Goal: Task Accomplishment & Management: Complete application form

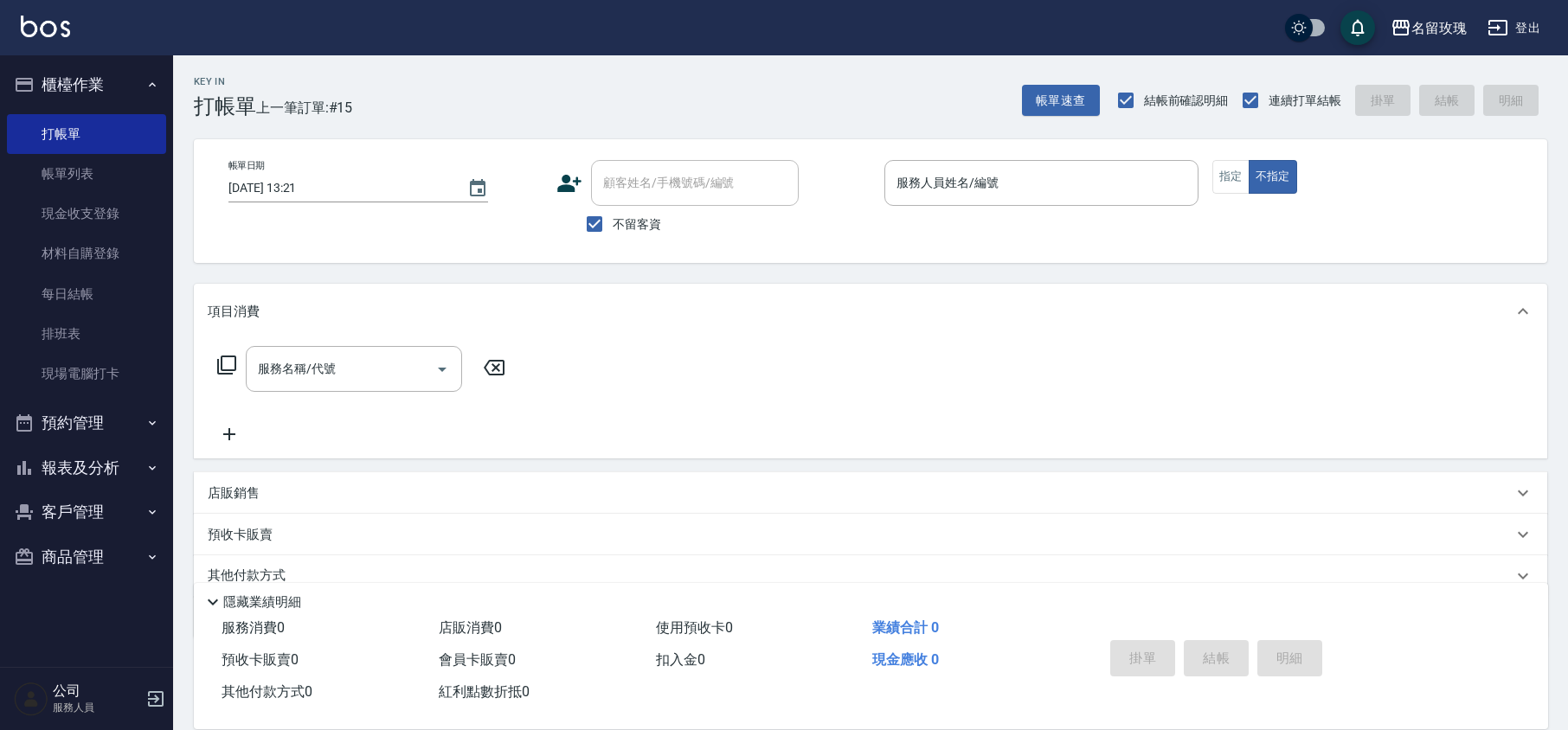
drag, startPoint x: 642, startPoint y: 227, endPoint x: 646, endPoint y: 216, distance: 11.7
click at [642, 227] on span "不留客資" at bounding box center [637, 224] width 49 height 18
click at [612, 227] on input "不留客資" at bounding box center [595, 223] width 36 height 36
checkbox input "false"
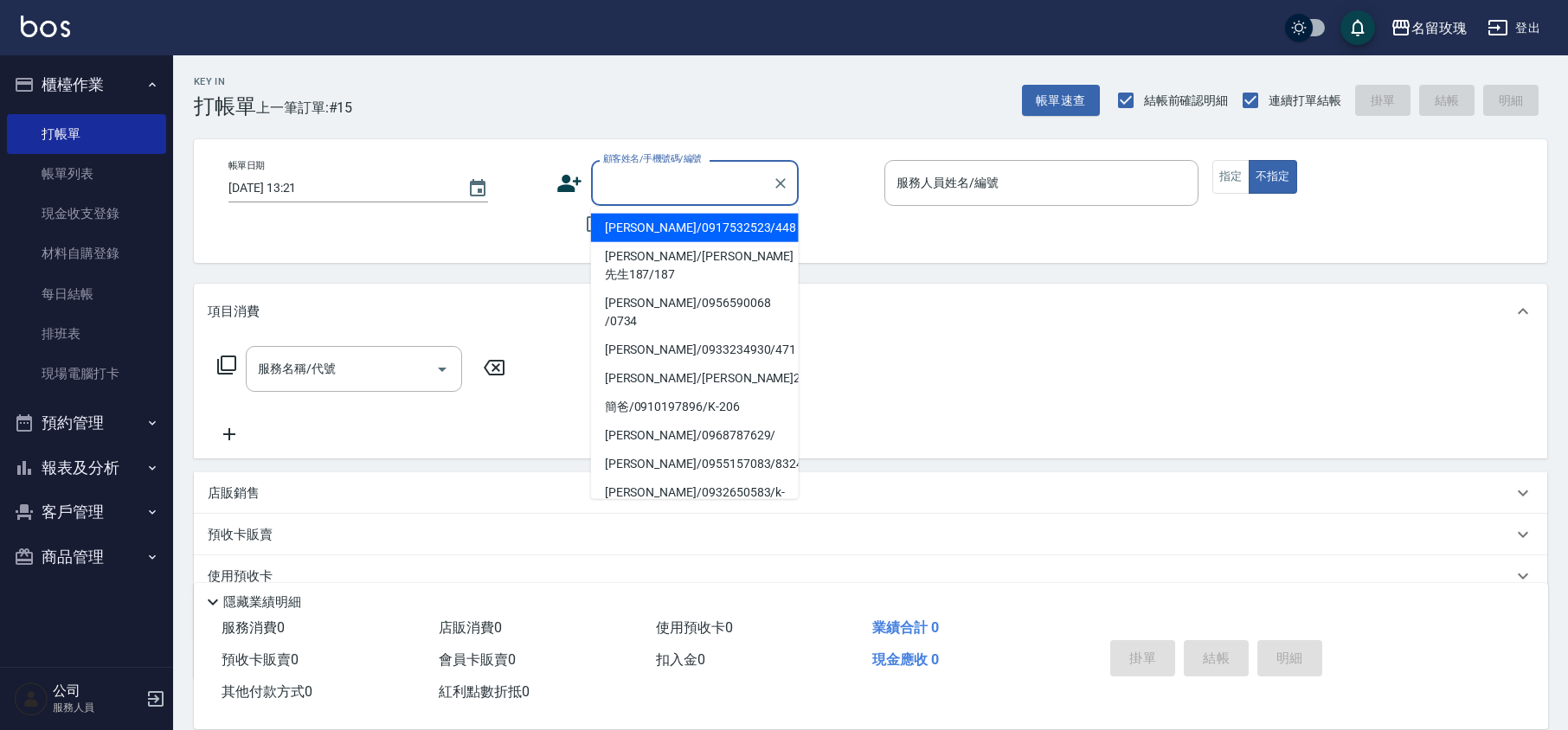
click at [655, 184] on input "顧客姓名/手機號碼/編號" at bounding box center [683, 183] width 166 height 30
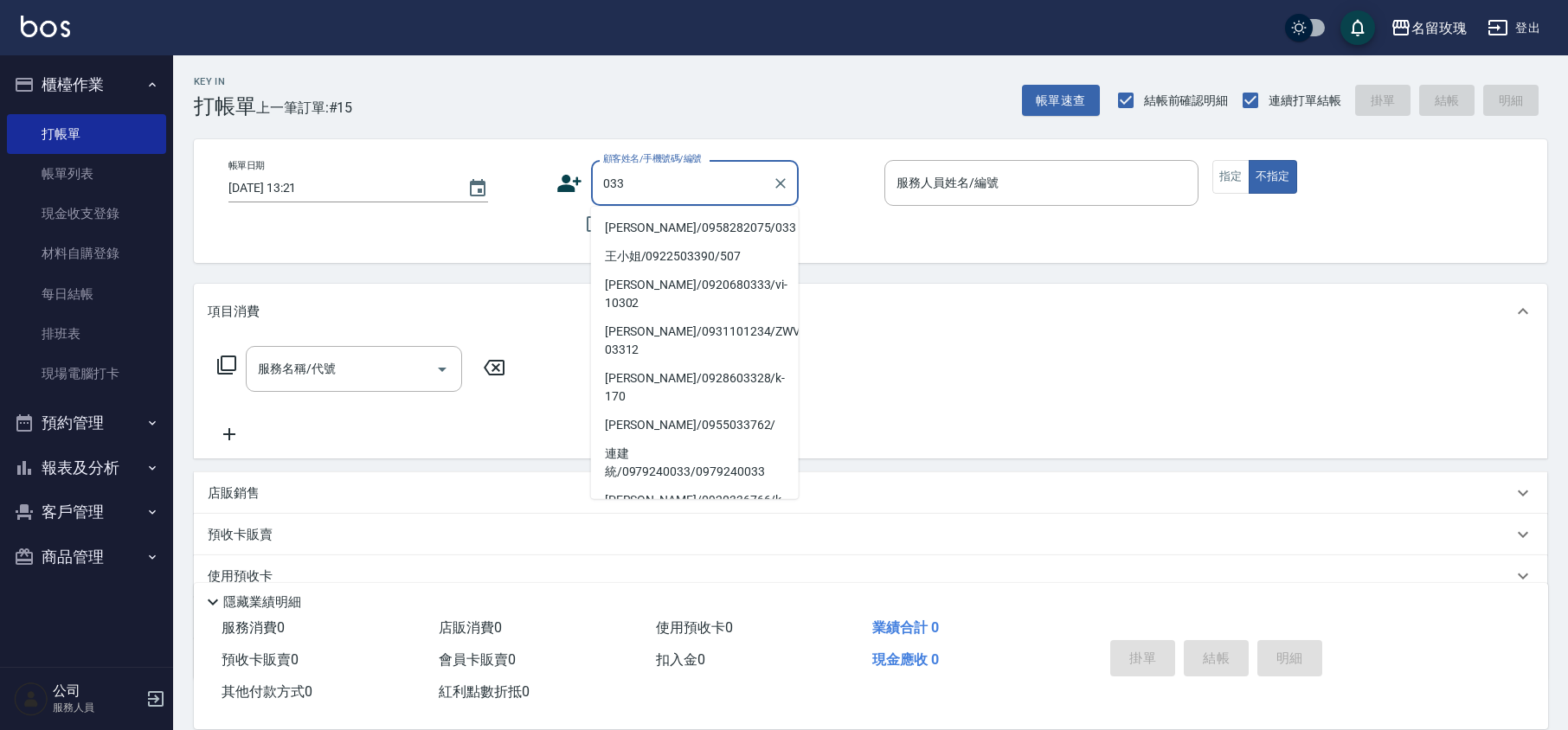
click at [658, 222] on li "[PERSON_NAME]/0958282075/033" at bounding box center [695, 228] width 208 height 29
type input "[PERSON_NAME]/0958282075/033"
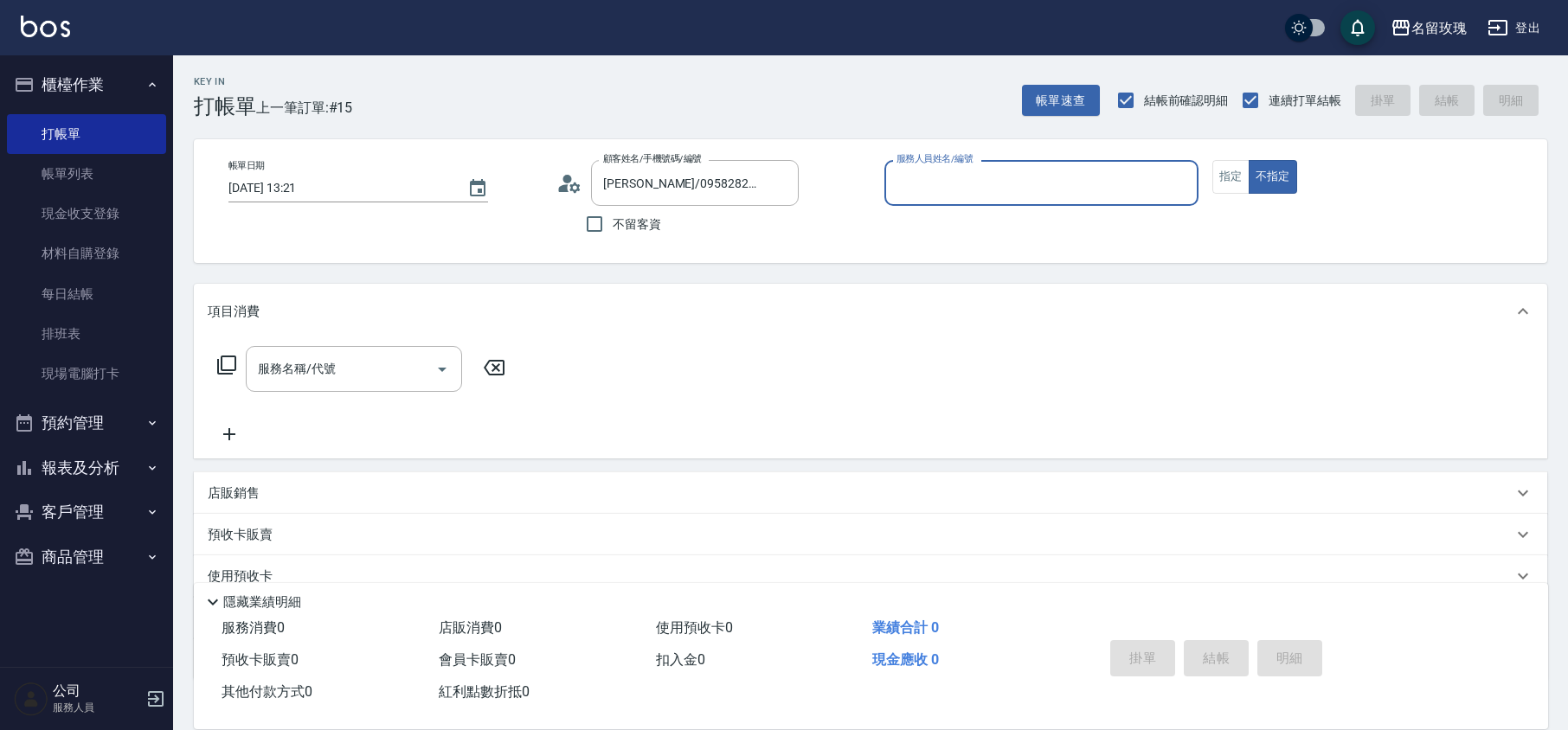
type input "[PERSON_NAME]-5"
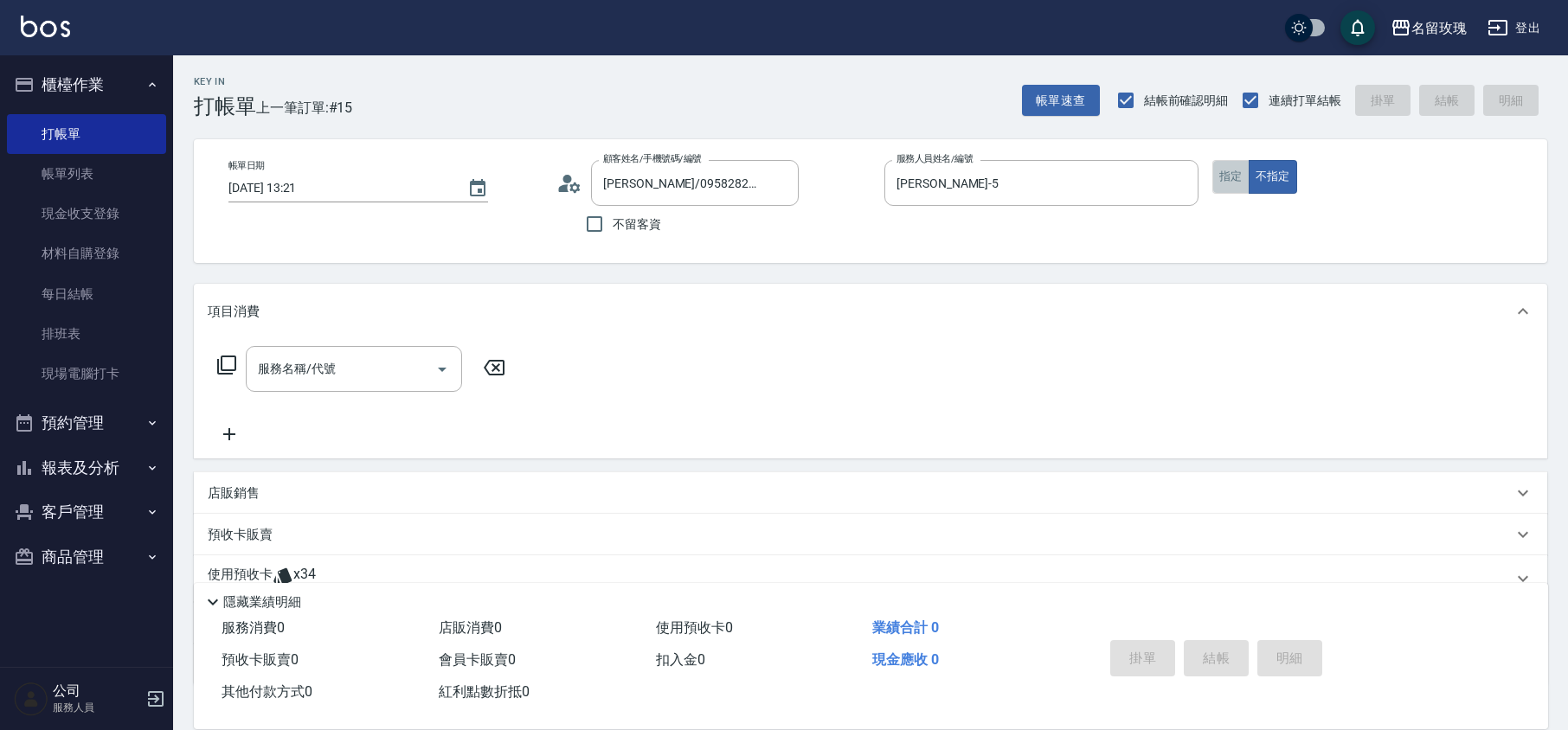
click at [1230, 184] on button "指定" at bounding box center [1231, 177] width 37 height 34
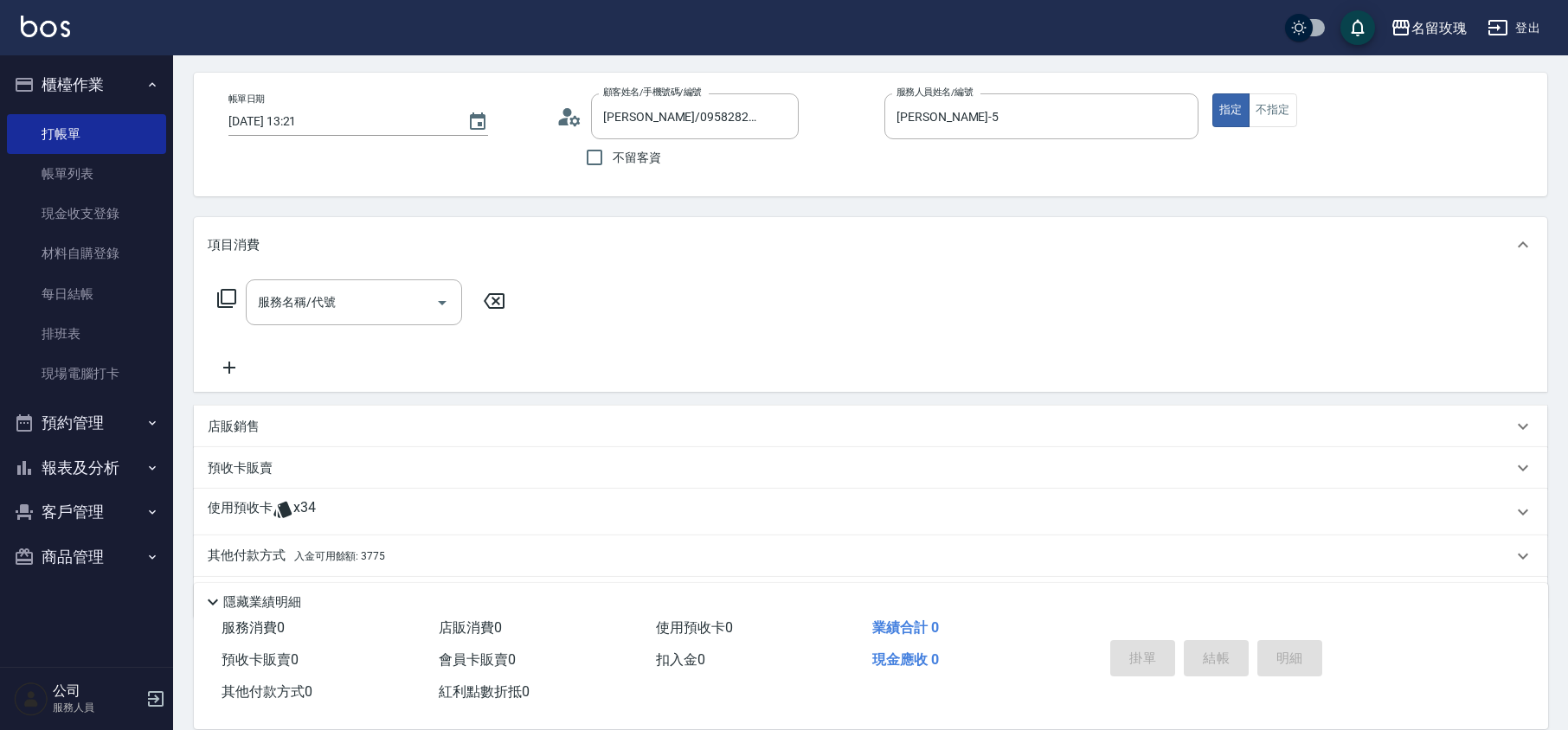
scroll to position [118, 0]
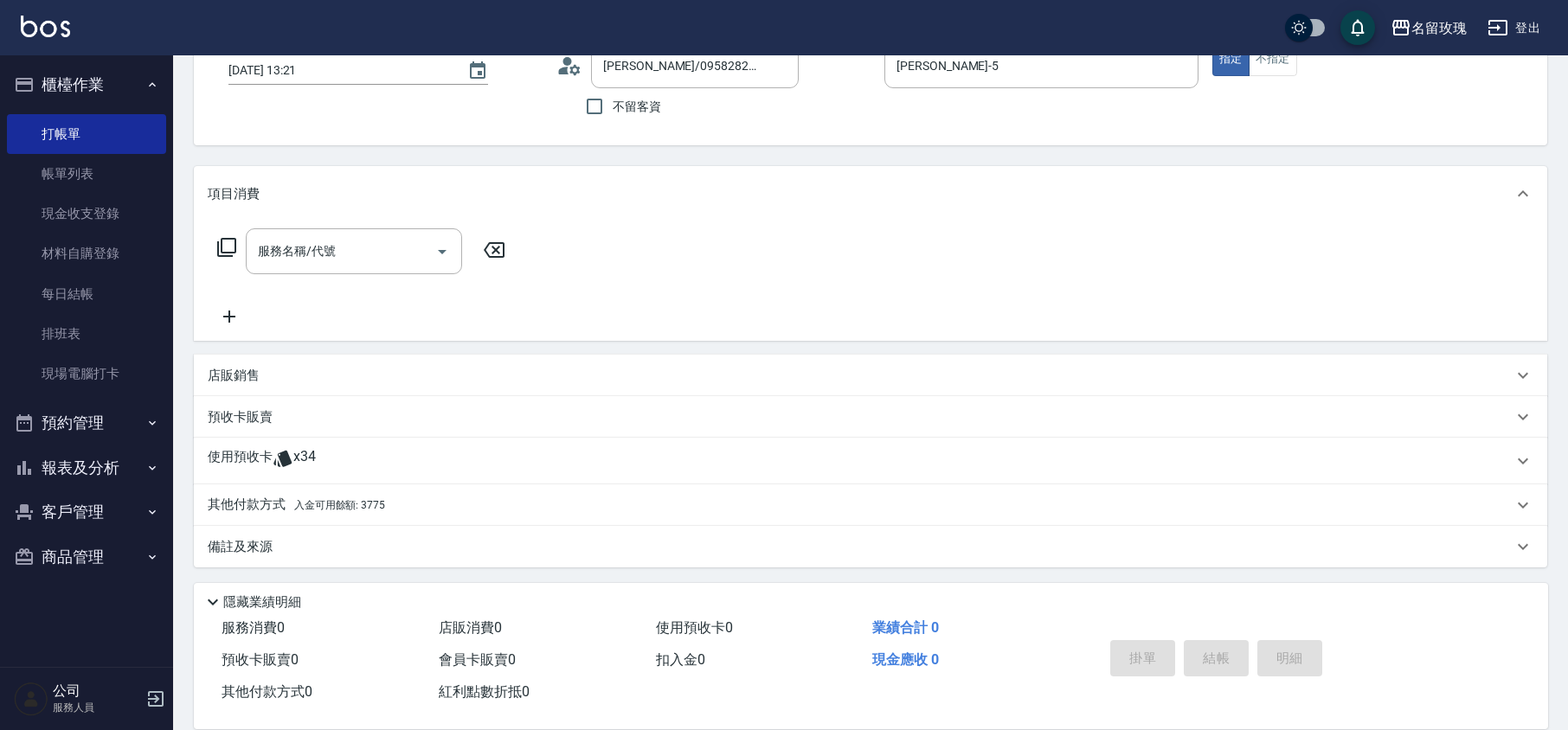
click at [293, 443] on div "使用預收卡 x34" at bounding box center [870, 461] width 1354 height 47
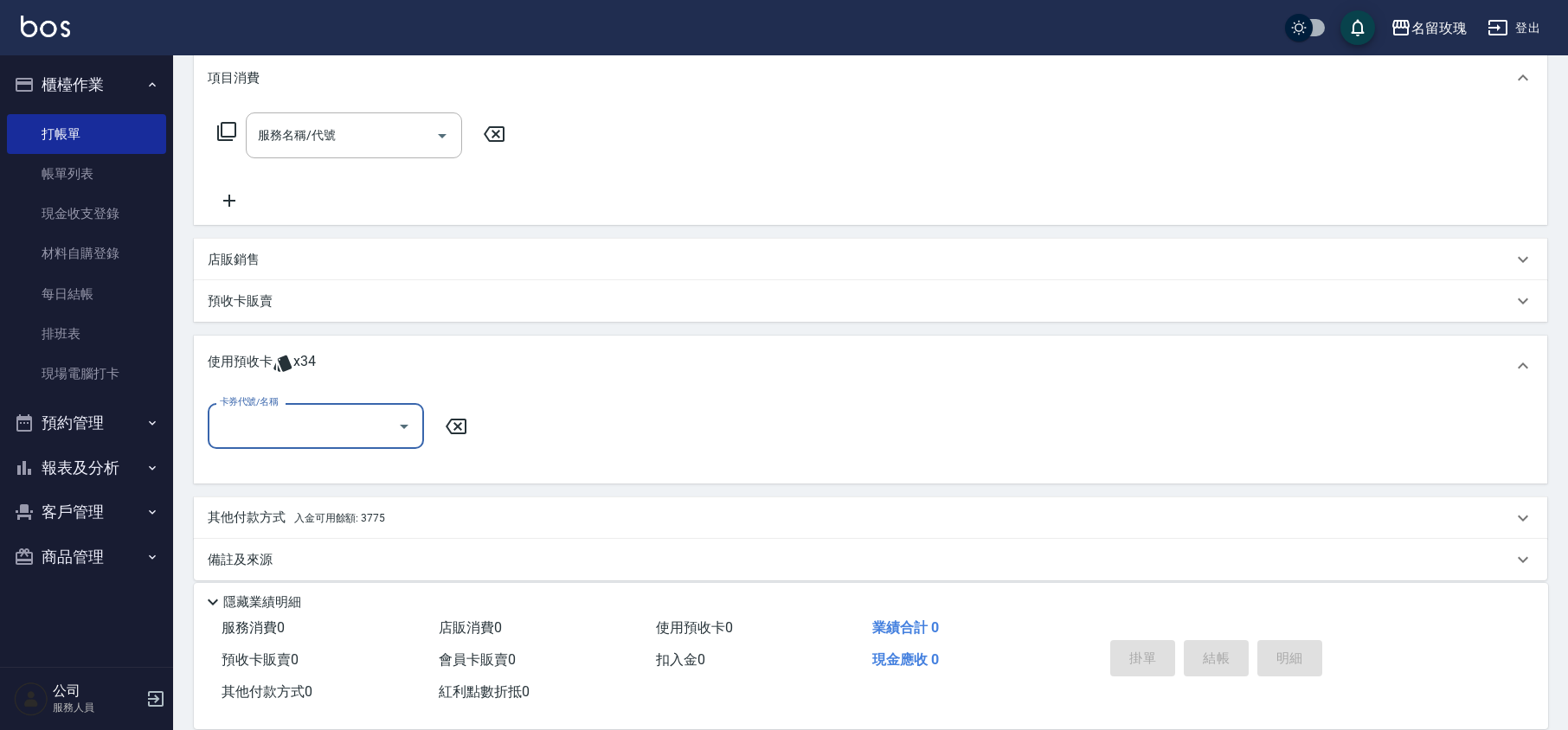
scroll to position [242, 0]
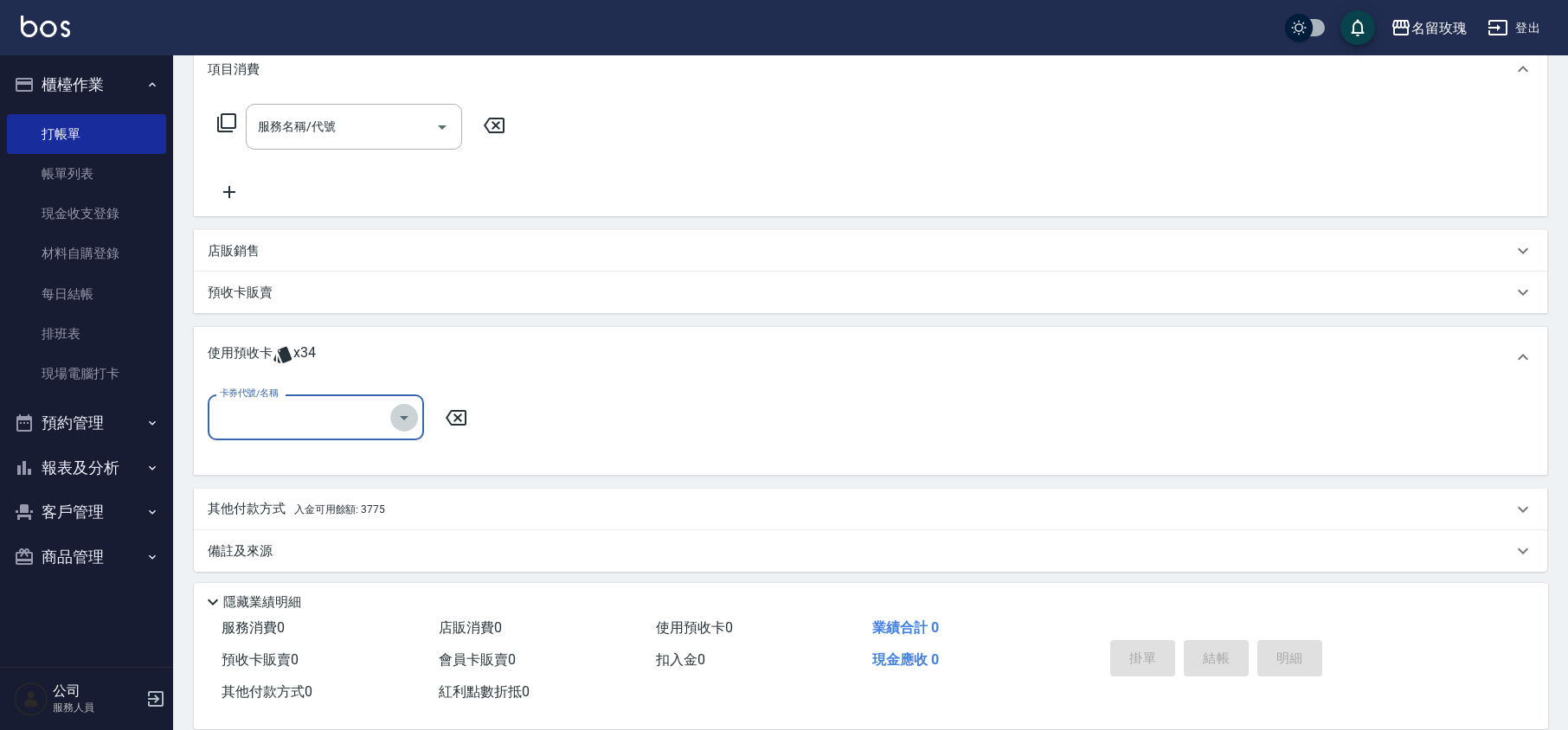
click at [410, 413] on icon "Open" at bounding box center [404, 418] width 21 height 21
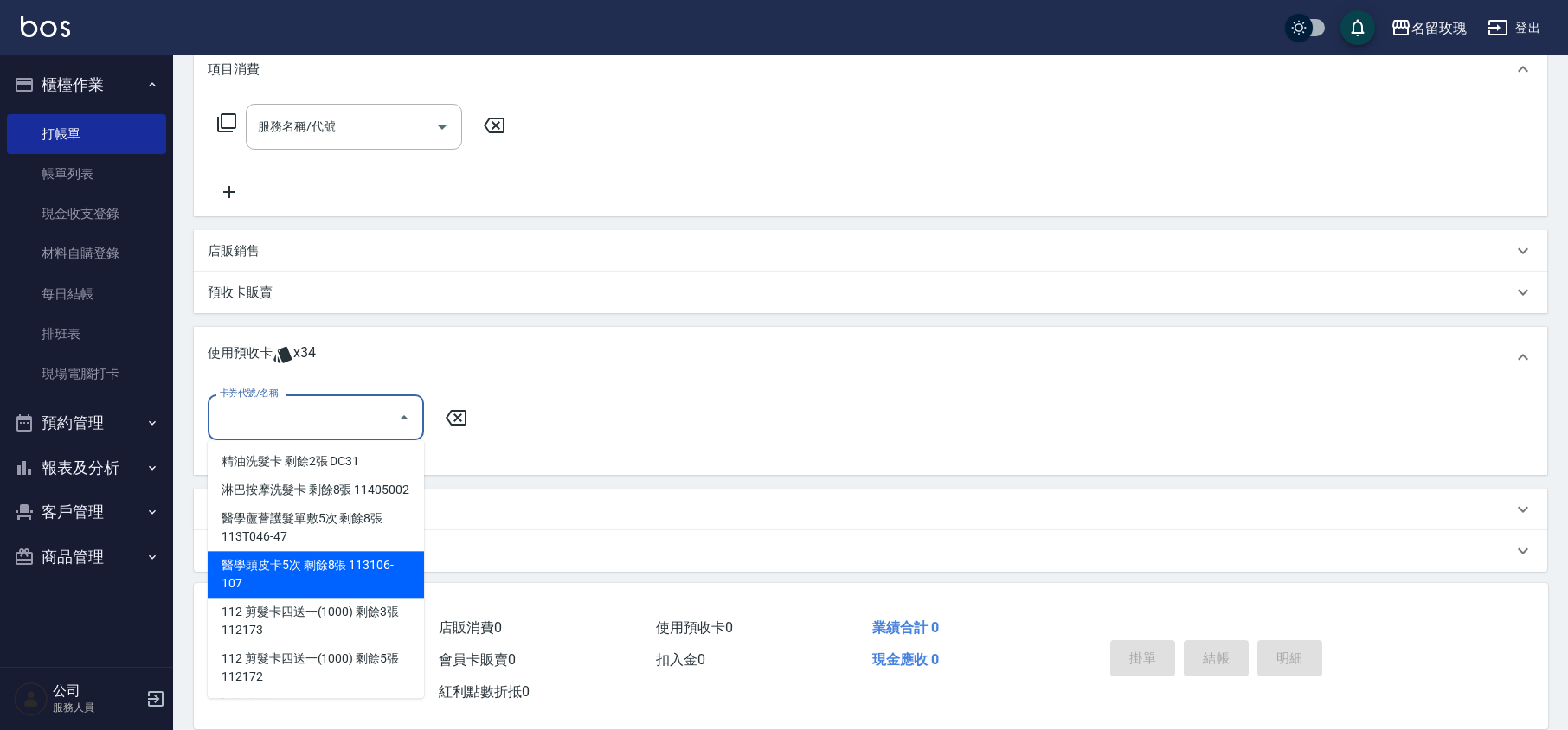
click at [367, 573] on div "醫學頭皮卡5次 剩餘8張 113106-107" at bounding box center [315, 575] width 216 height 47
type input "醫學頭皮卡5次 113106-107"
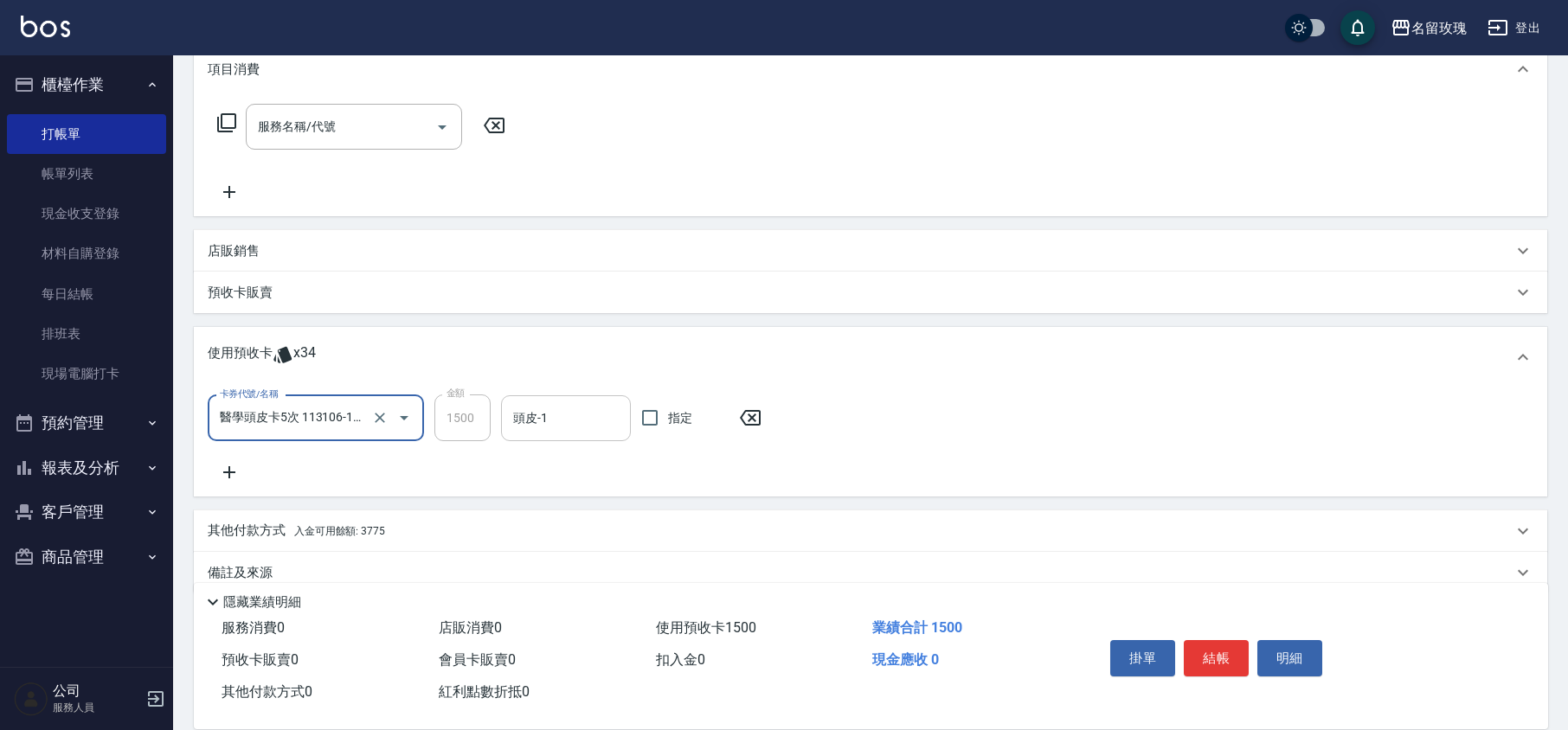
click at [573, 410] on input "頭皮-1" at bounding box center [566, 418] width 114 height 30
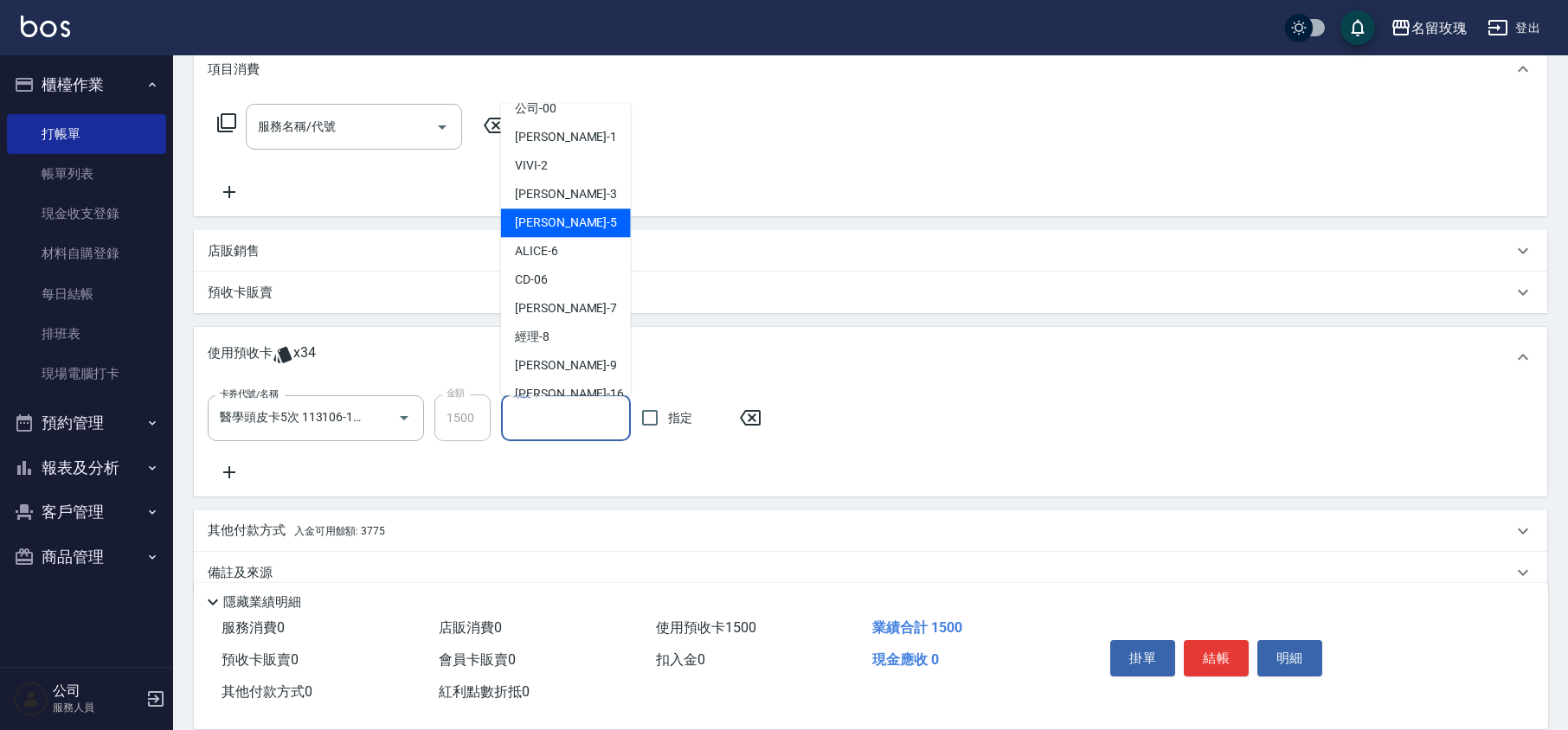
scroll to position [322, 0]
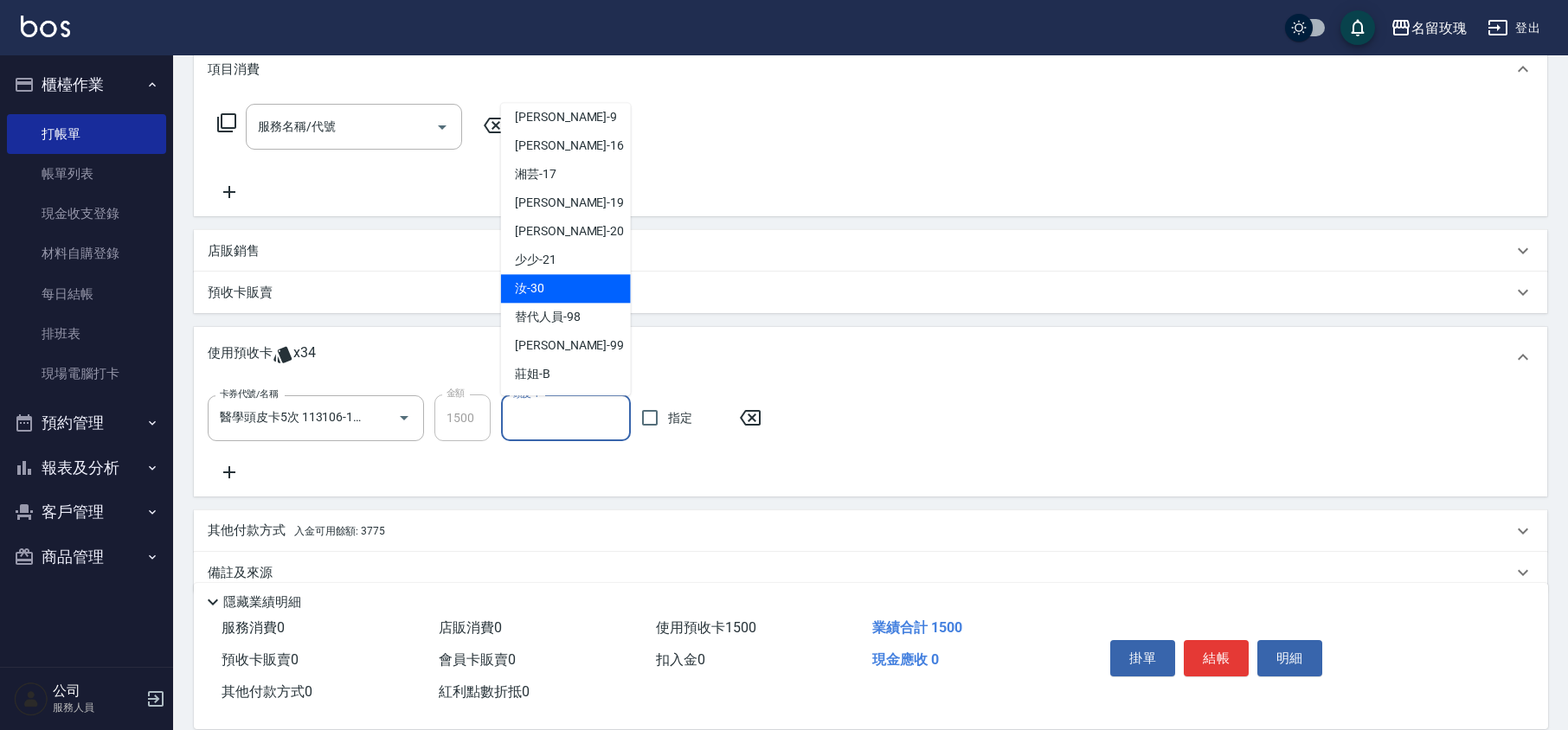
click at [545, 282] on div "汝 -30" at bounding box center [566, 289] width 130 height 29
type input "汝-30"
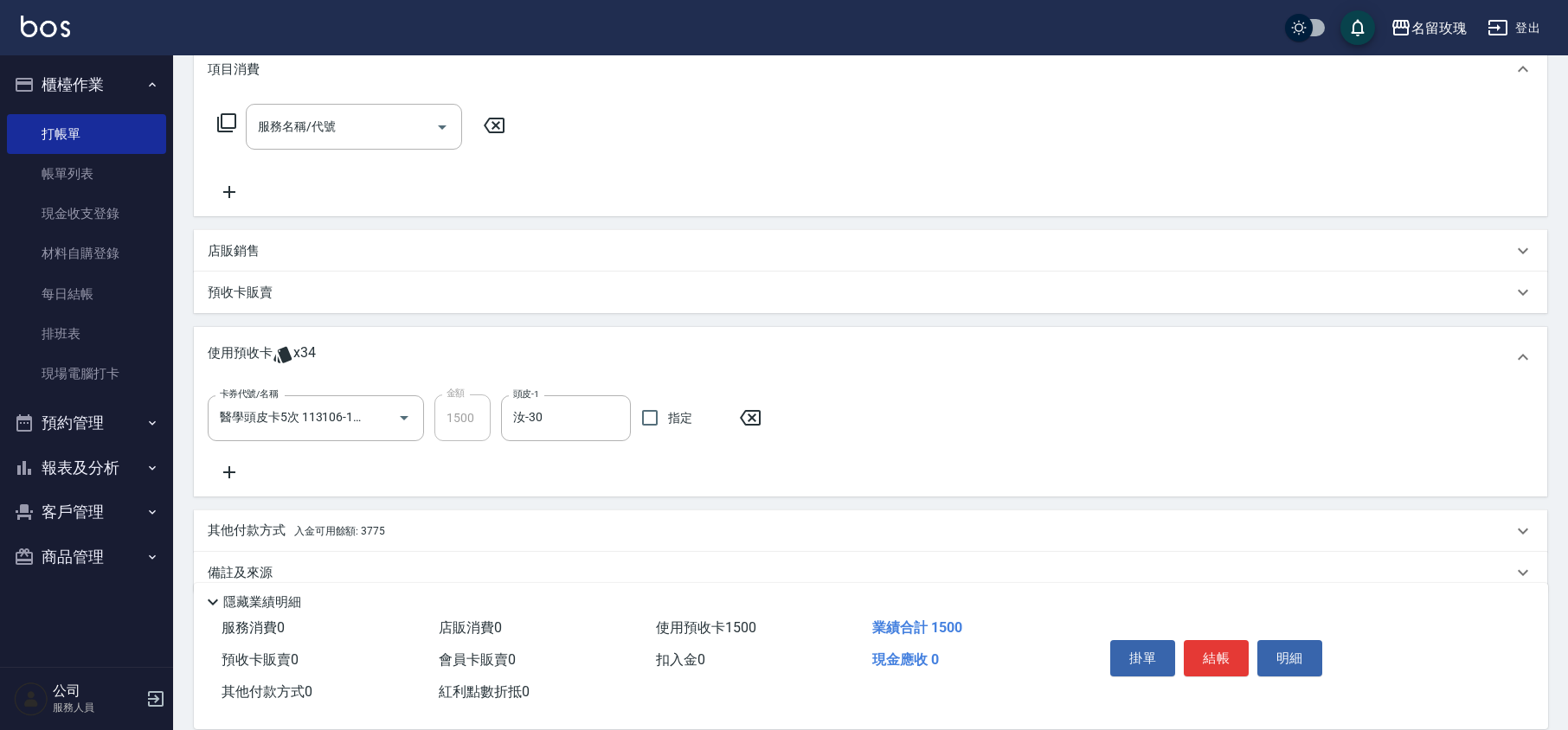
click at [237, 465] on icon at bounding box center [229, 472] width 43 height 21
click at [396, 494] on icon "Open" at bounding box center [404, 485] width 21 height 21
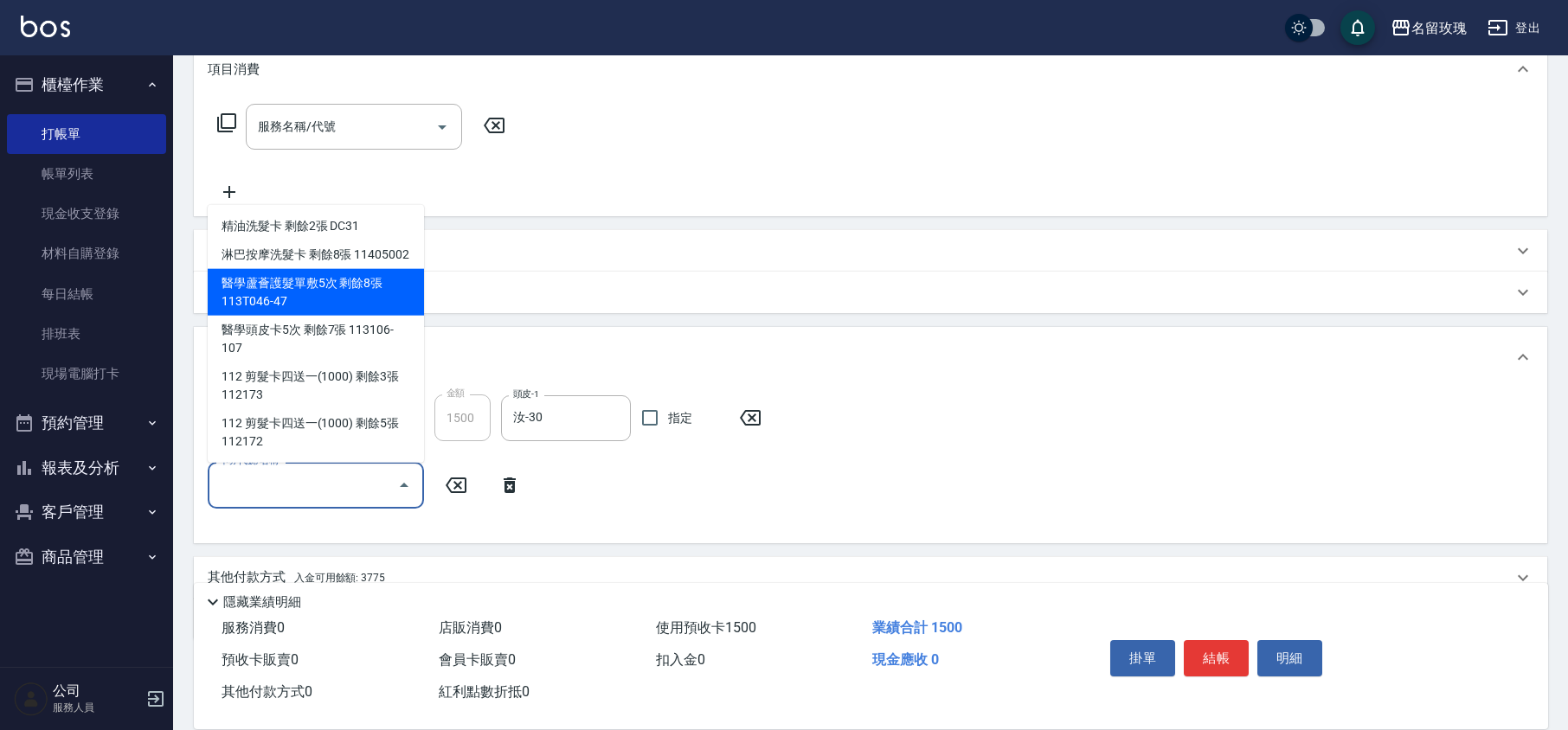
click at [350, 287] on div "醫學蘆薈護髮單敷5次 剩餘8張 113T046-47" at bounding box center [315, 293] width 216 height 47
type input "醫學蘆薈護髮單敷5次 113T046-47"
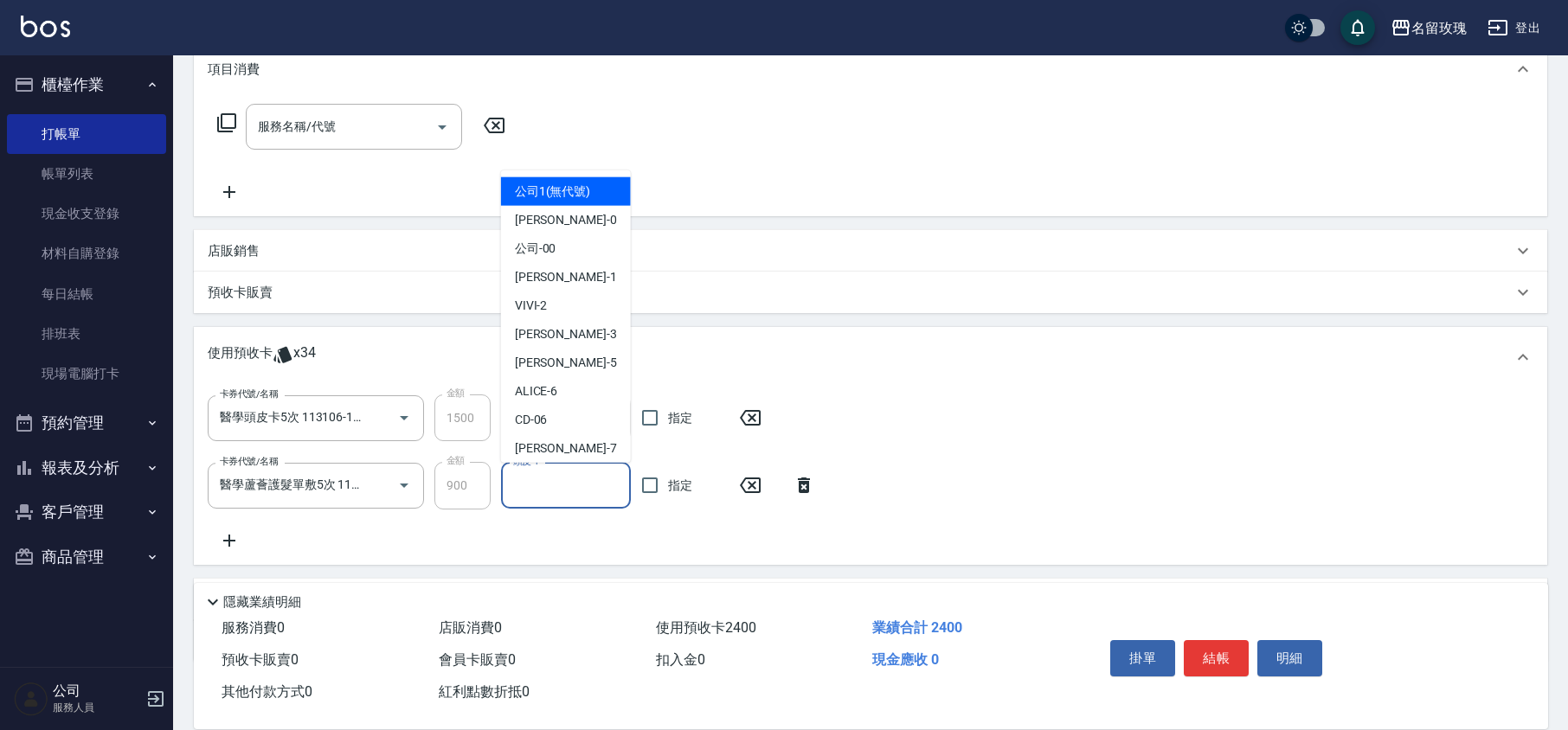
click at [569, 496] on input "頭皮-1" at bounding box center [566, 486] width 114 height 30
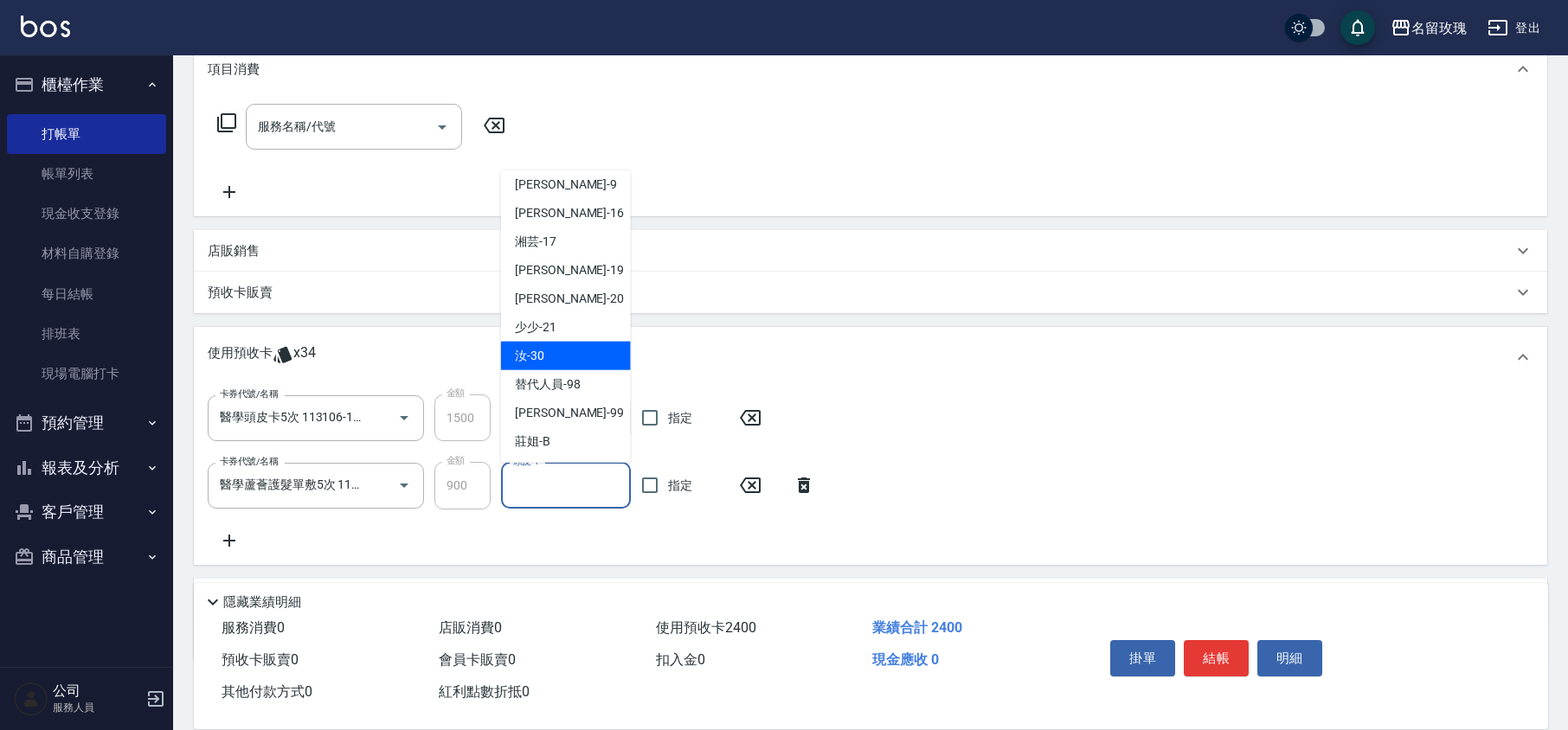
click at [562, 357] on div "汝 -30" at bounding box center [566, 356] width 130 height 29
type input "汝-30"
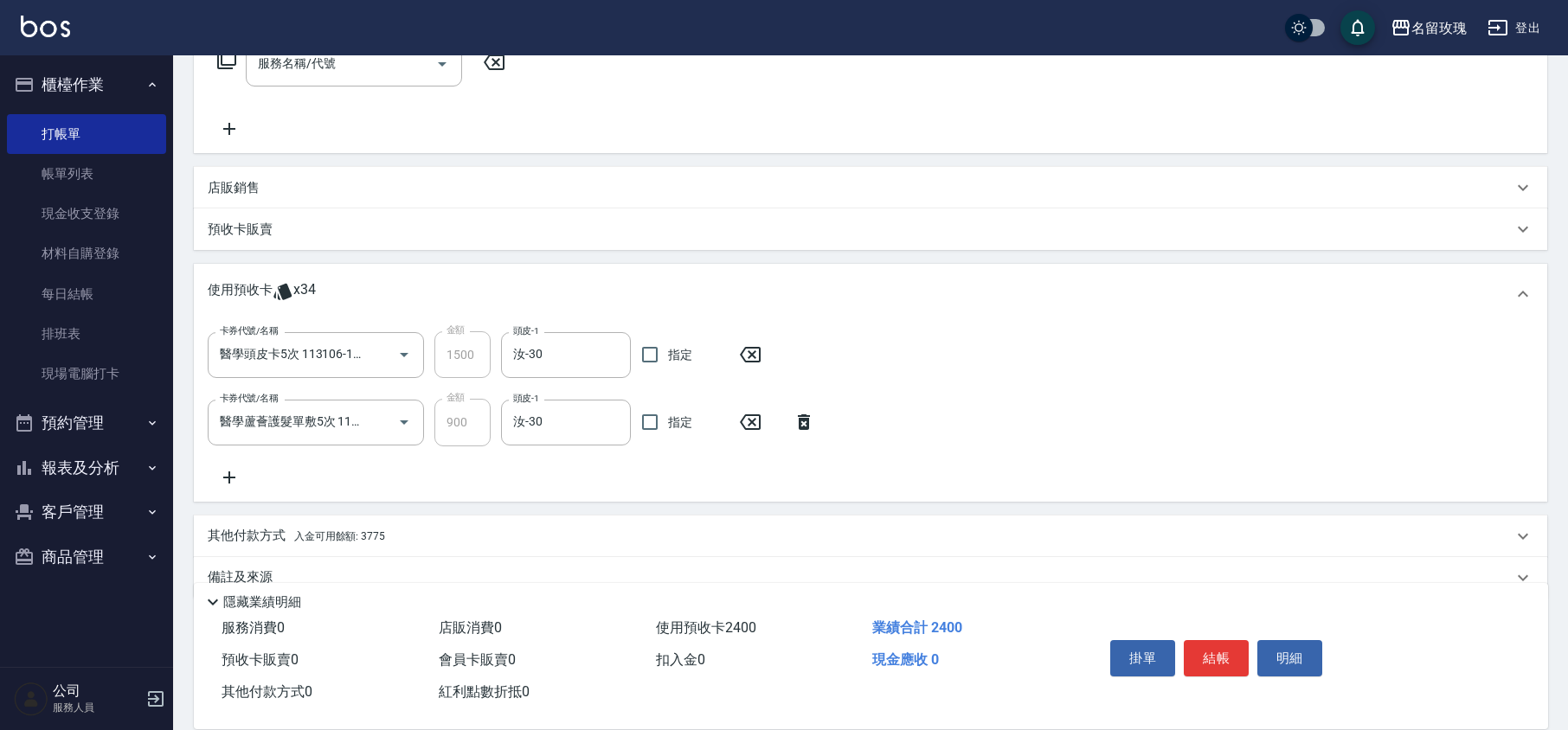
scroll to position [336, 0]
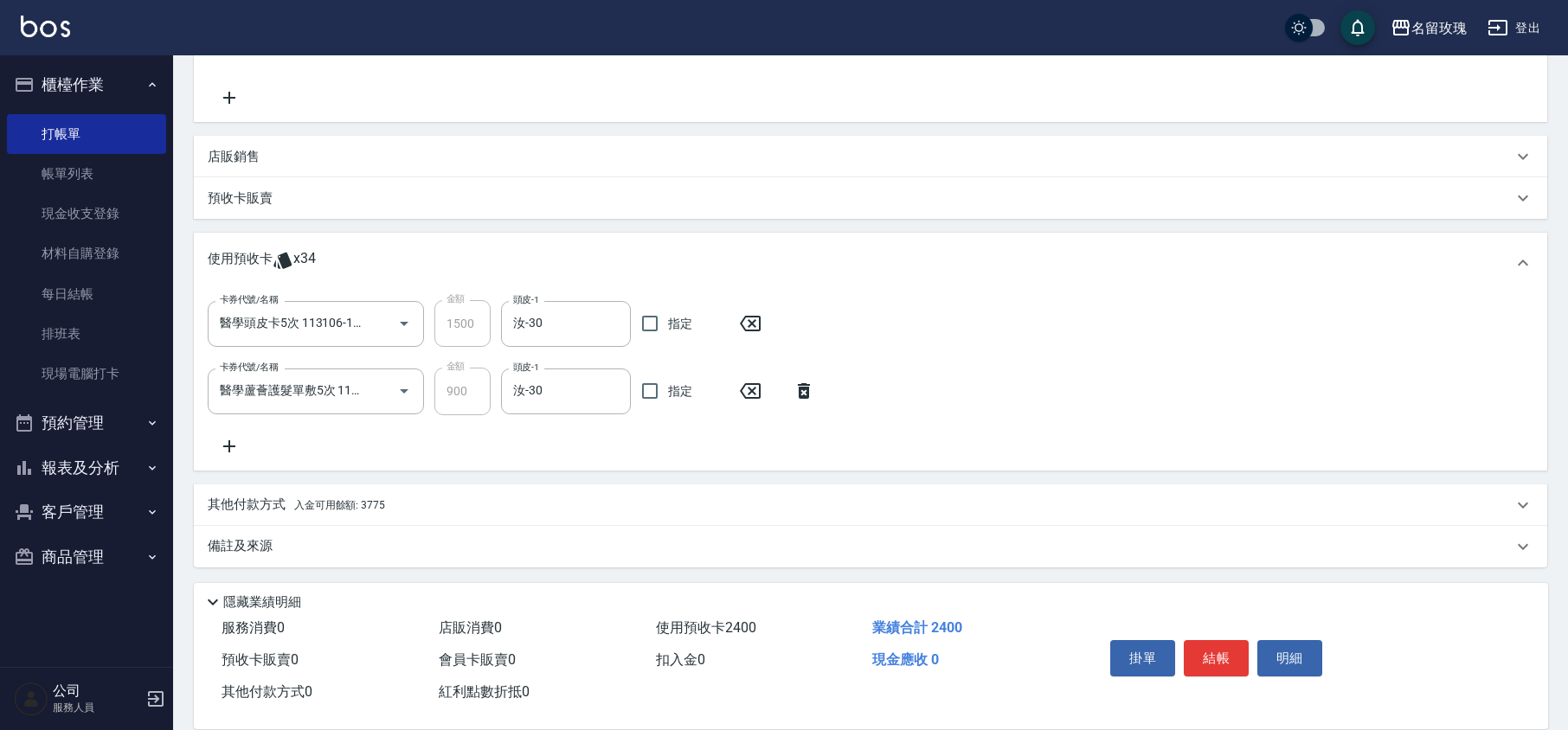
click at [232, 445] on icon at bounding box center [229, 446] width 12 height 12
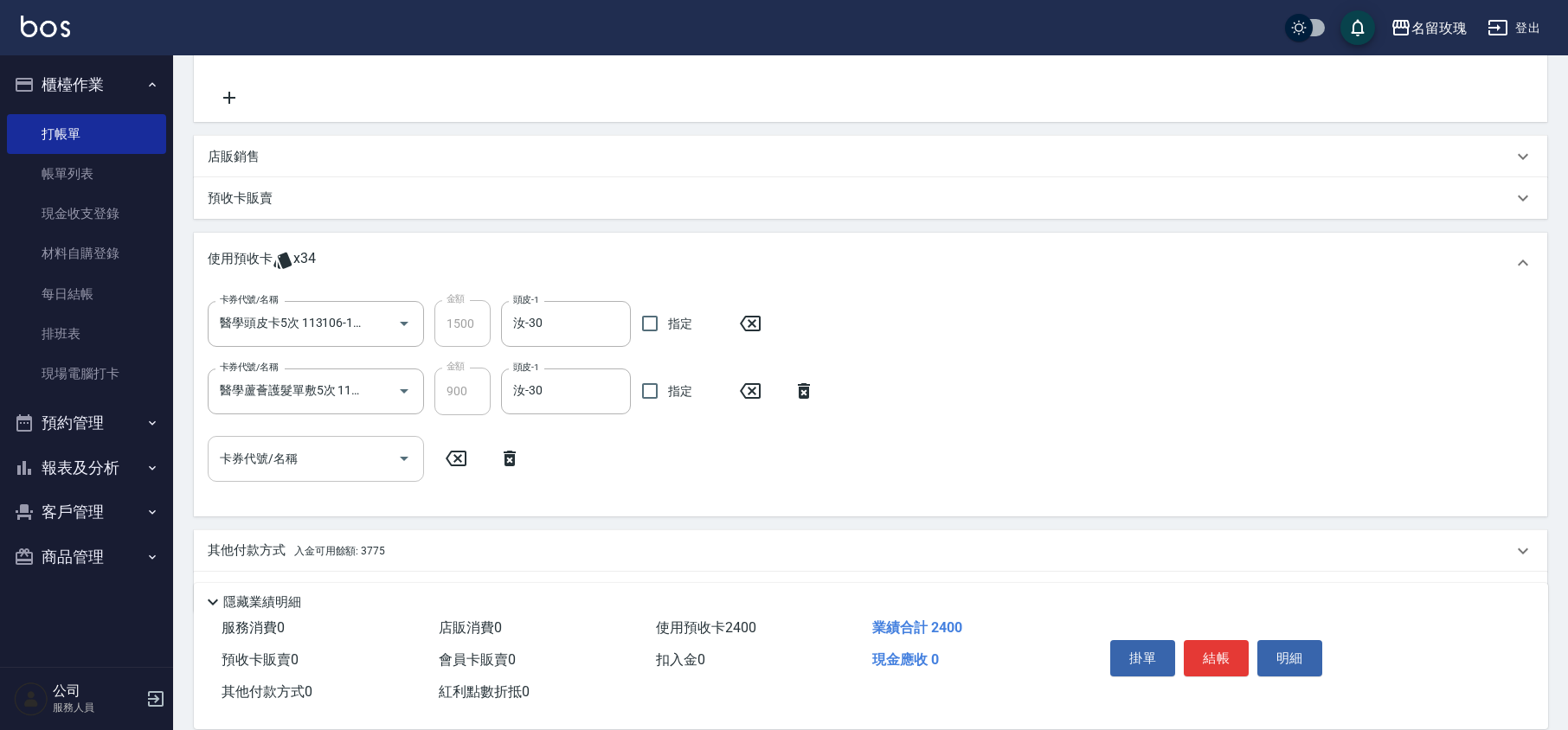
click at [406, 451] on icon "Open" at bounding box center [404, 459] width 21 height 21
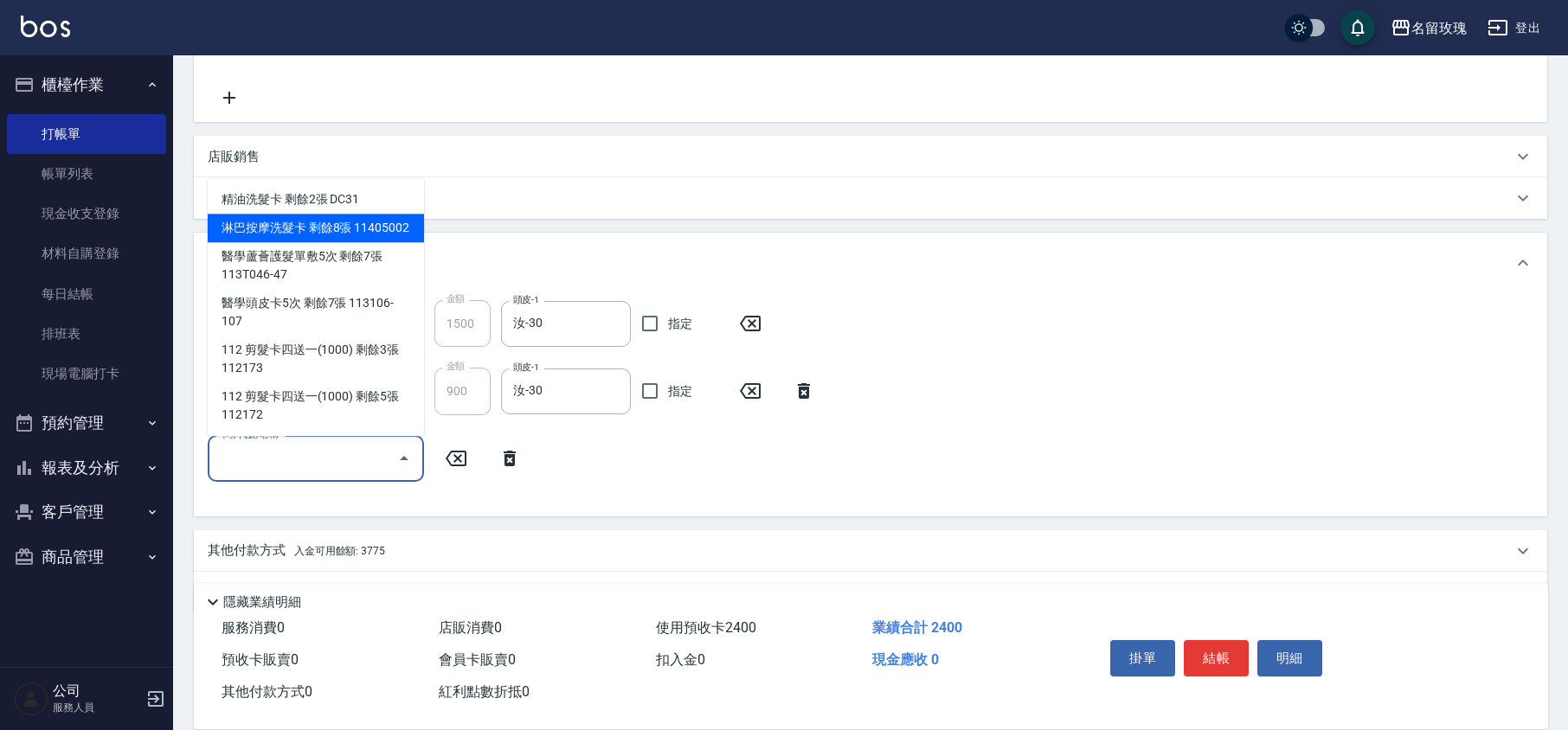
click at [322, 236] on div "淋巴按摩洗髮卡 剩餘8張 11405002" at bounding box center [315, 228] width 216 height 29
type input "淋巴按摩洗髮卡 11405002"
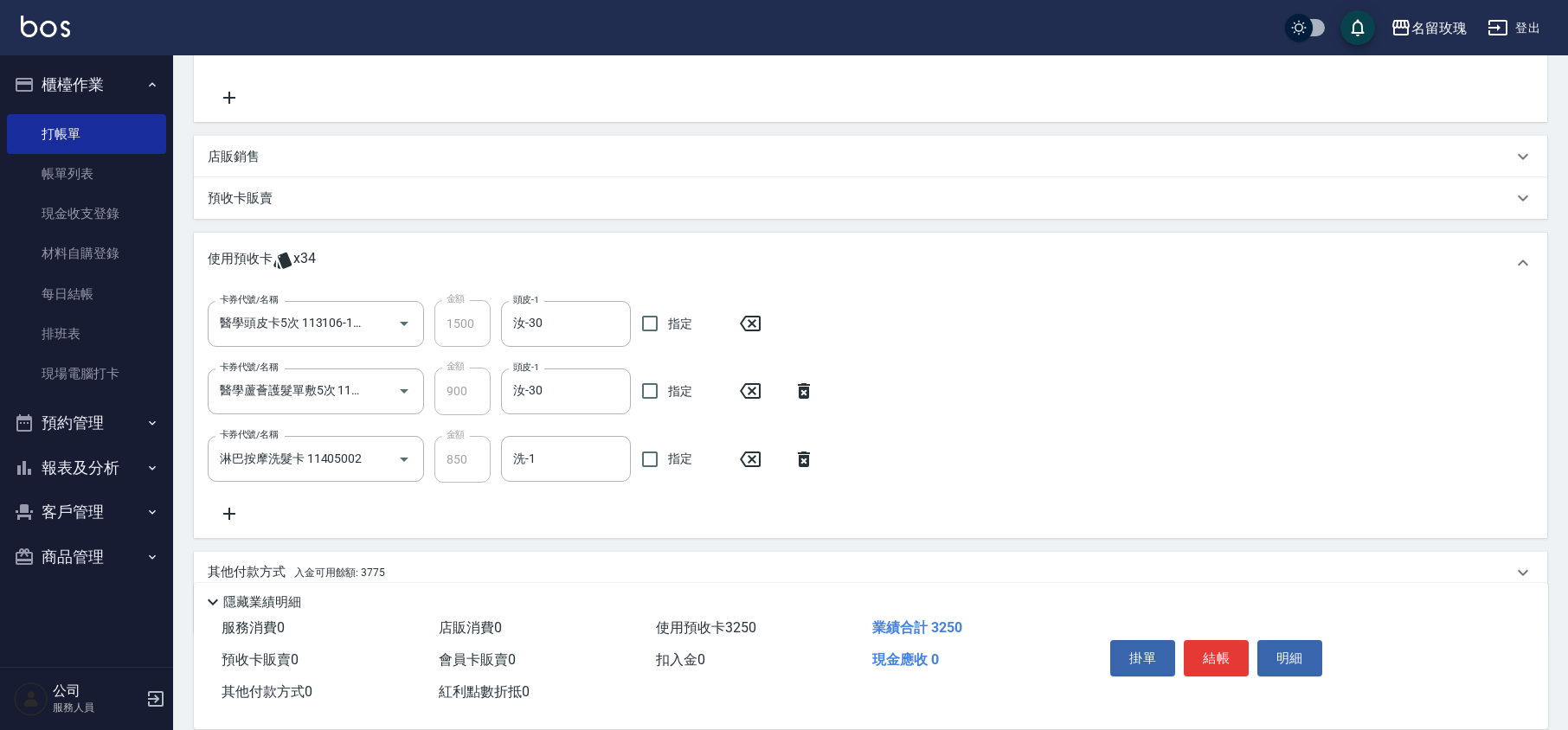
click at [583, 483] on div "卡券代號/名稱 醫學頭皮卡5次 113106-107 卡券代號/名稱 金額 1500 金額 頭皮-1 汝-30 頭皮-1 指定 卡券代號/名稱 醫學蘆薈護髮單…" at bounding box center [870, 411] width 1326 height 223
click at [580, 464] on input "洗-1" at bounding box center [566, 459] width 114 height 30
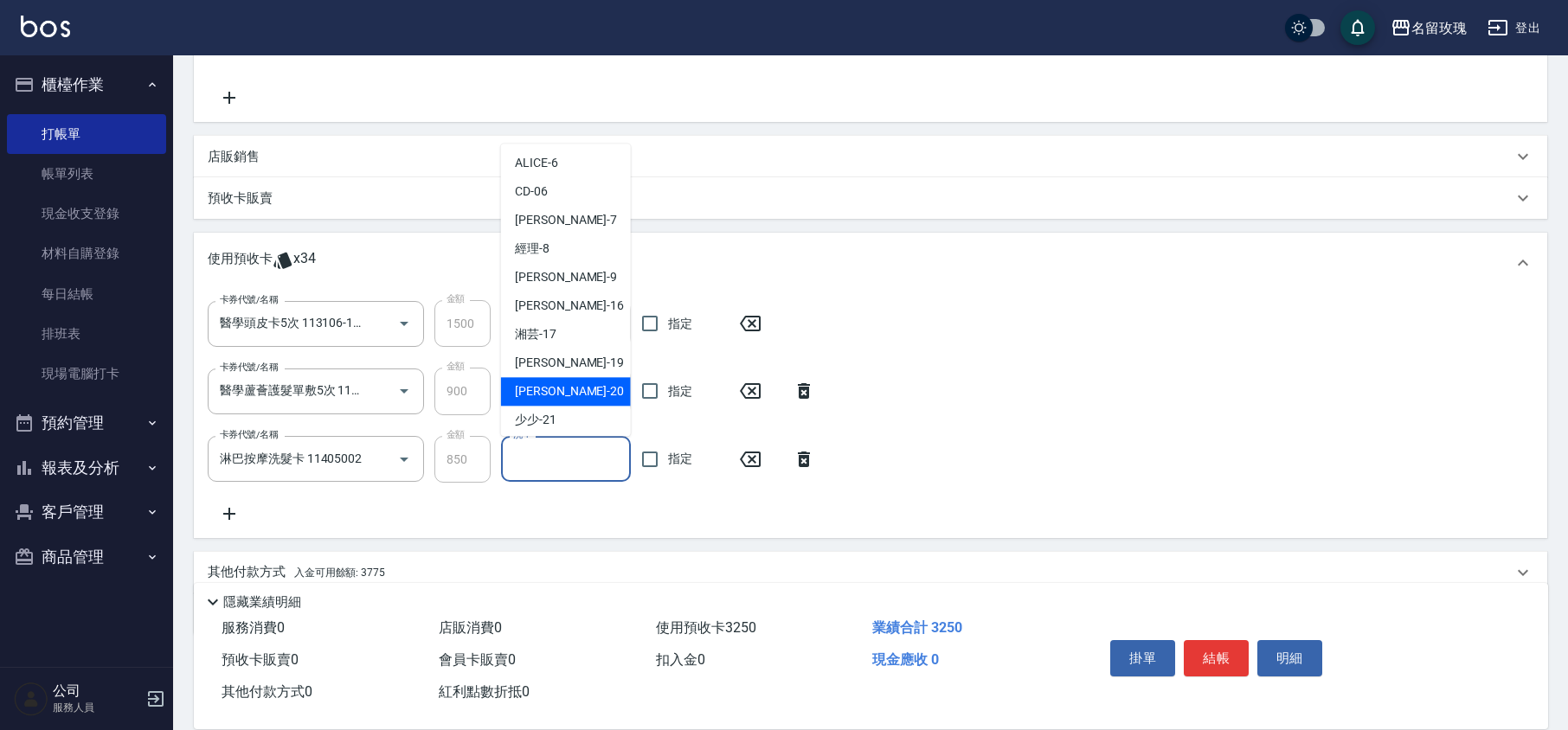
scroll to position [322, 0]
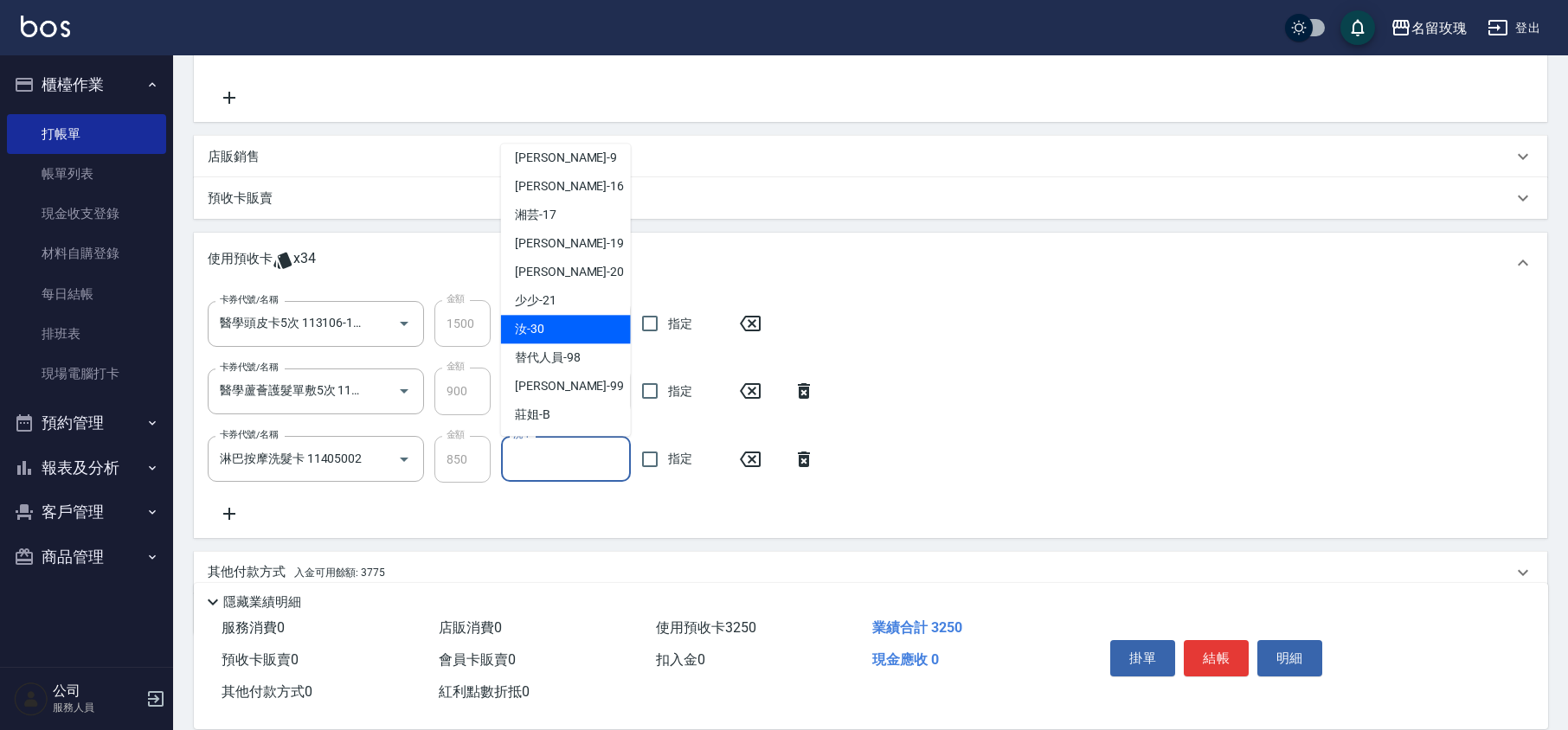
click at [545, 334] on div "汝 -30" at bounding box center [566, 330] width 130 height 29
type input "汝-30"
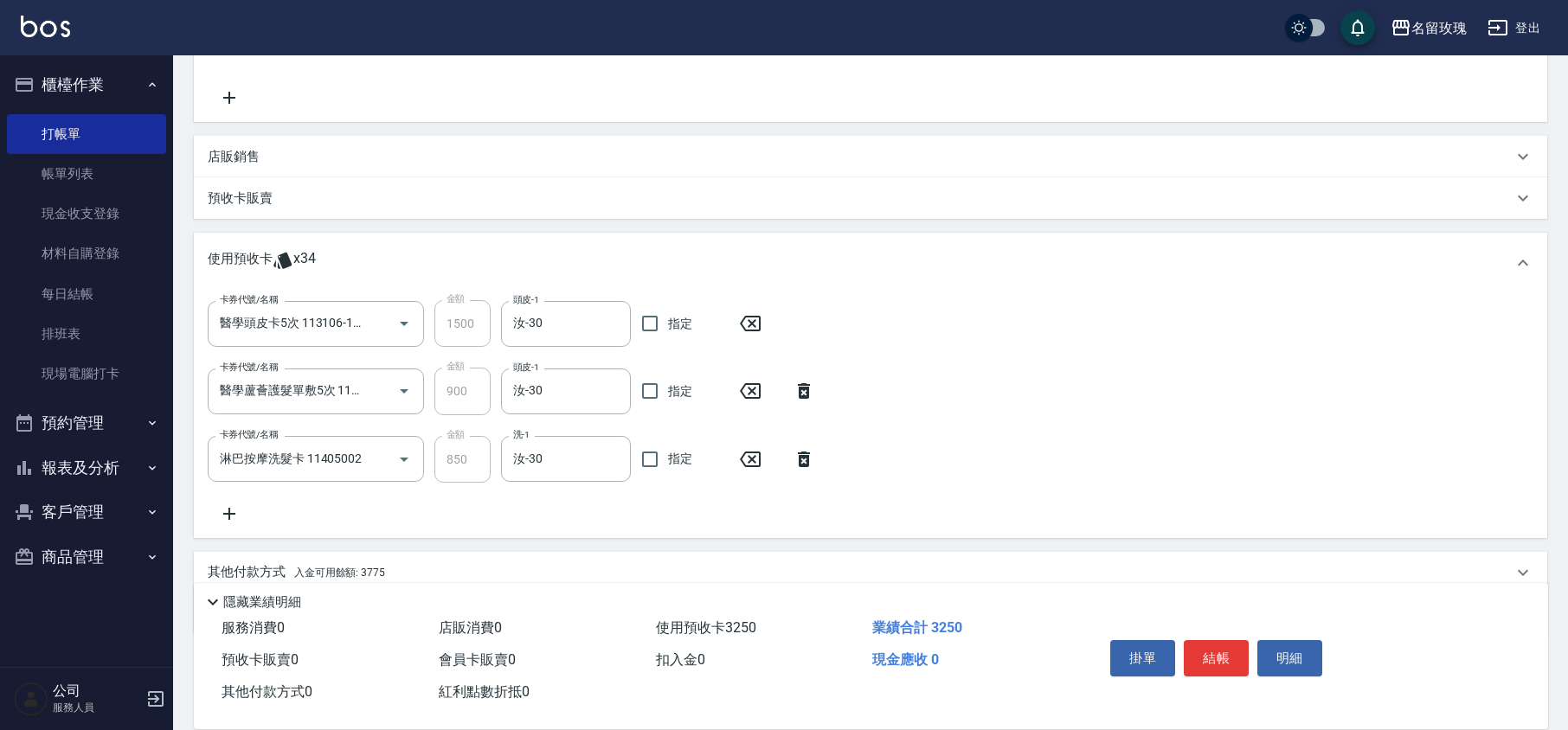
click at [234, 149] on p "店販銷售" at bounding box center [234, 156] width 52 height 18
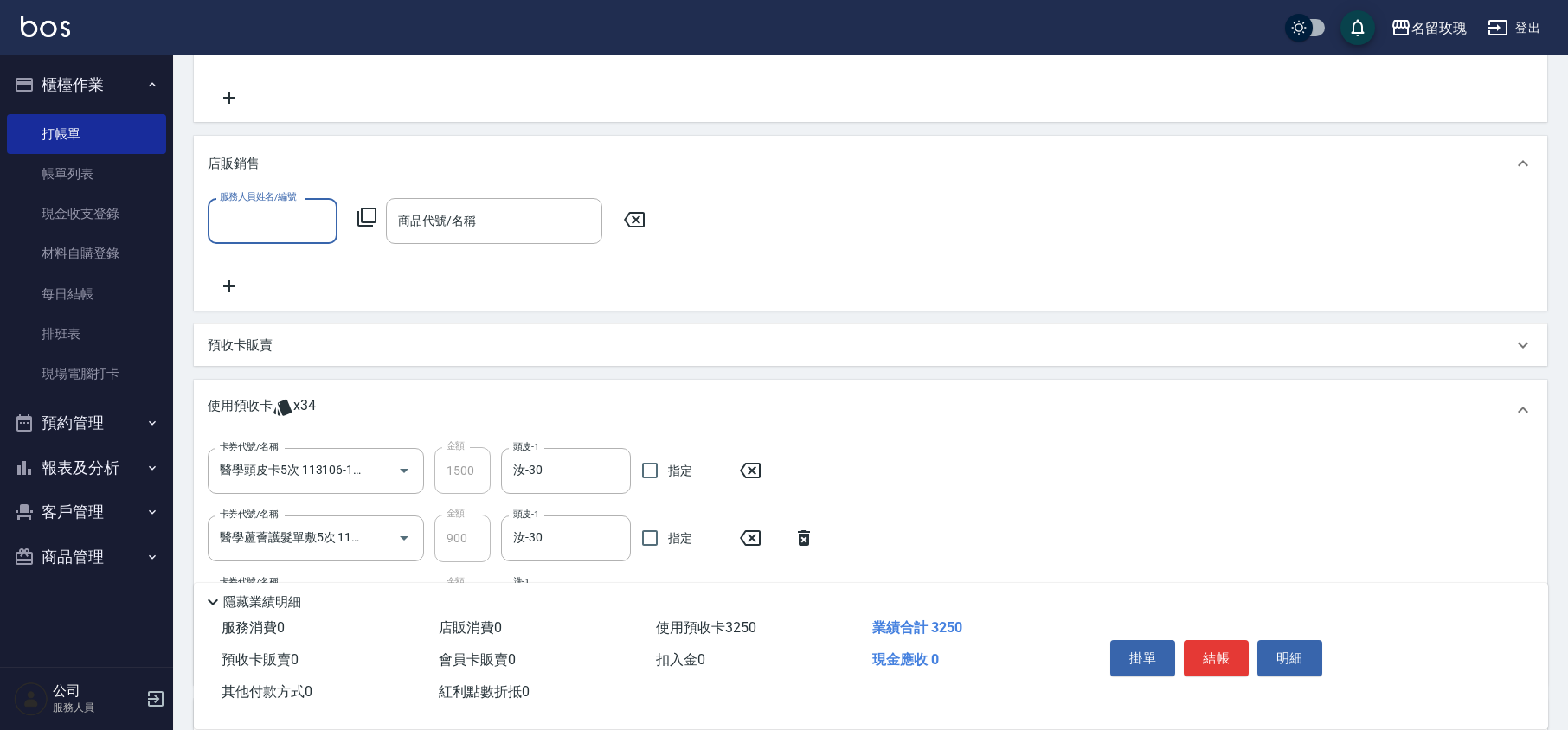
scroll to position [0, 0]
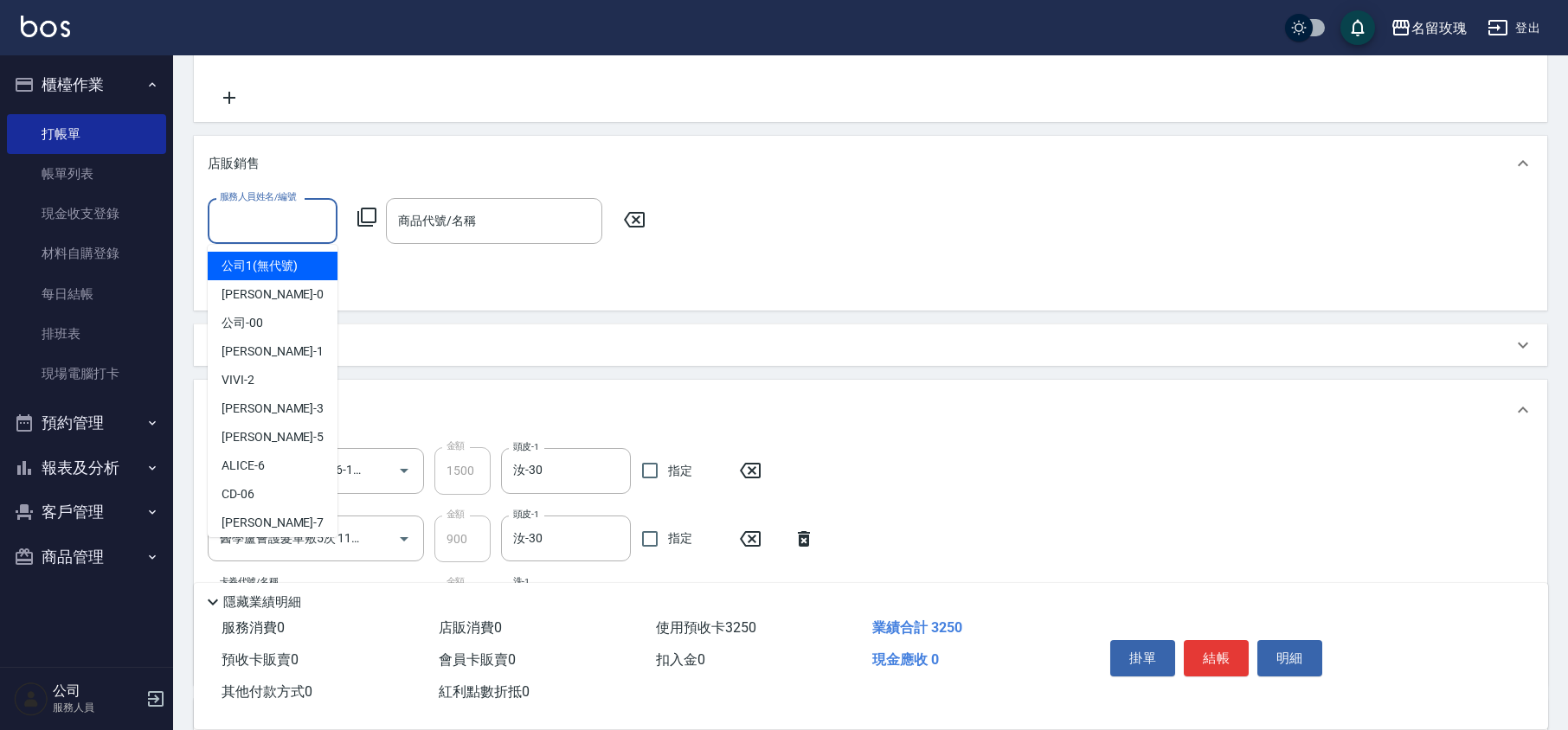
click at [232, 236] on input "服務人員姓名/編號" at bounding box center [273, 221] width 114 height 30
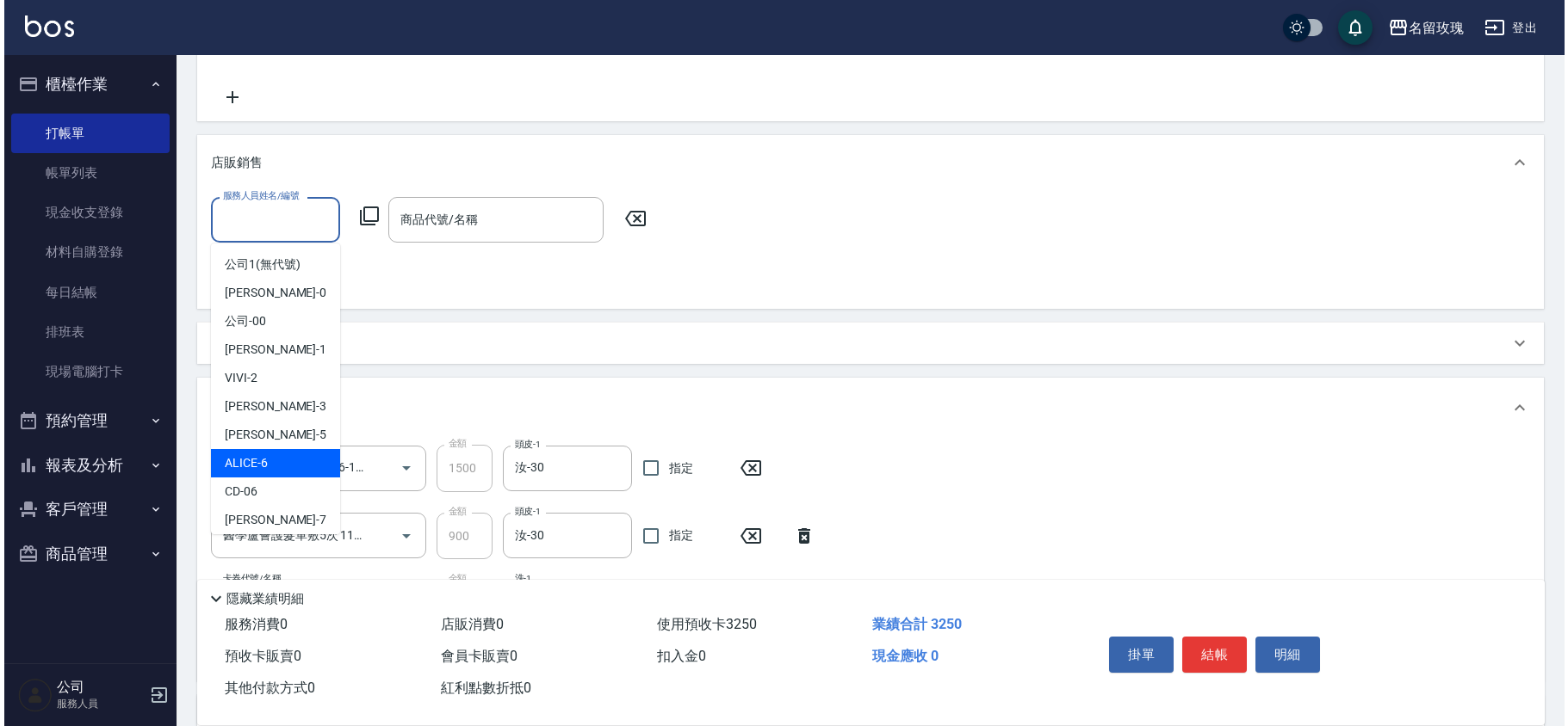
scroll to position [320, 0]
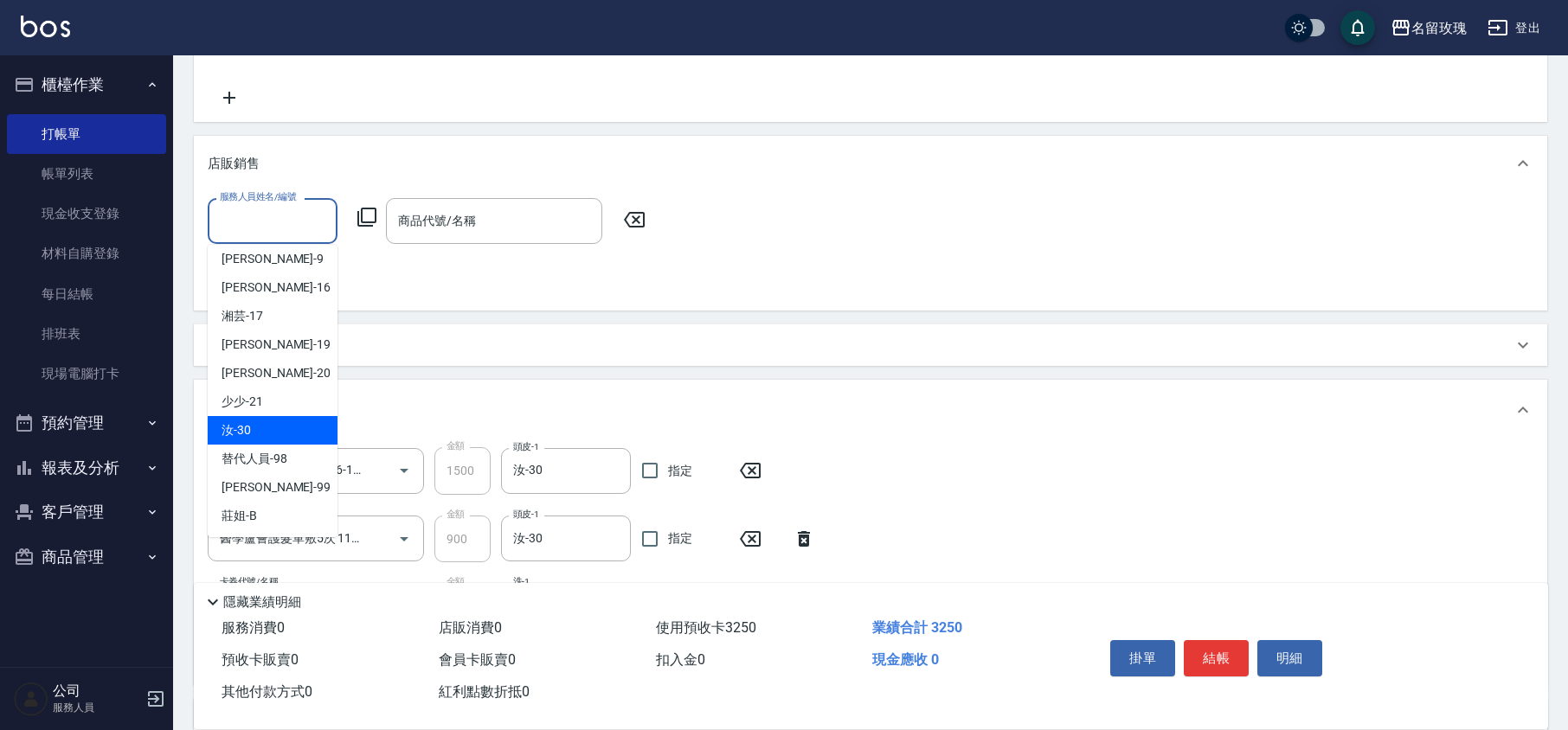
click at [264, 433] on div "汝 -30" at bounding box center [272, 430] width 130 height 29
type input "汝-30"
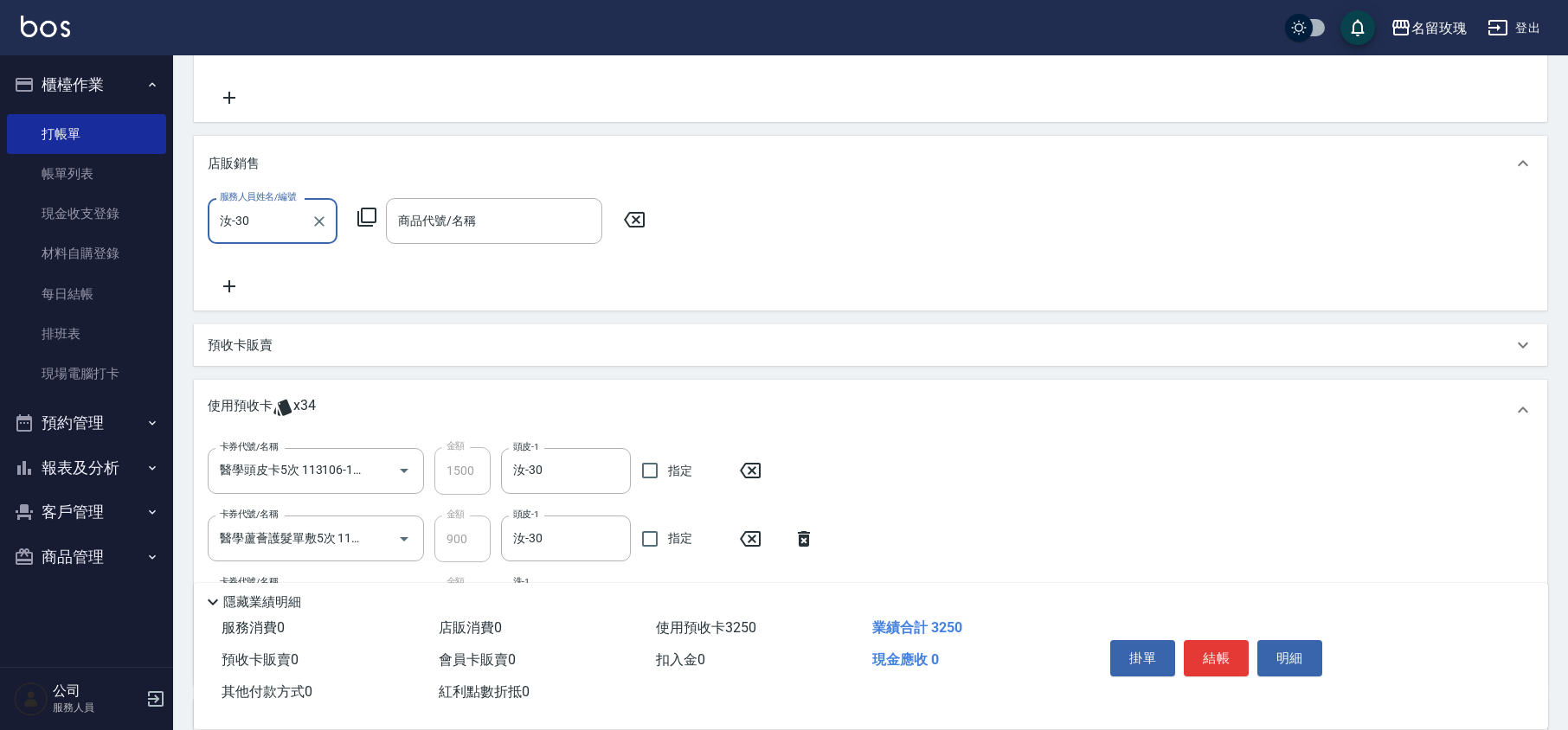
click at [360, 212] on icon at bounding box center [367, 217] width 21 height 21
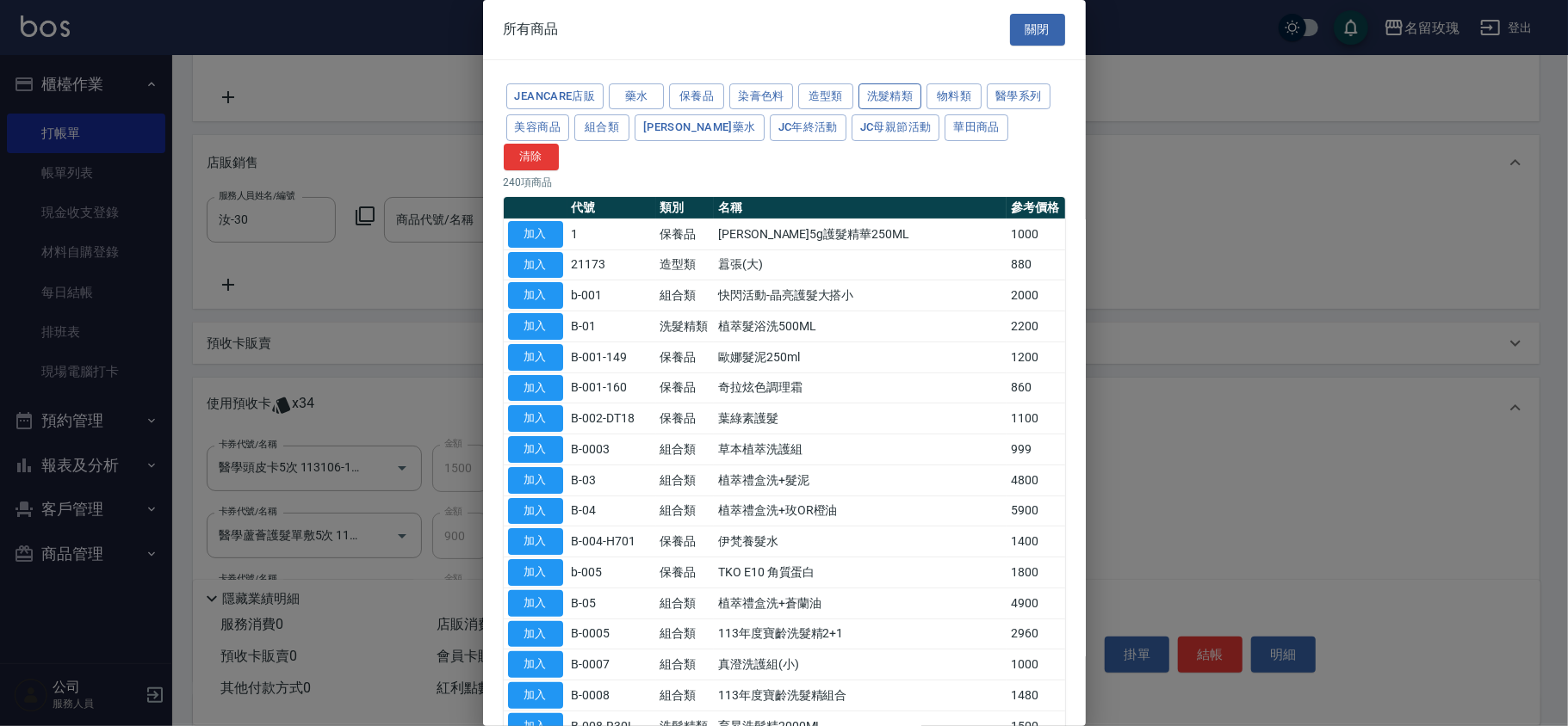
click at [889, 90] on button "洗髮精類" at bounding box center [890, 97] width 64 height 27
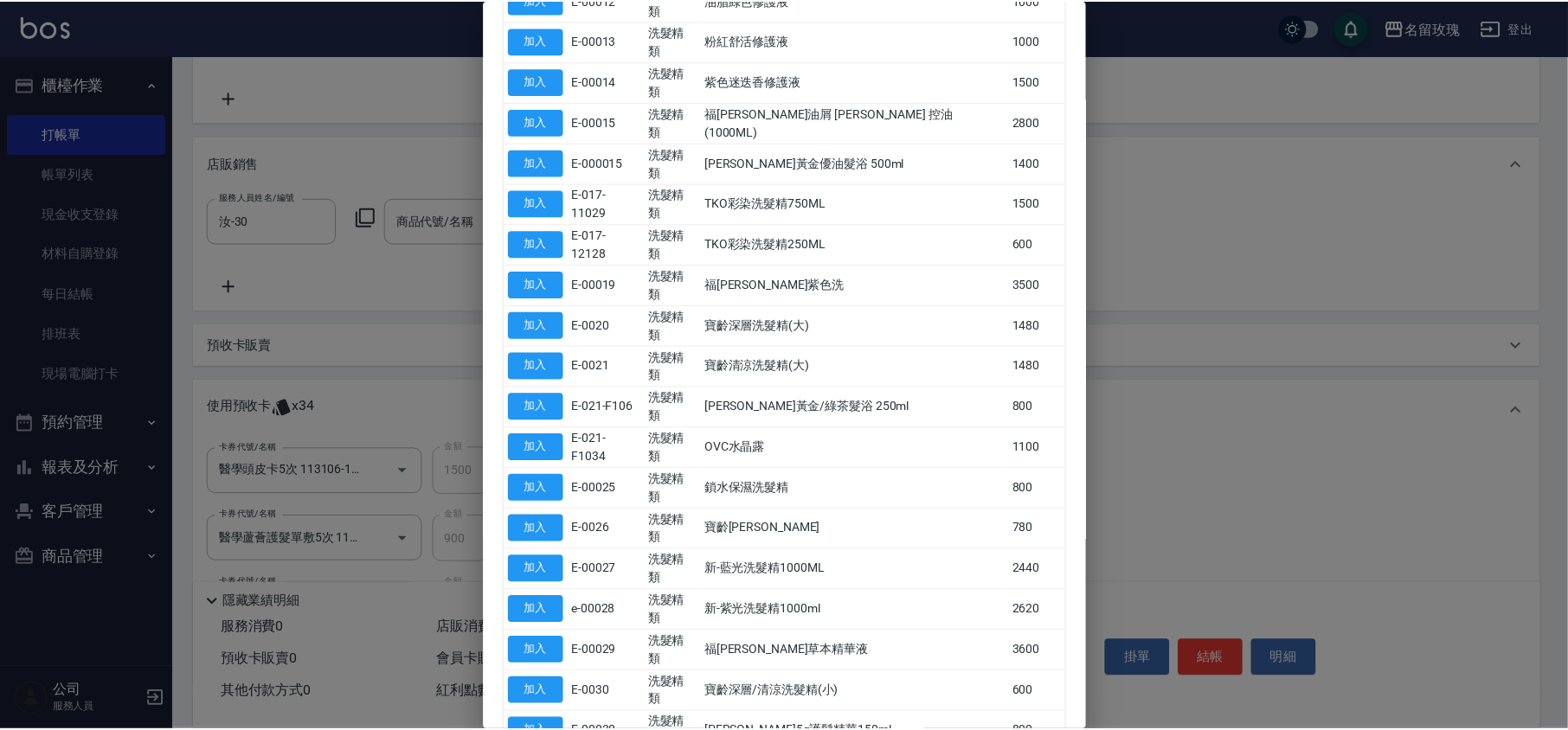
scroll to position [683, 0]
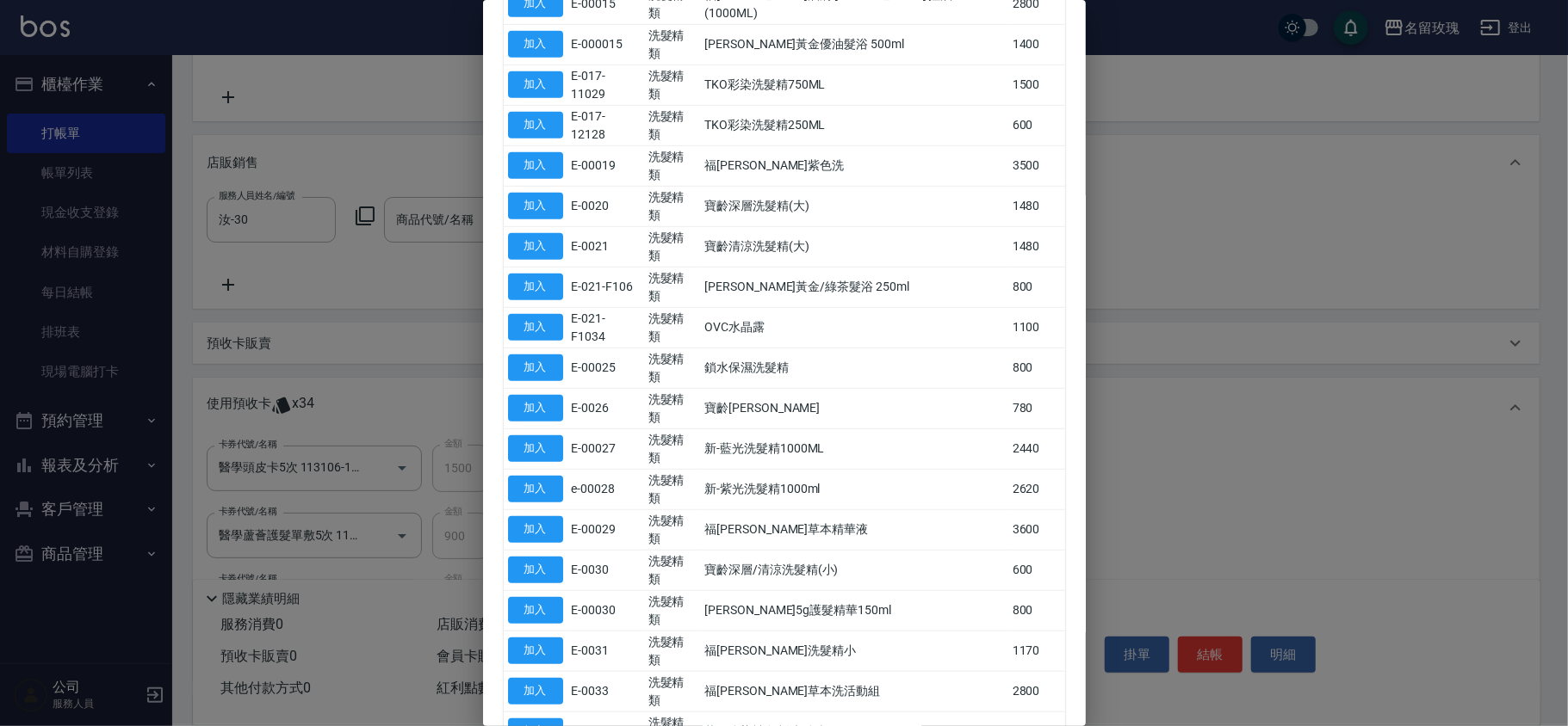
type input "[PERSON_NAME]精油"
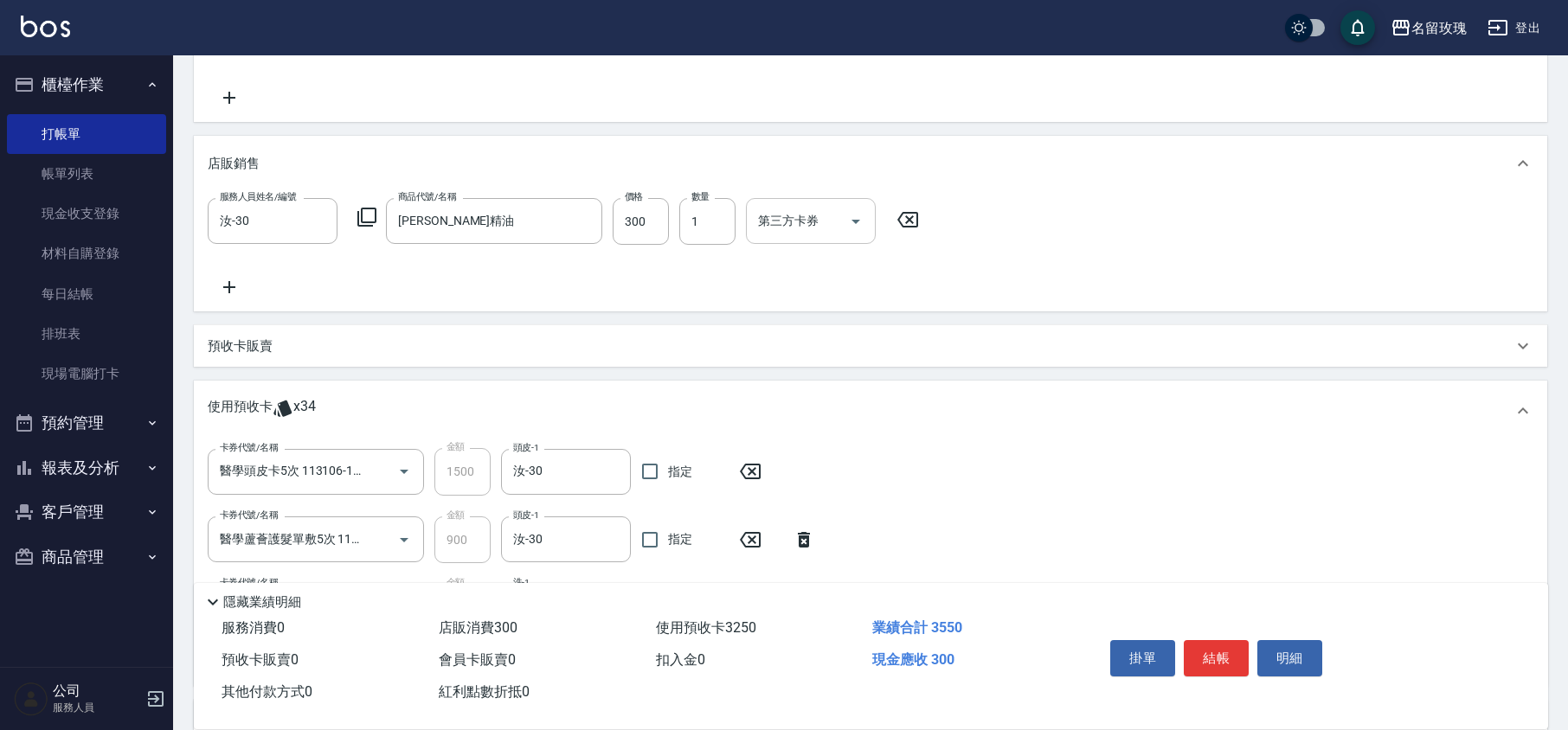
click at [860, 223] on icon "Open" at bounding box center [856, 222] width 21 height 21
click at [795, 297] on span "舊有卡券" at bounding box center [812, 294] width 130 height 29
type input "舊有卡券"
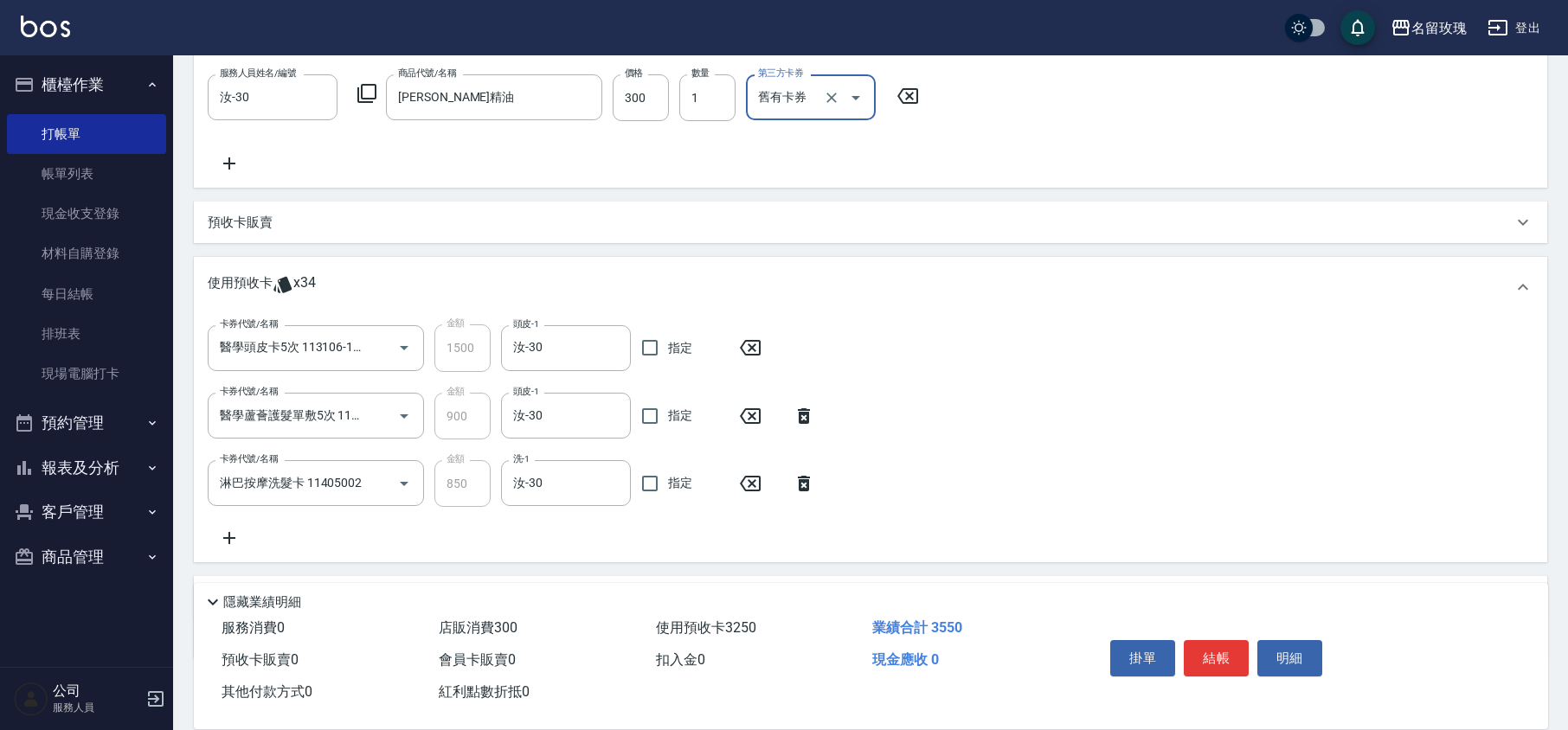
scroll to position [552, 0]
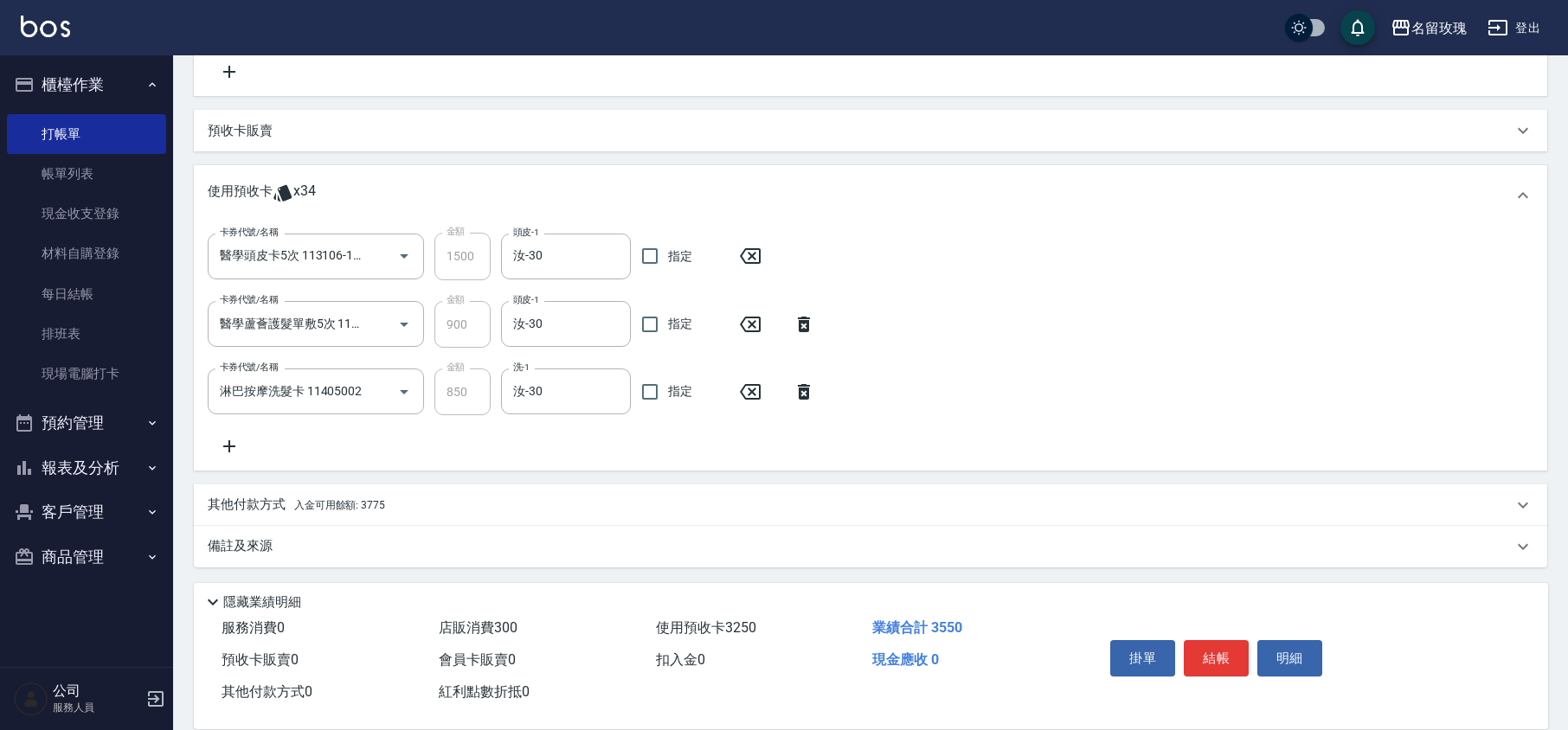
click at [261, 549] on p "備註及來源" at bounding box center [239, 546] width 65 height 18
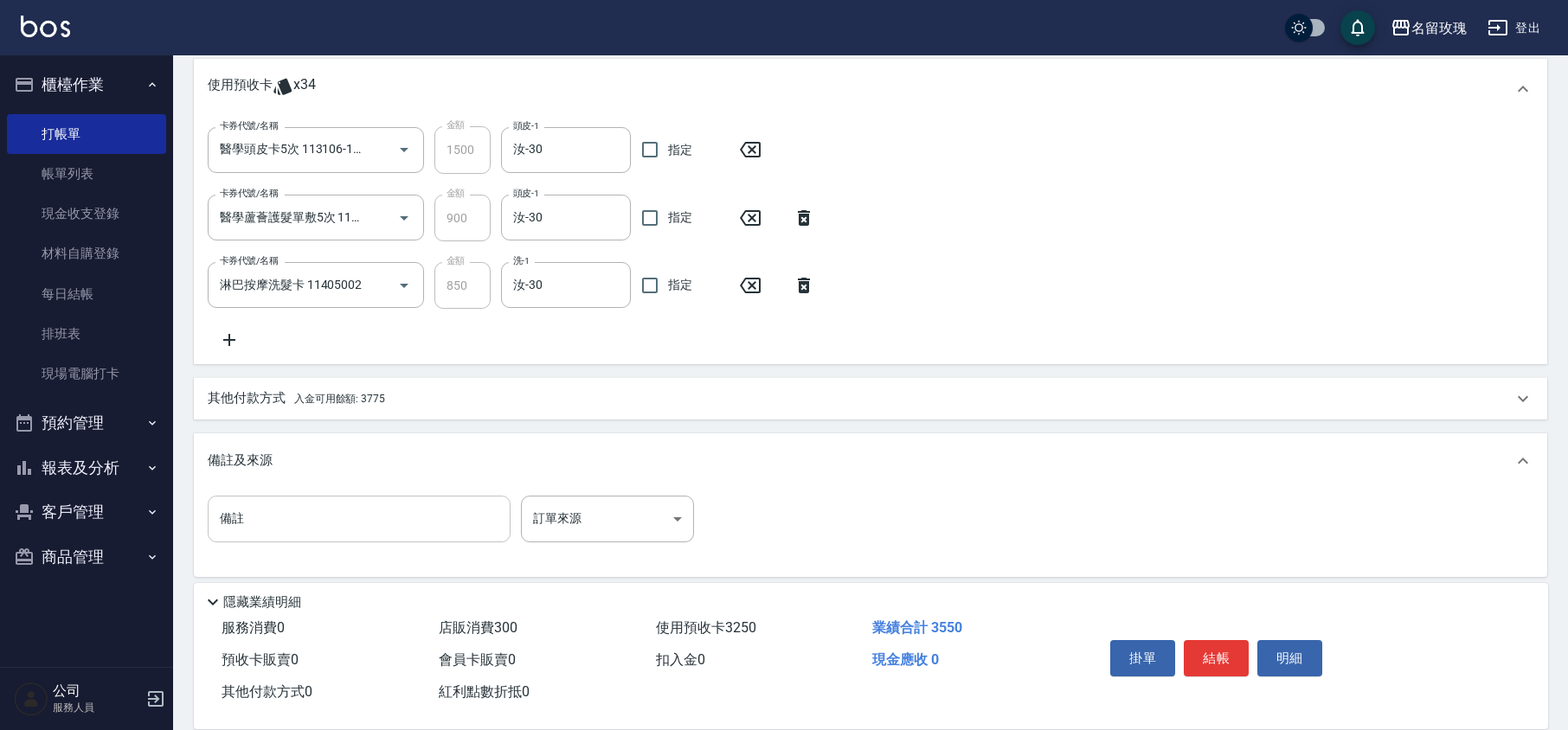
scroll to position [668, 0]
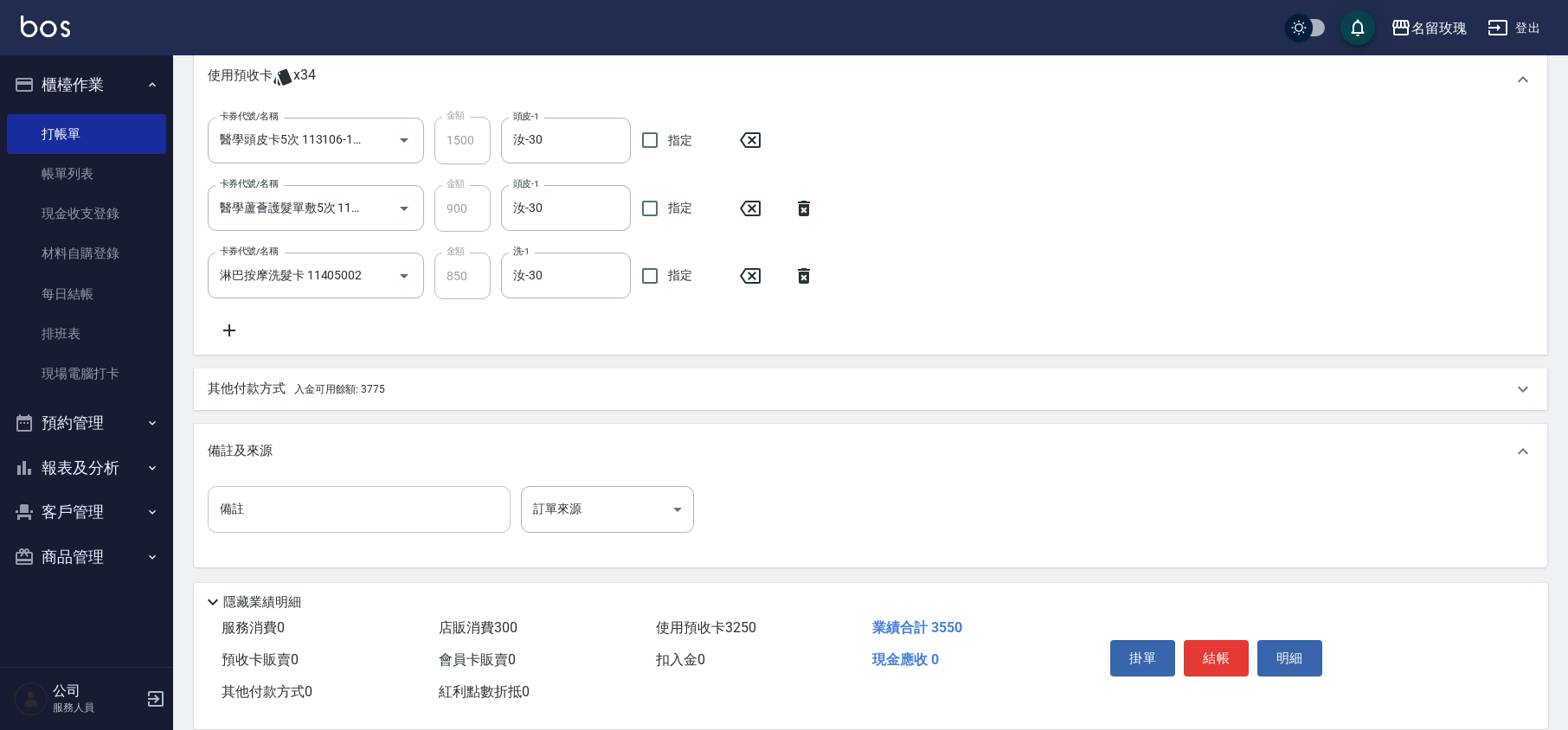
click at [282, 507] on input "備註" at bounding box center [359, 509] width 303 height 47
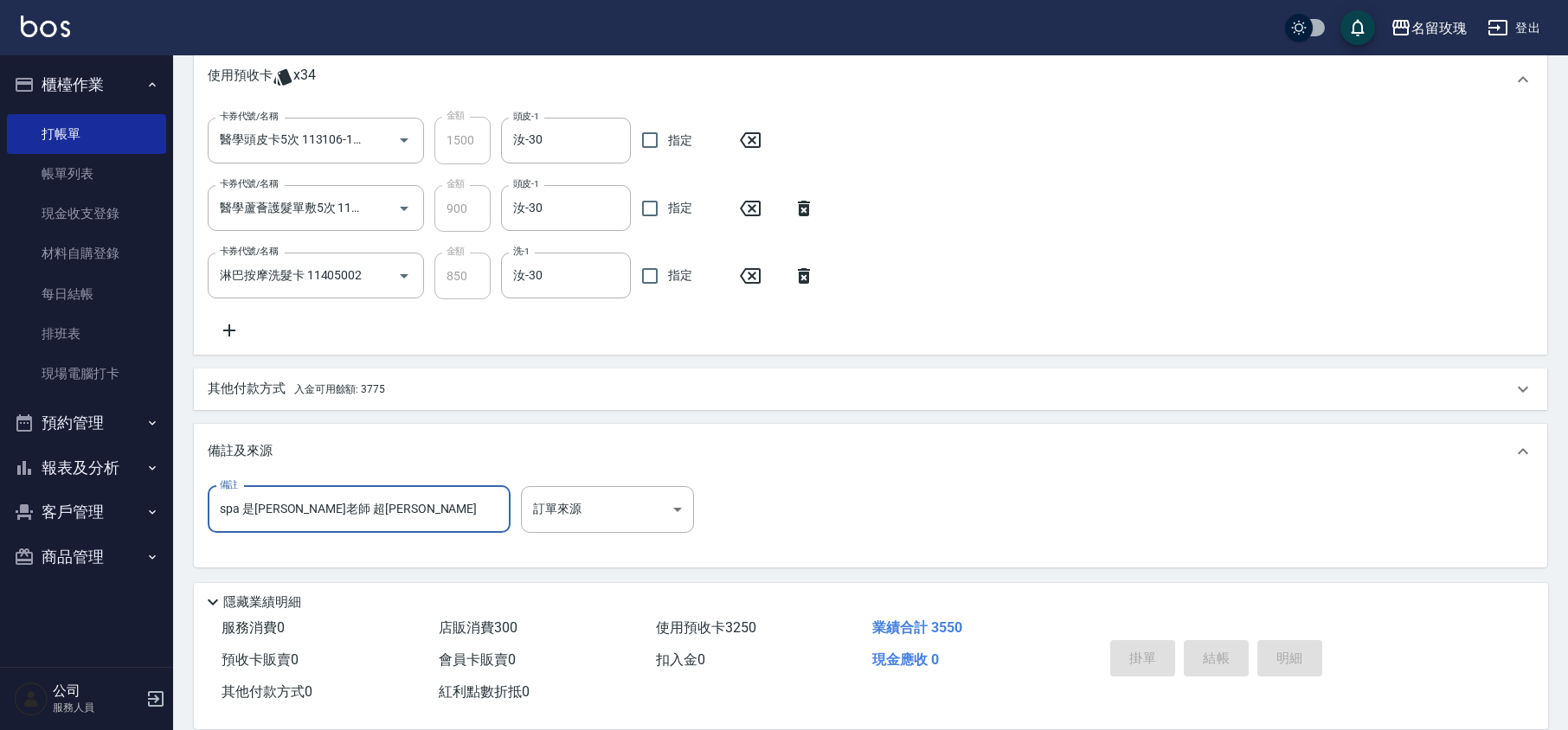
type input "spa 是[PERSON_NAME]老師 超[PERSON_NAME]"
type input "[DATE] 14:18"
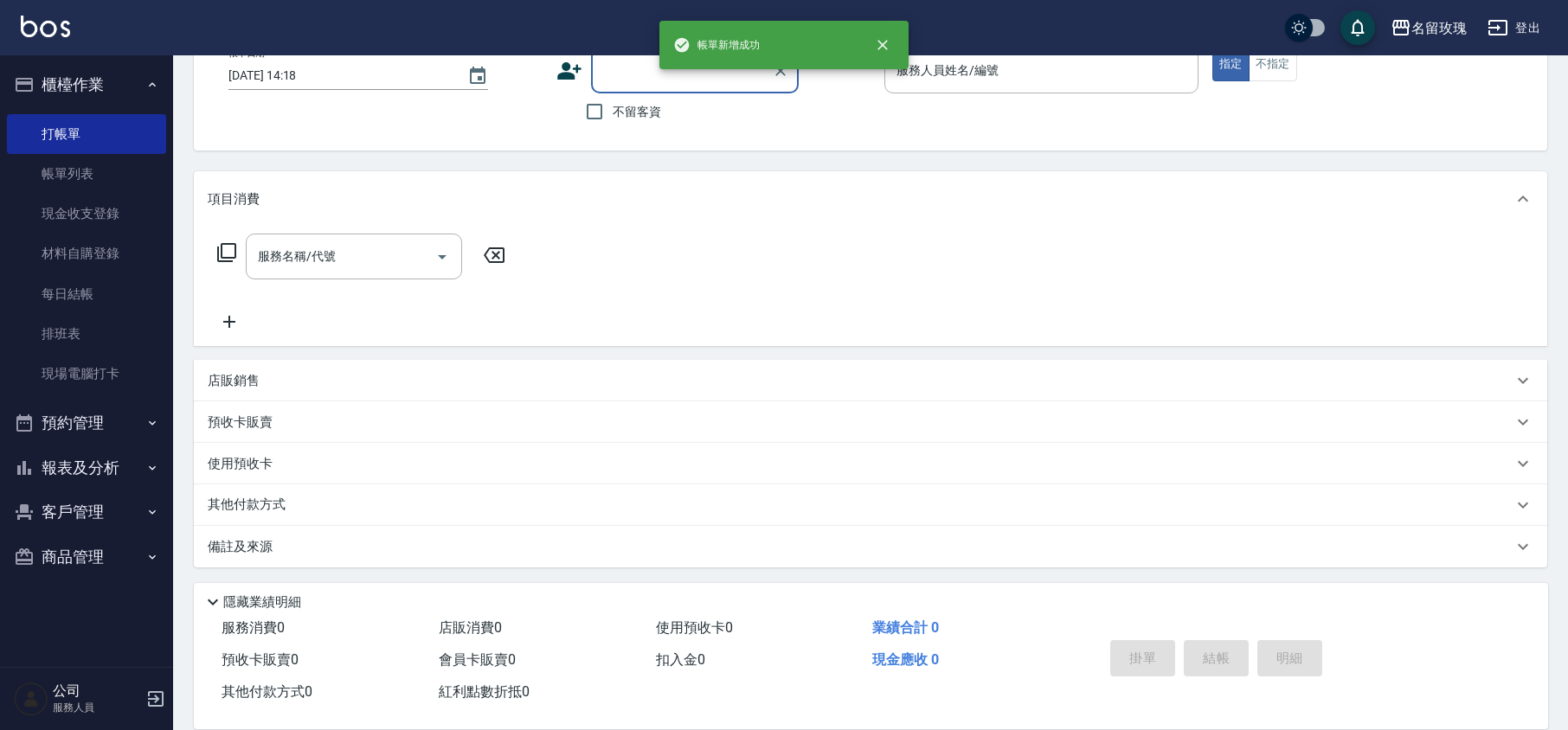
scroll to position [0, 0]
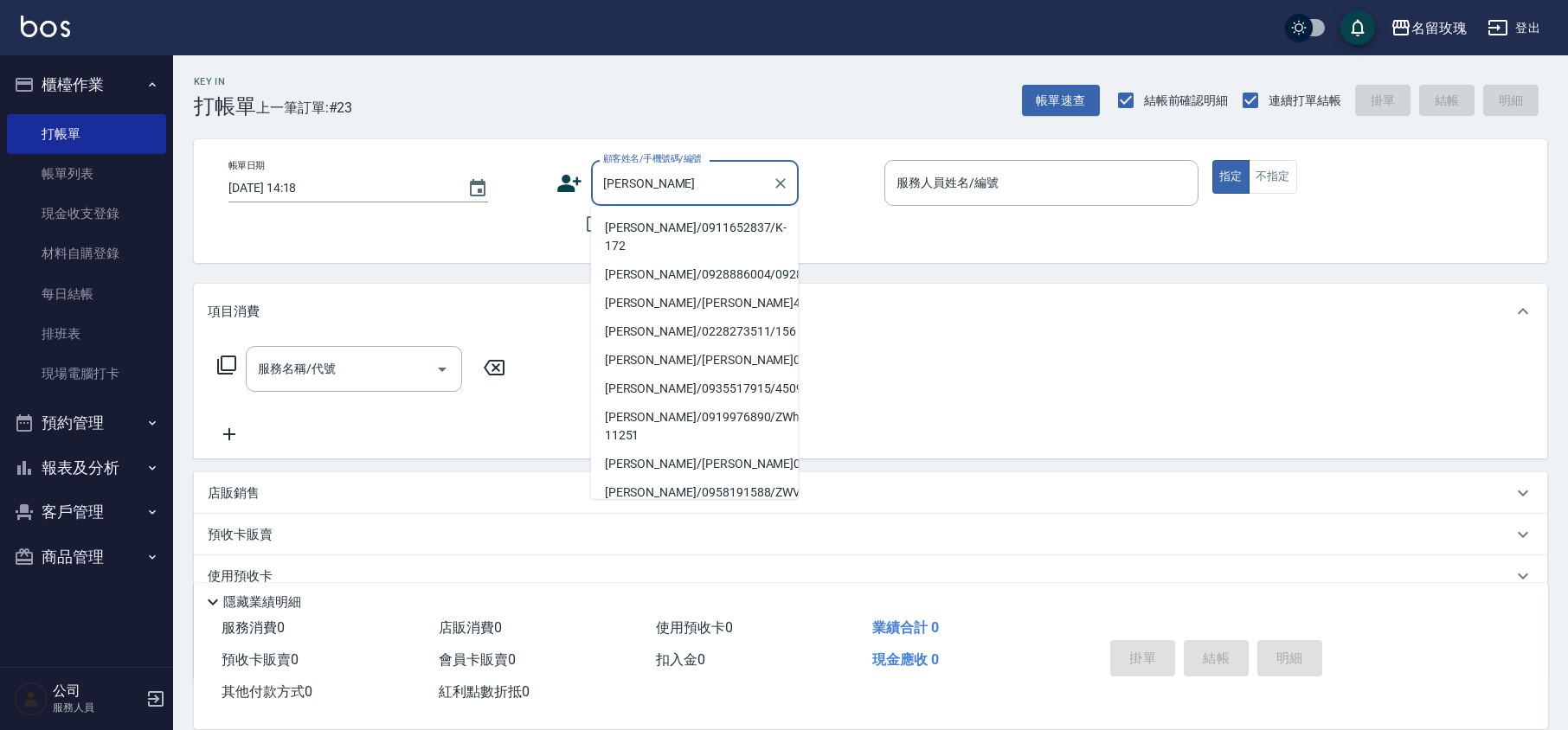
click at [653, 227] on li "[PERSON_NAME]/0911652837/K-172" at bounding box center [695, 237] width 208 height 47
type input "[PERSON_NAME]/0911652837/K-172"
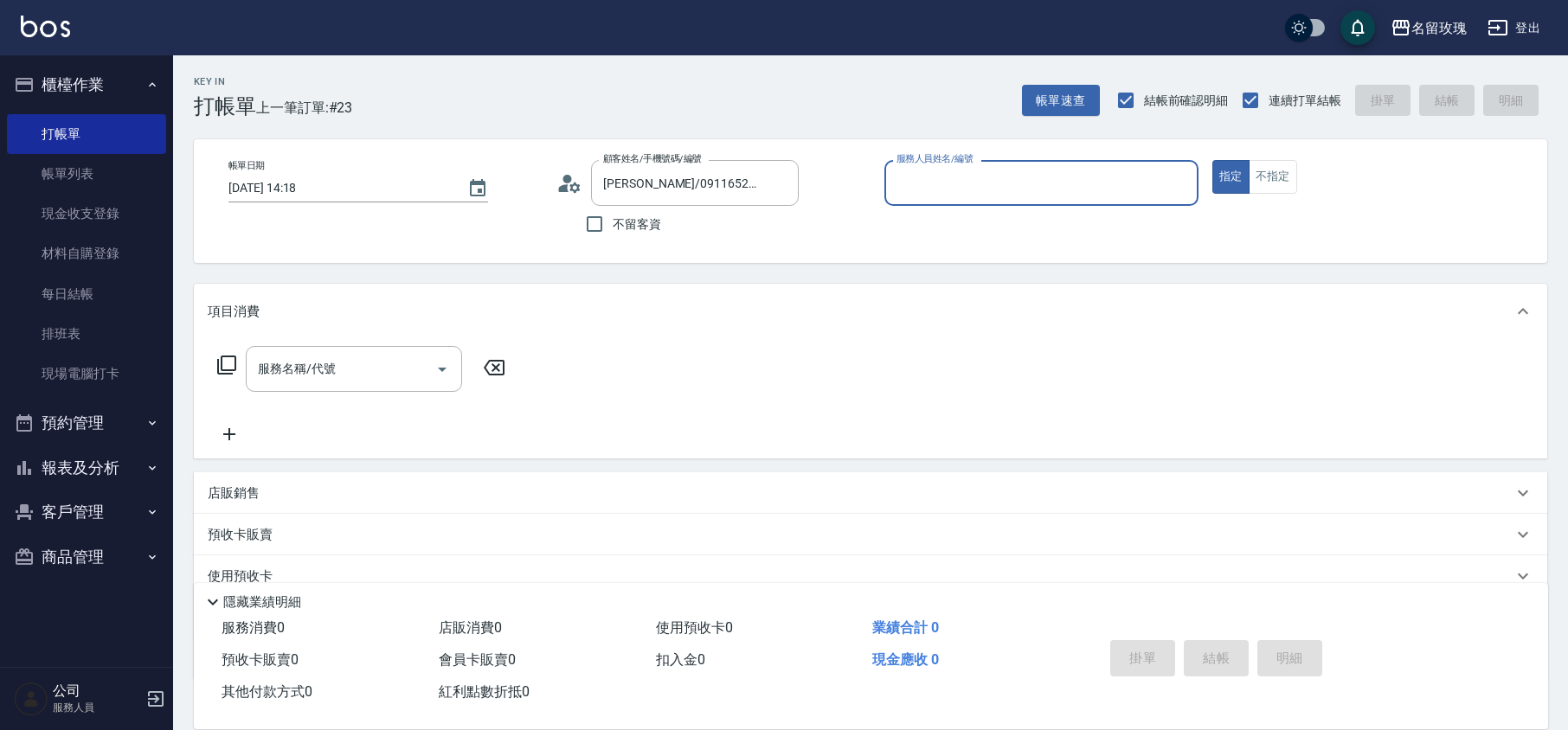
type input "[PERSON_NAME]-5"
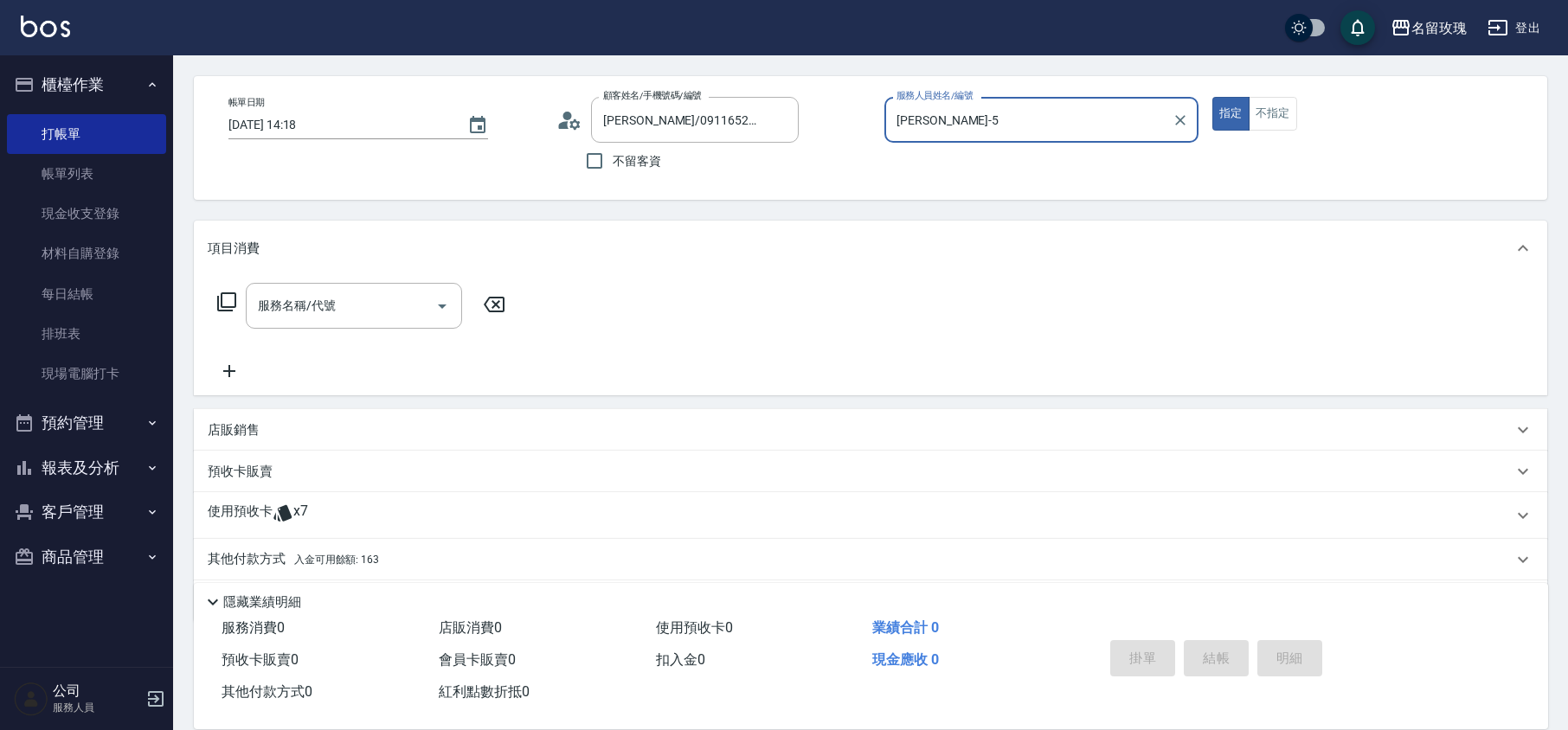
scroll to position [118, 0]
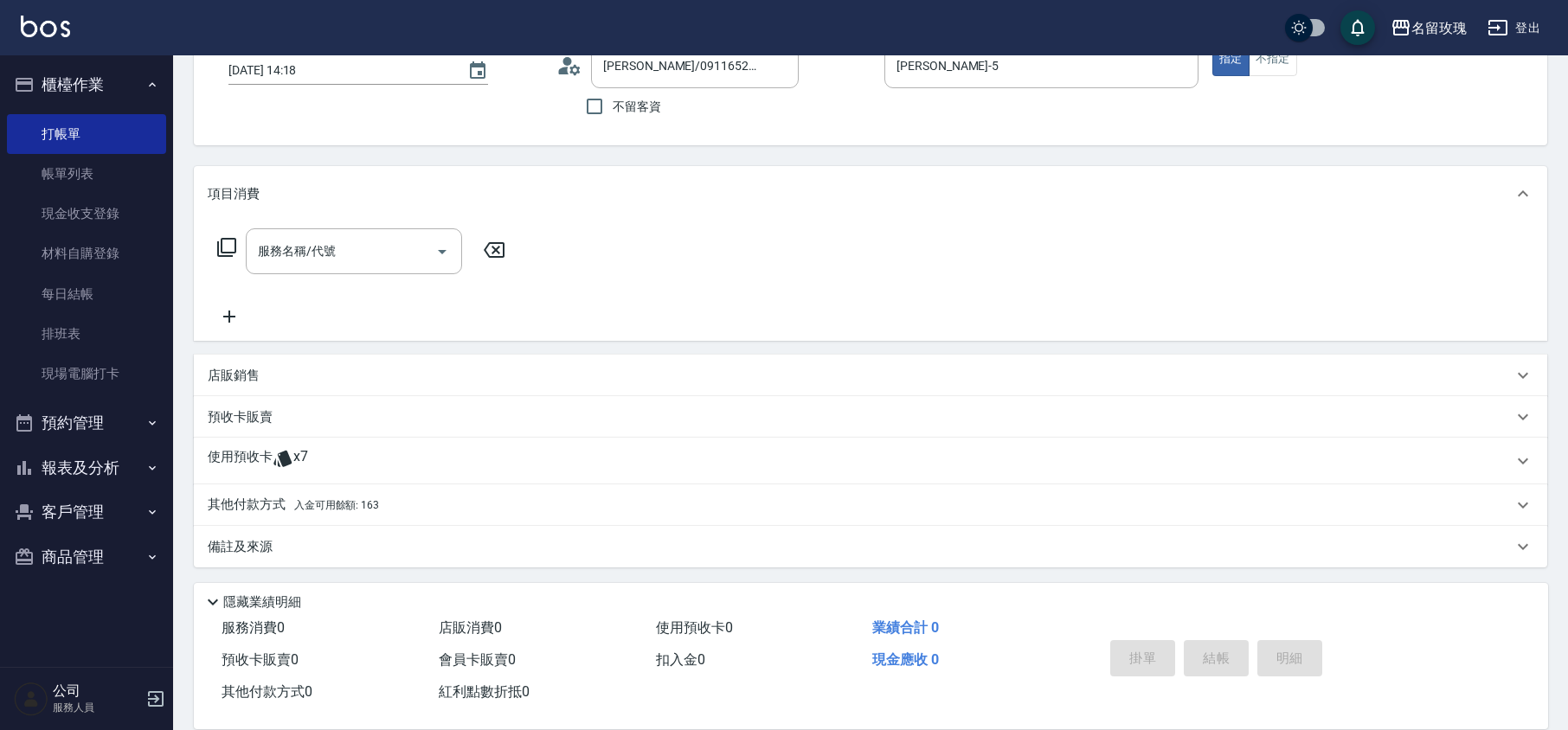
click at [309, 459] on div "使用預收卡 x7" at bounding box center [860, 462] width 1305 height 26
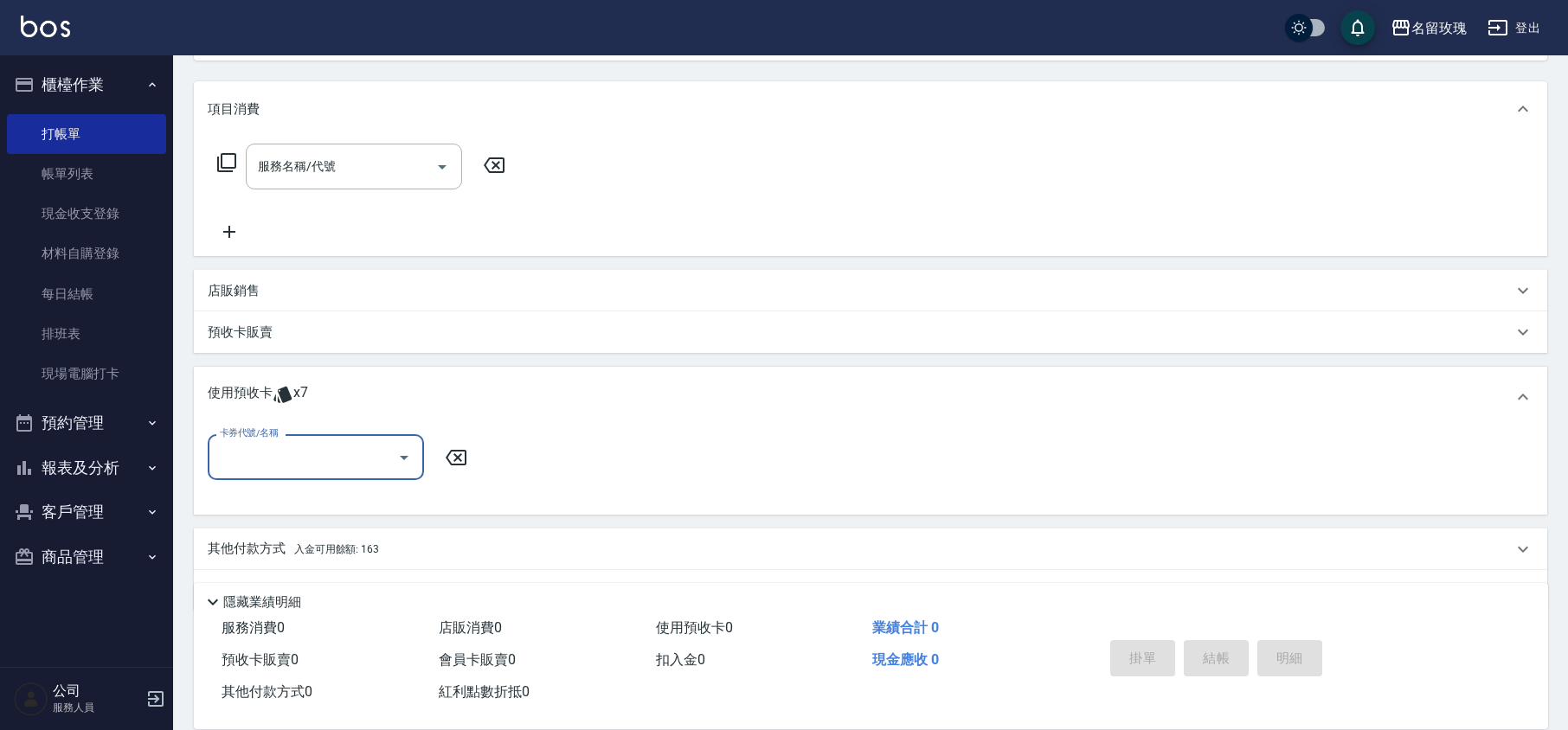
scroll to position [0, 0]
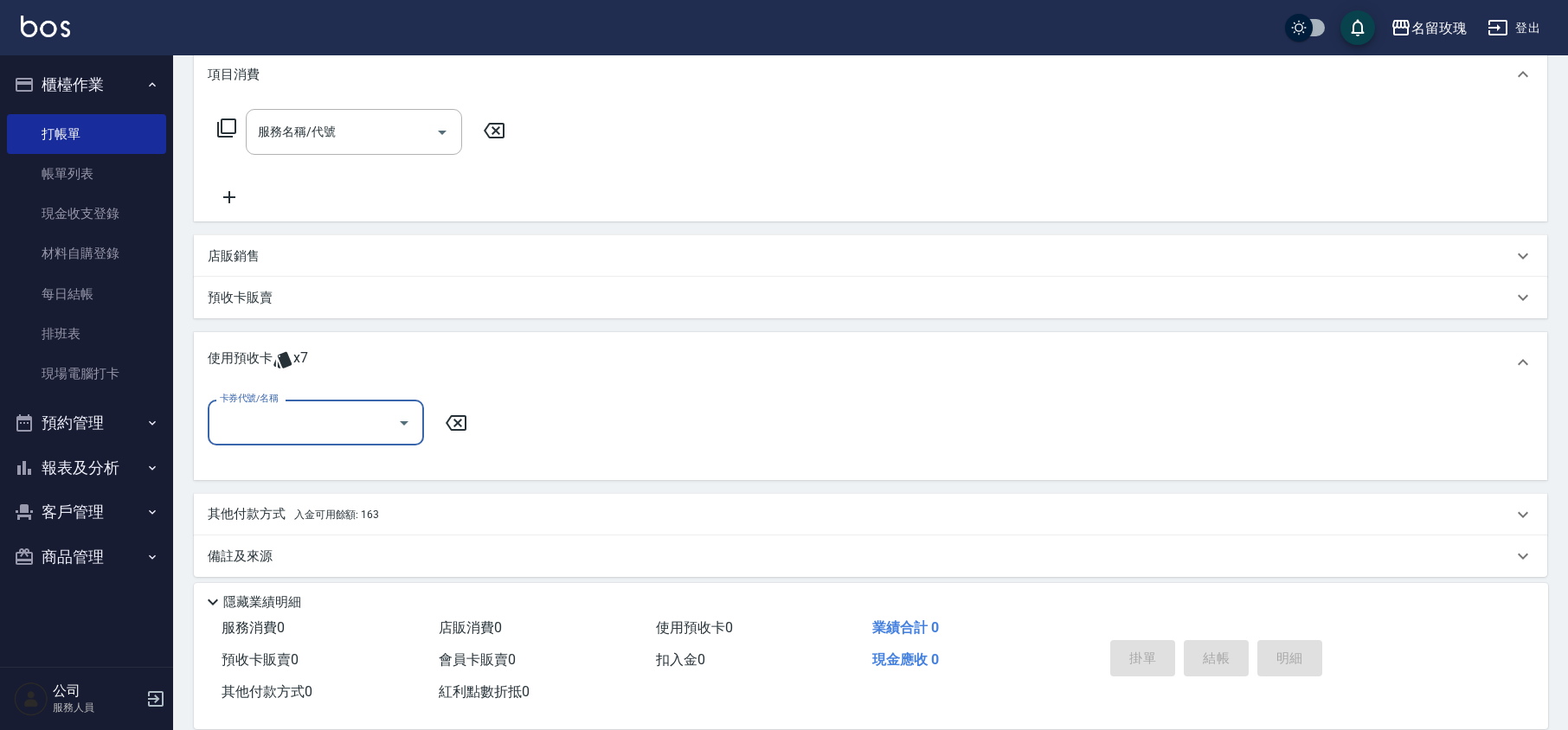
click at [389, 416] on input "卡券代號/名稱" at bounding box center [303, 422] width 175 height 30
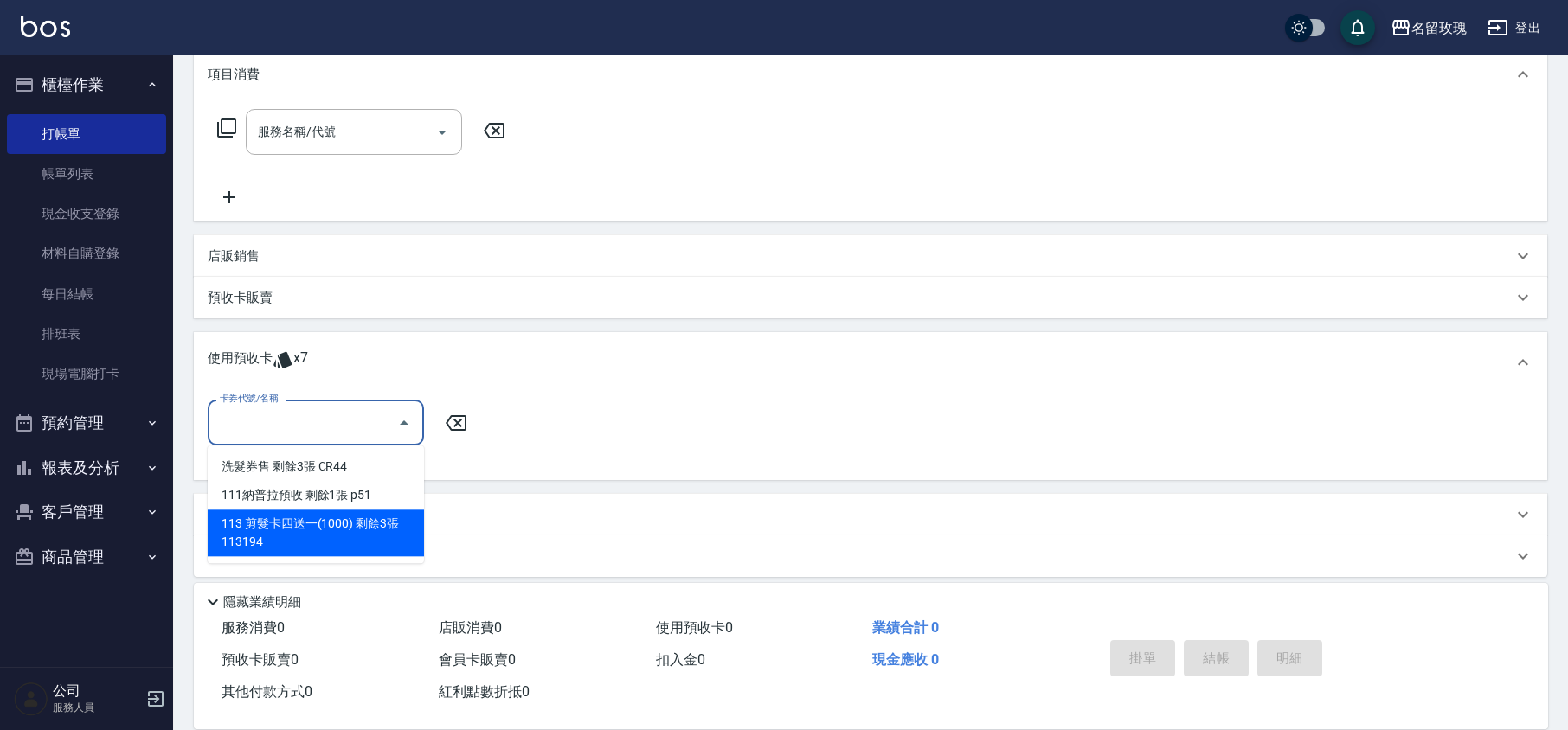
click at [395, 530] on div "113 剪髮卡四送一(1000) 剩餘3張 113194" at bounding box center [315, 533] width 216 height 47
type input "113 剪髮卡四送一(1000) 113194"
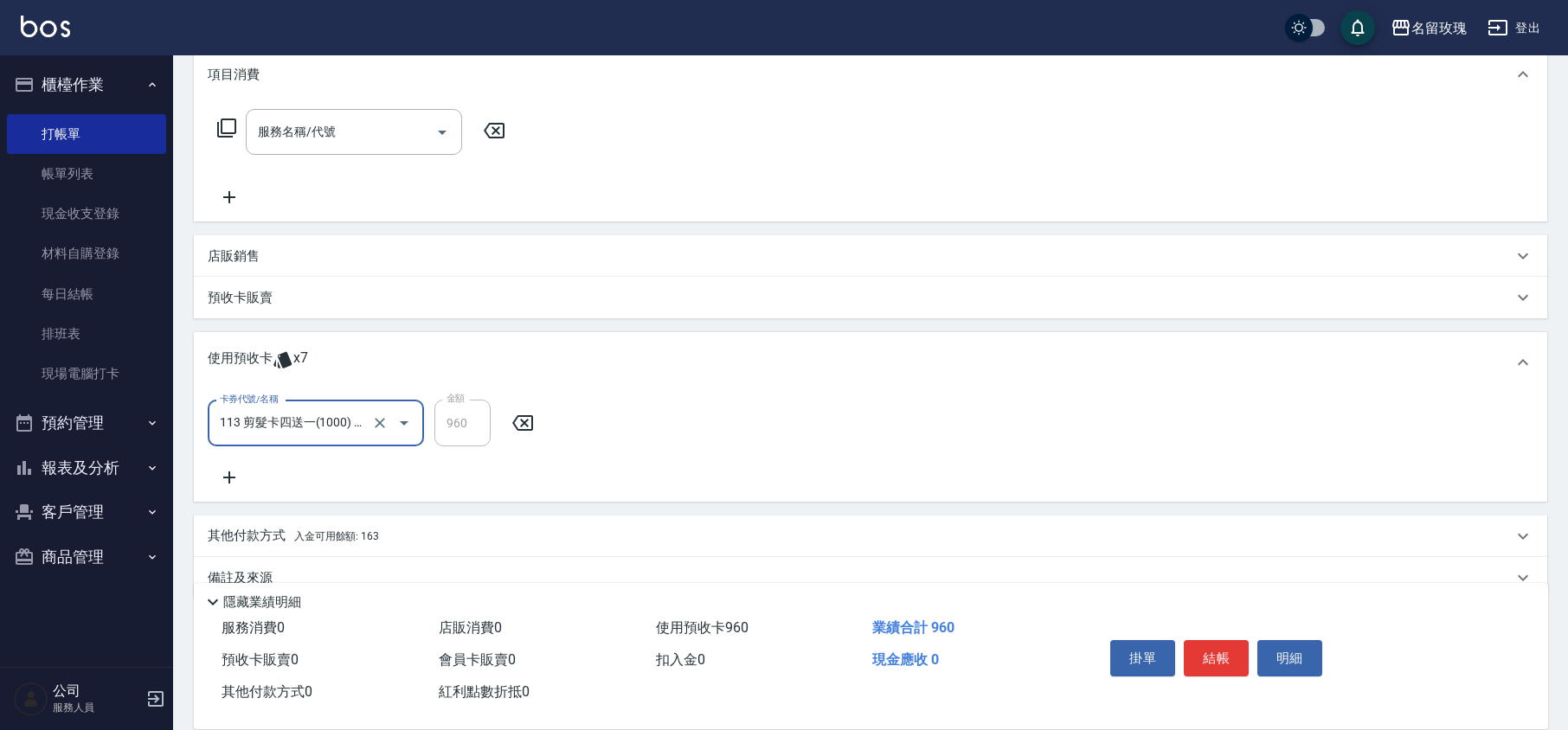
click at [400, 480] on div "卡券代號/名稱 113 剪髮卡四送一(1000) 113194 卡券代號/名稱 金額 960 金額" at bounding box center [870, 444] width 1326 height 88
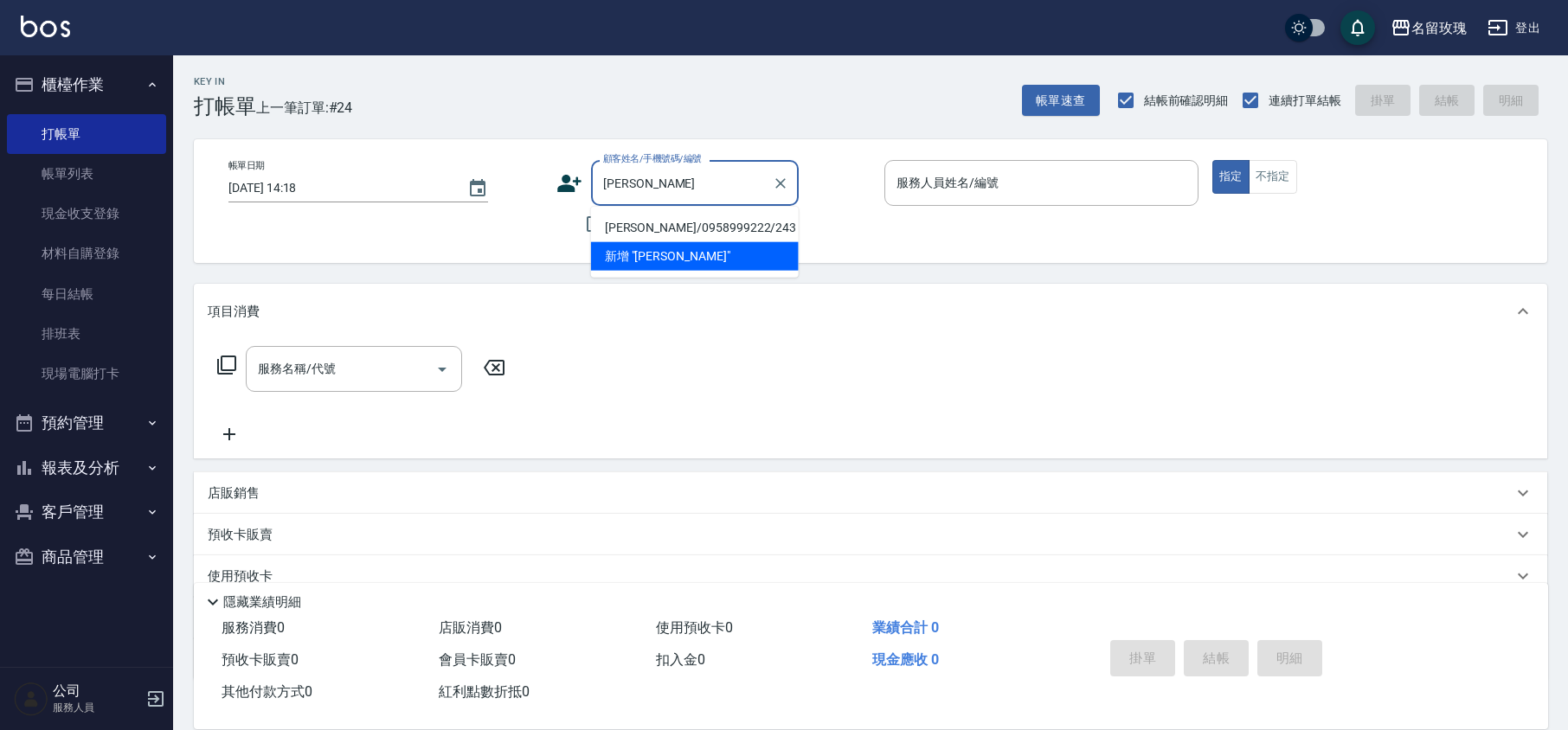
click at [614, 219] on li "[PERSON_NAME]/0958999222/243" at bounding box center [695, 228] width 208 height 29
type input "[PERSON_NAME]/0958999222/243"
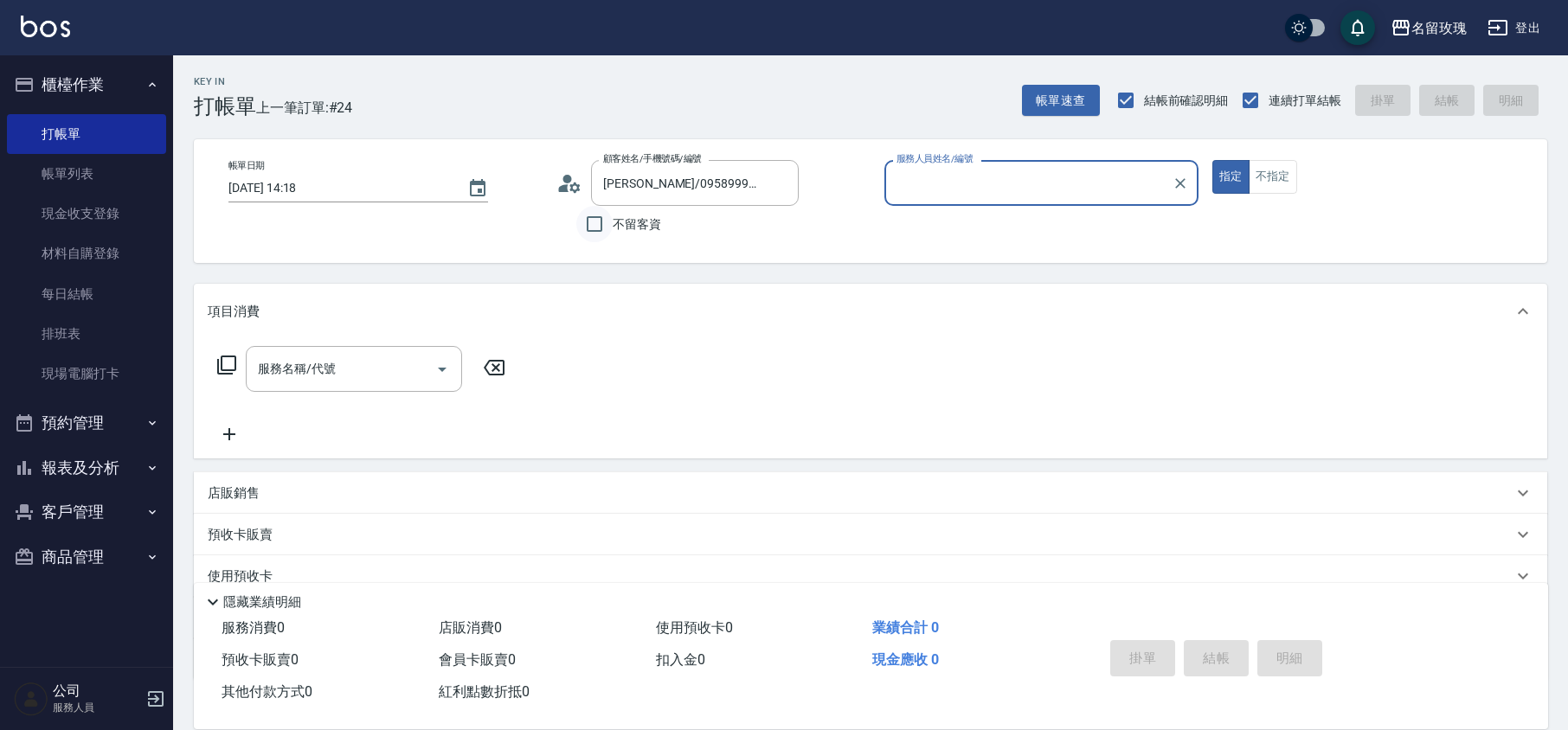
type input "[PERSON_NAME]-5"
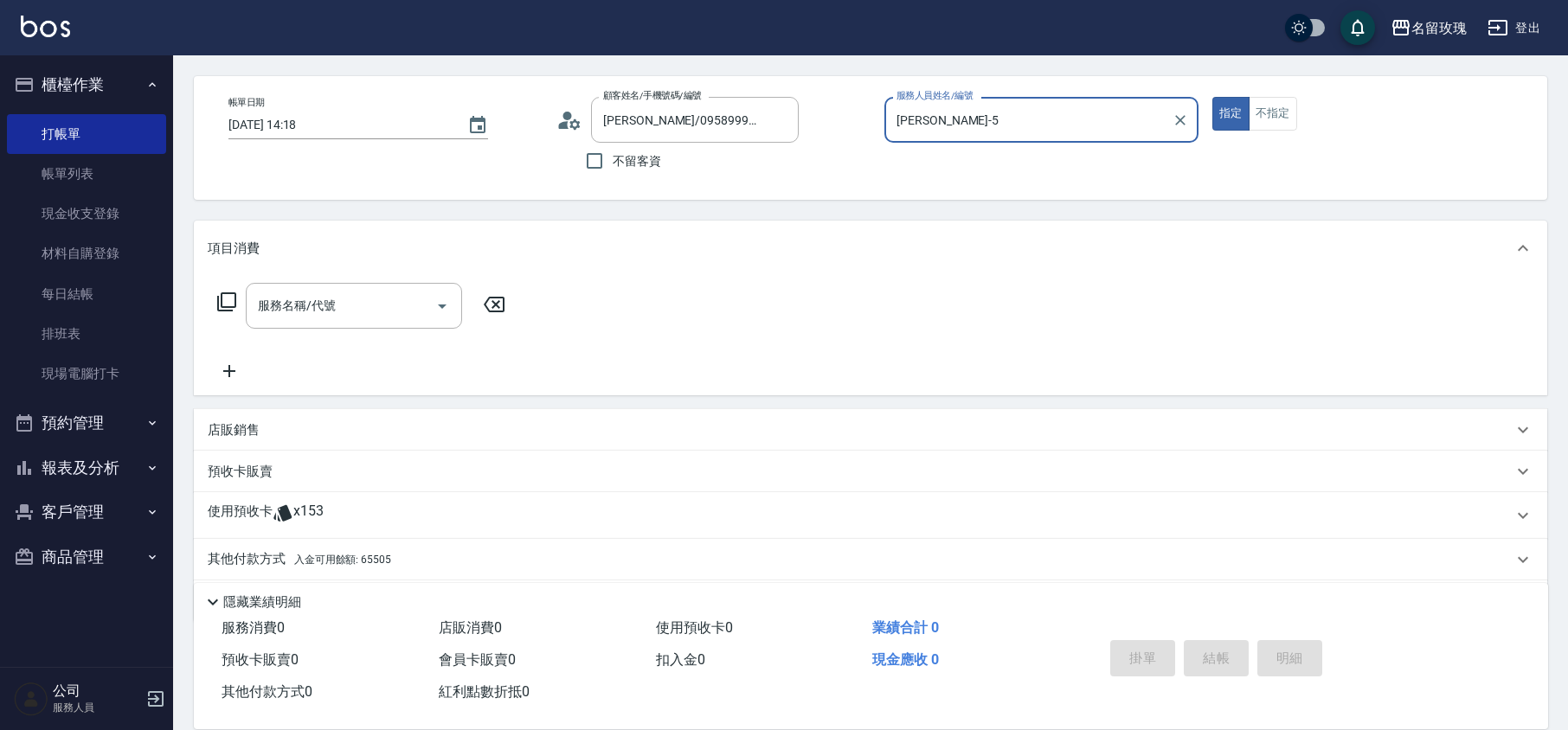
scroll to position [118, 0]
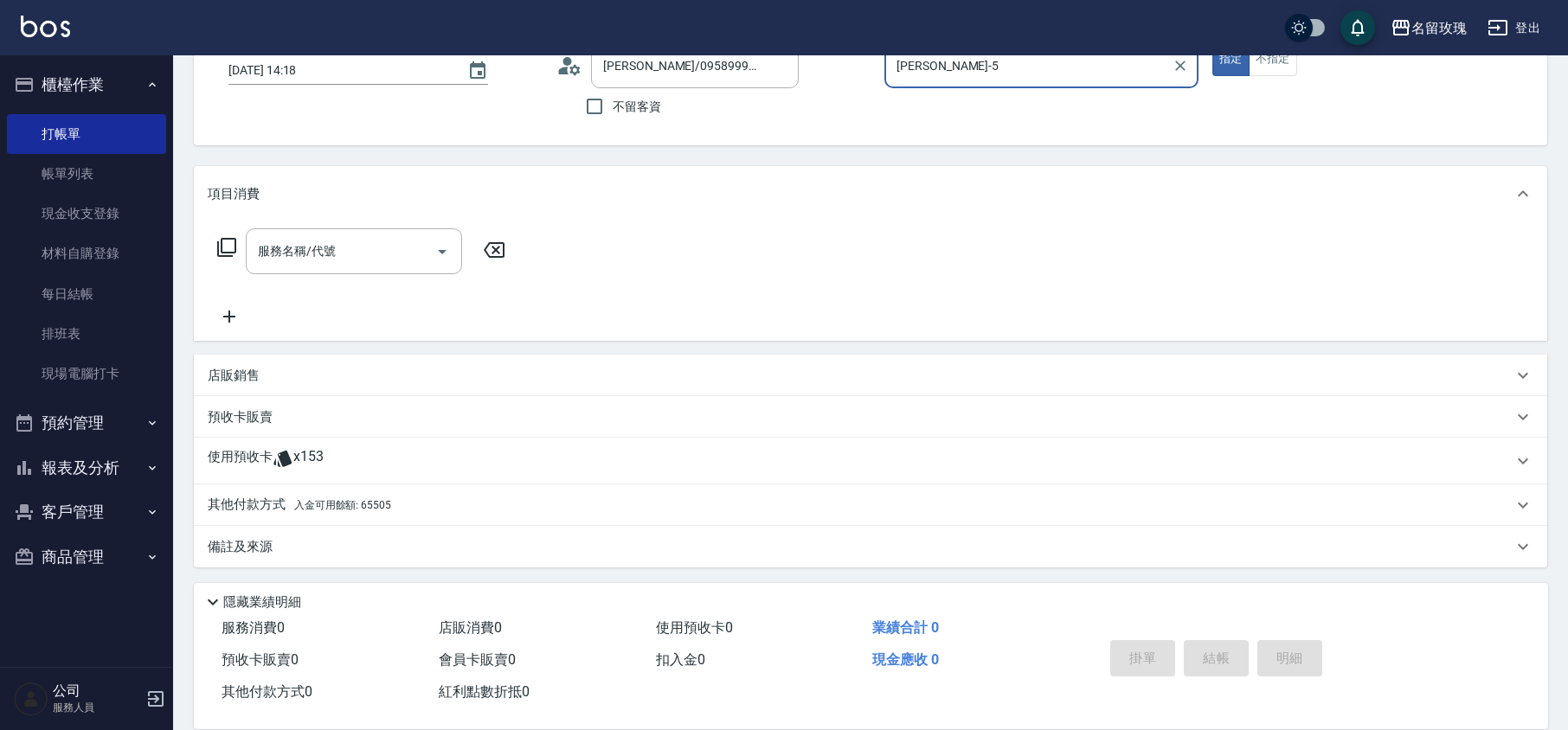
click at [320, 453] on span "x153" at bounding box center [309, 462] width 30 height 26
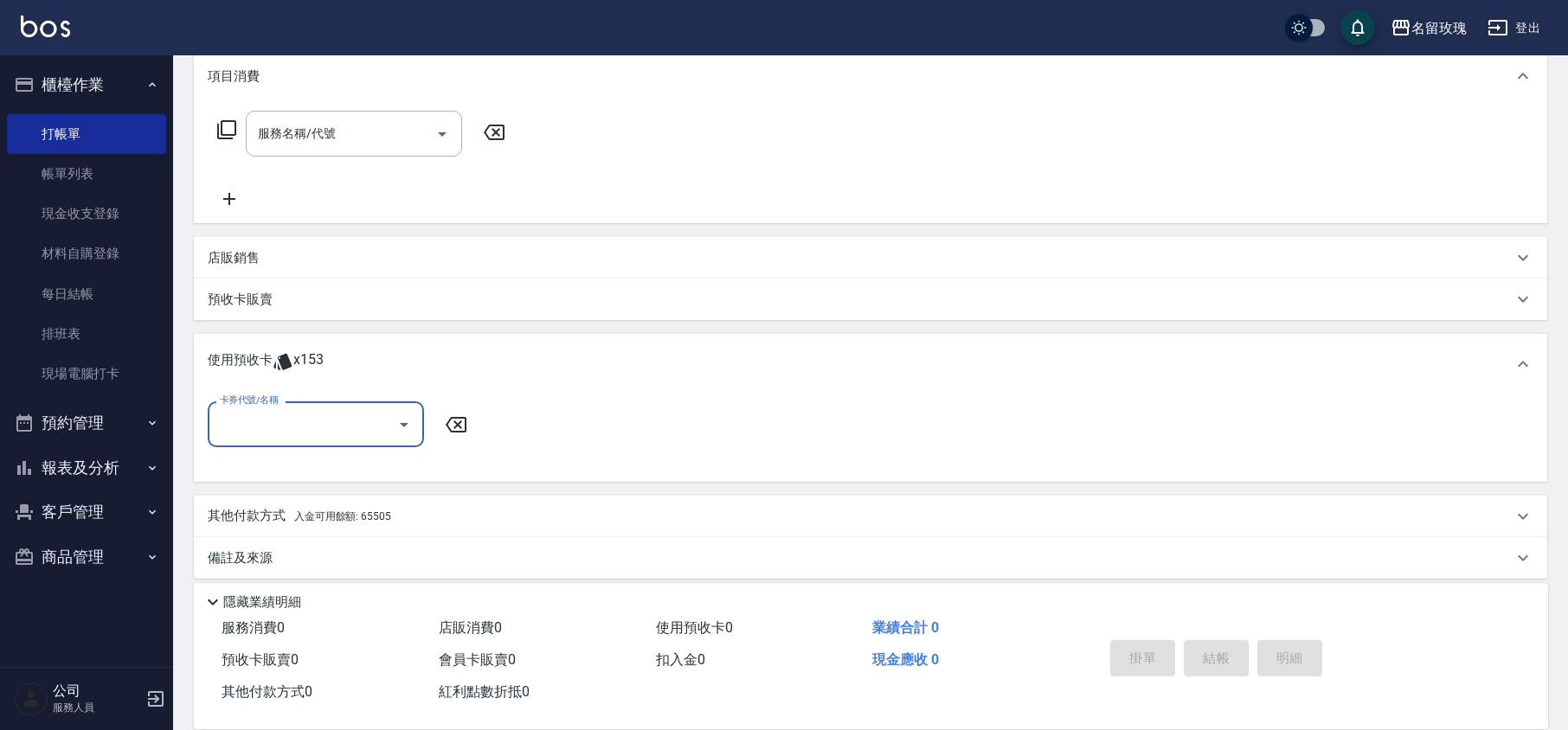
scroll to position [237, 0]
click at [403, 414] on icon "Open" at bounding box center [404, 423] width 21 height 21
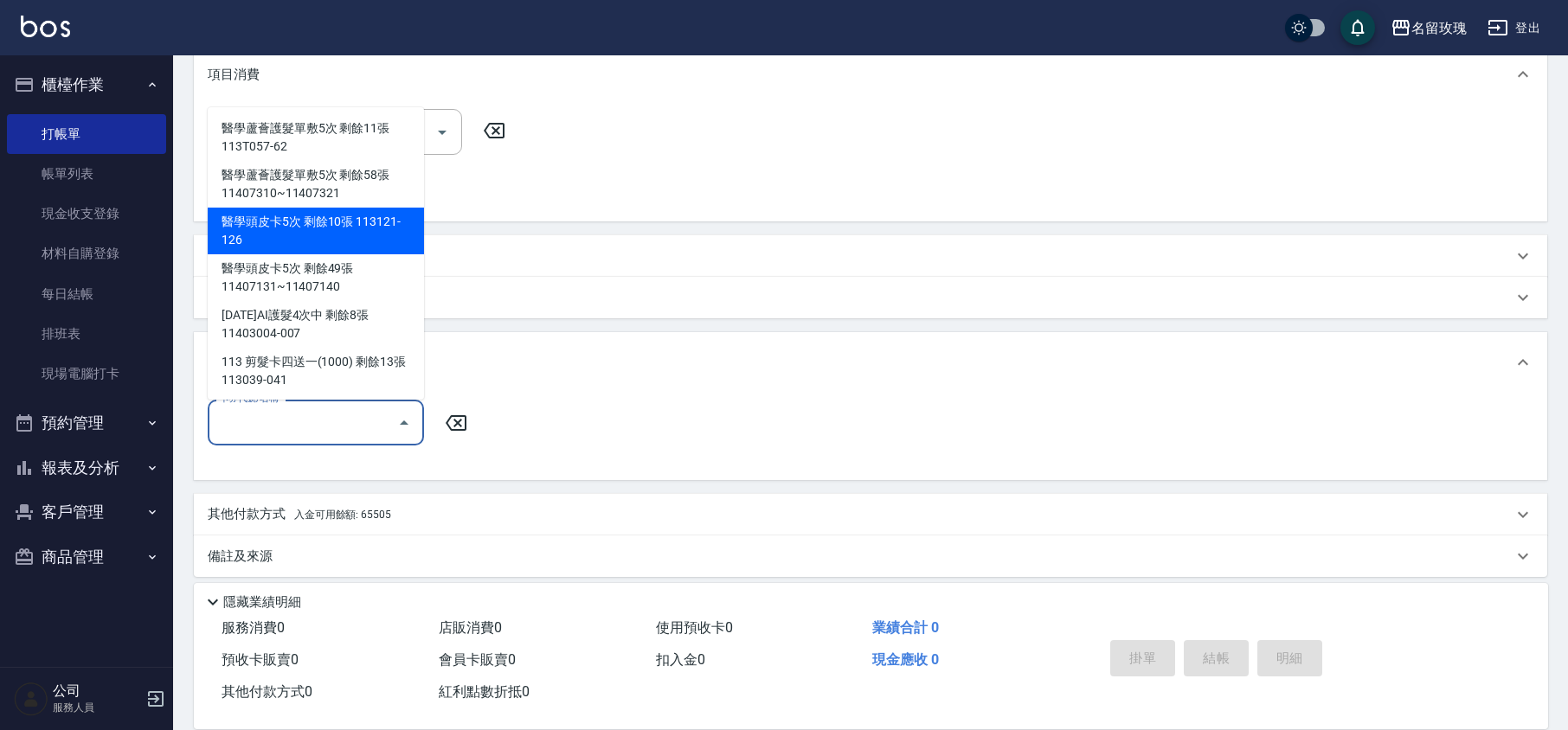
click at [375, 223] on div "醫學頭皮卡5次 剩餘10張 113121-126" at bounding box center [315, 231] width 216 height 47
type input "醫學頭皮卡5次 113121-126"
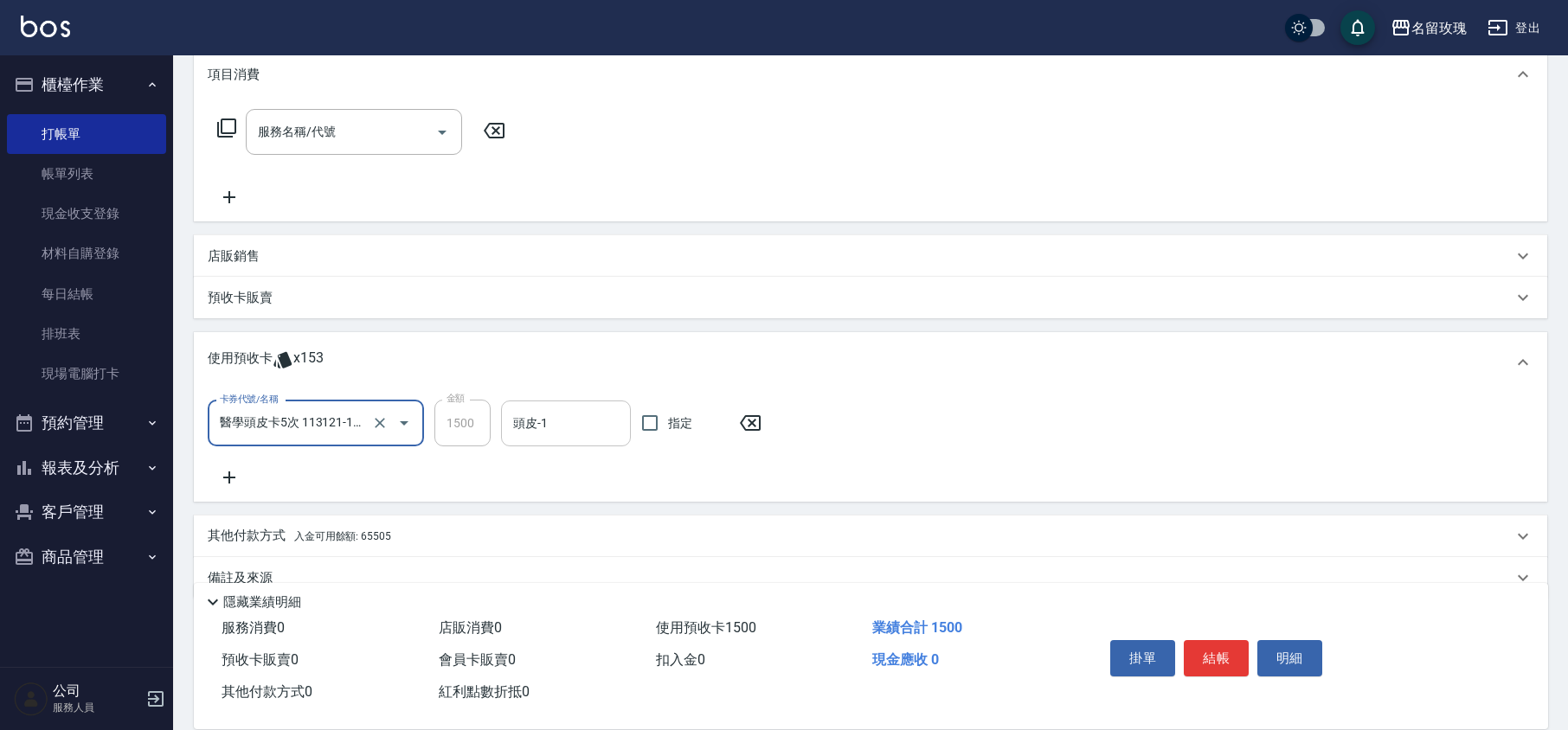
click at [524, 419] on input "頭皮-1" at bounding box center [566, 423] width 114 height 30
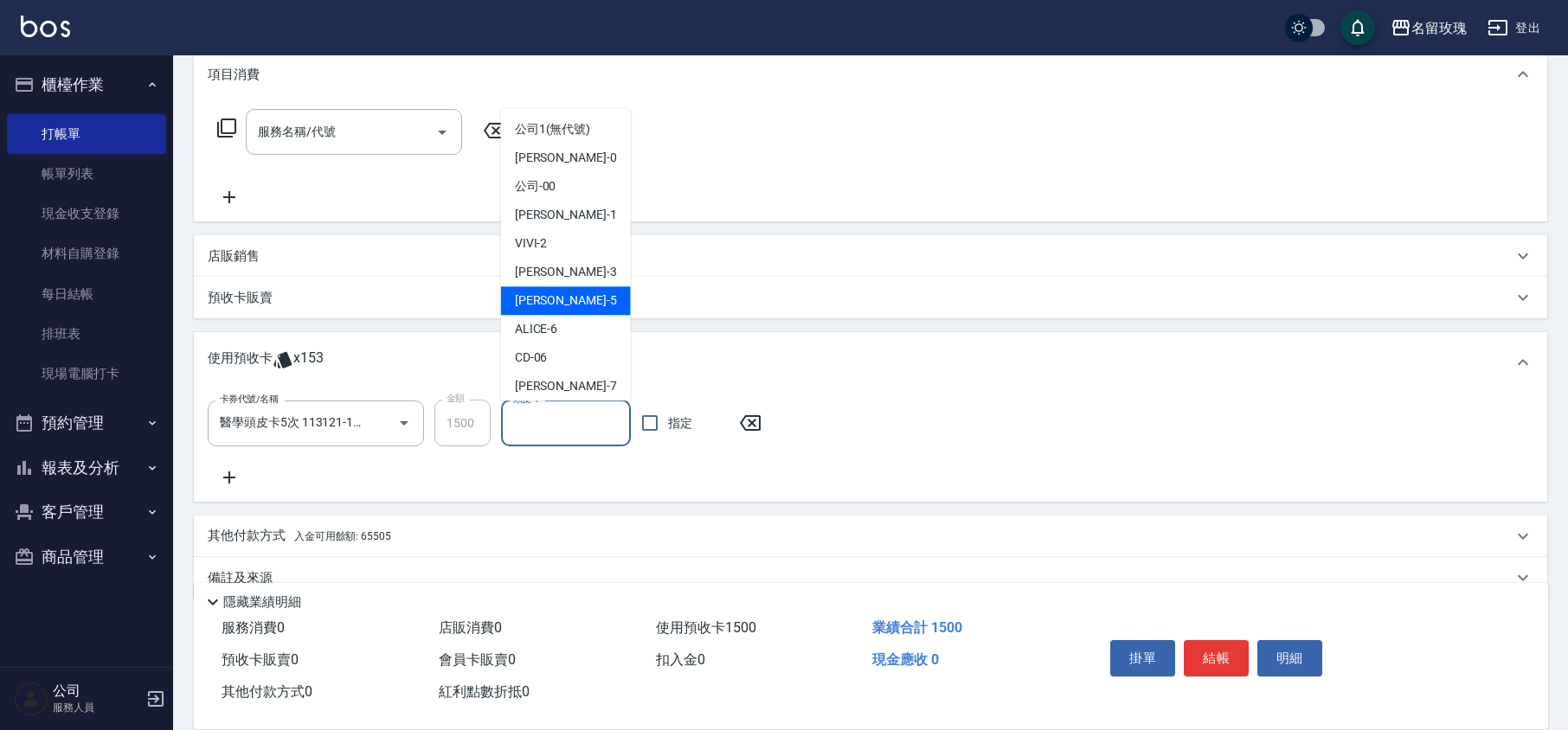
scroll to position [322, 0]
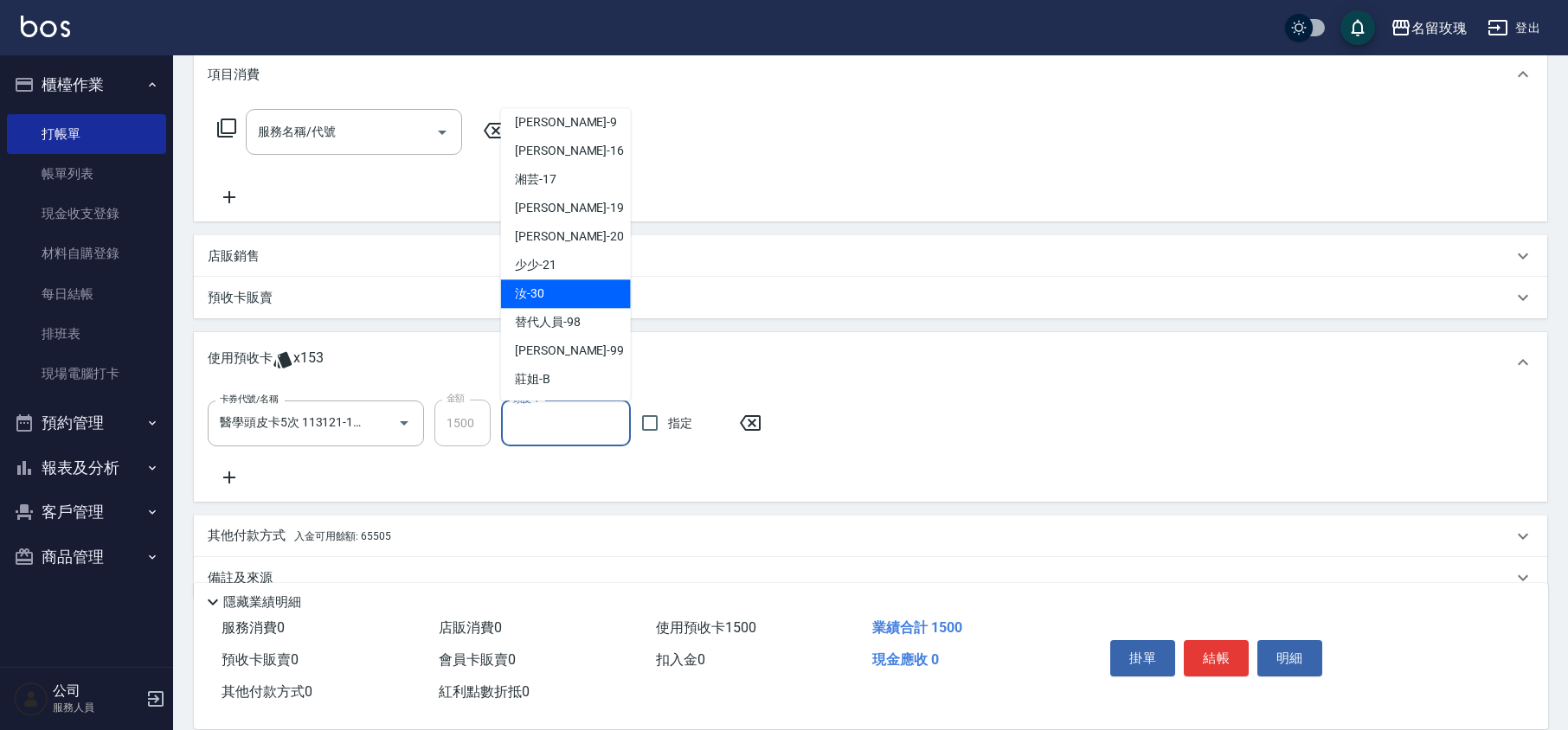
click at [541, 298] on span "汝 -30" at bounding box center [529, 293] width 29 height 18
type input "汝-30"
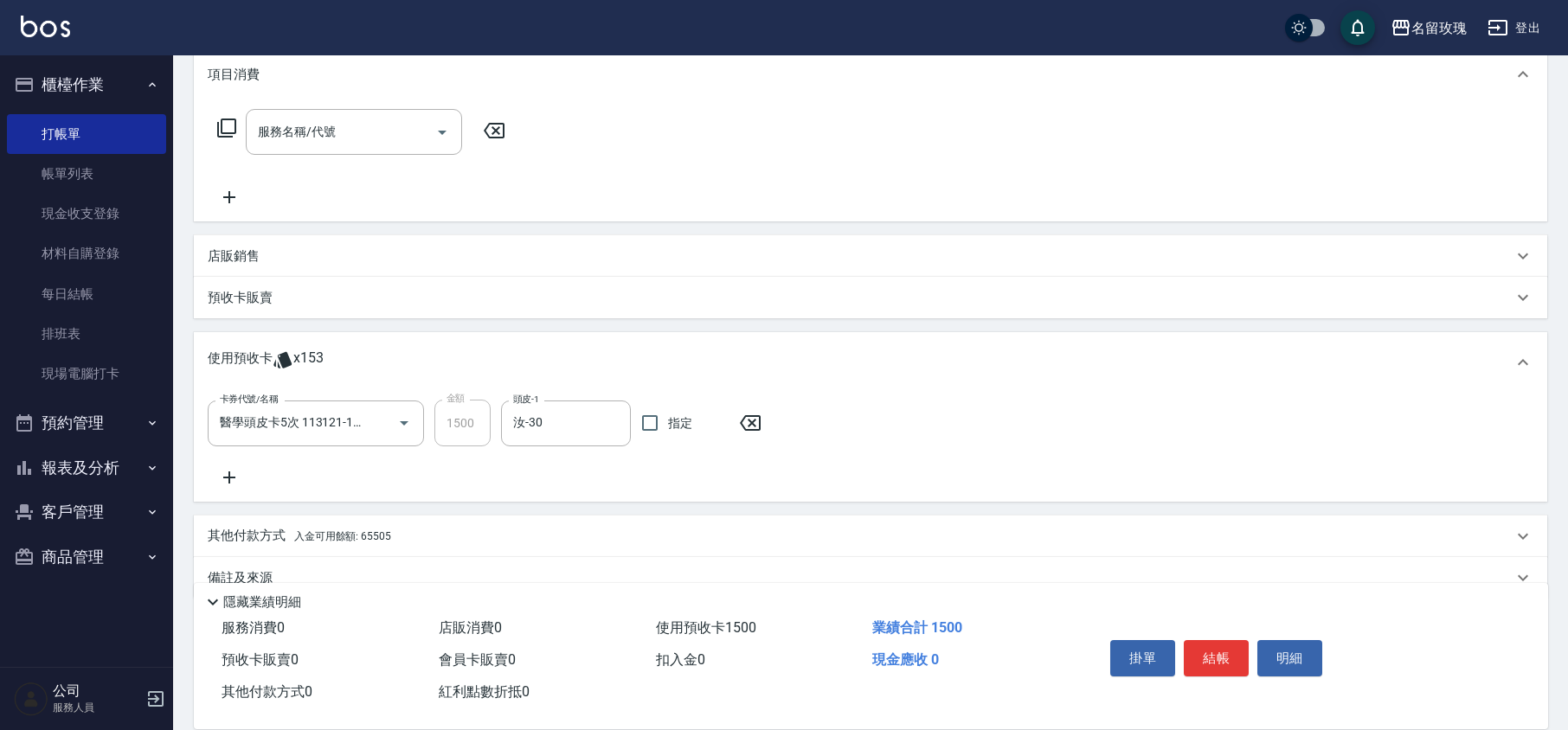
click at [226, 479] on icon at bounding box center [229, 478] width 43 height 21
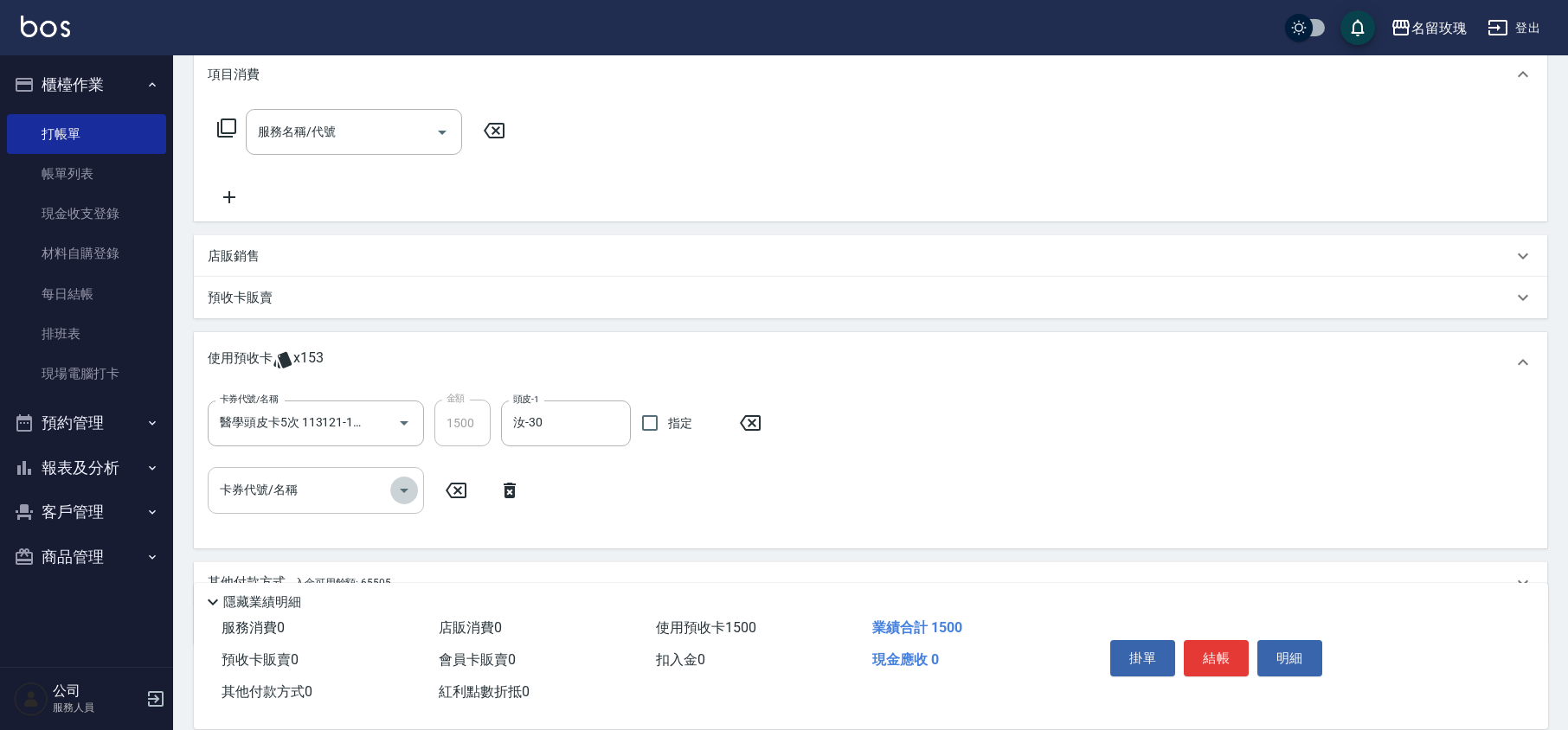
click at [403, 484] on icon "Open" at bounding box center [404, 491] width 21 height 21
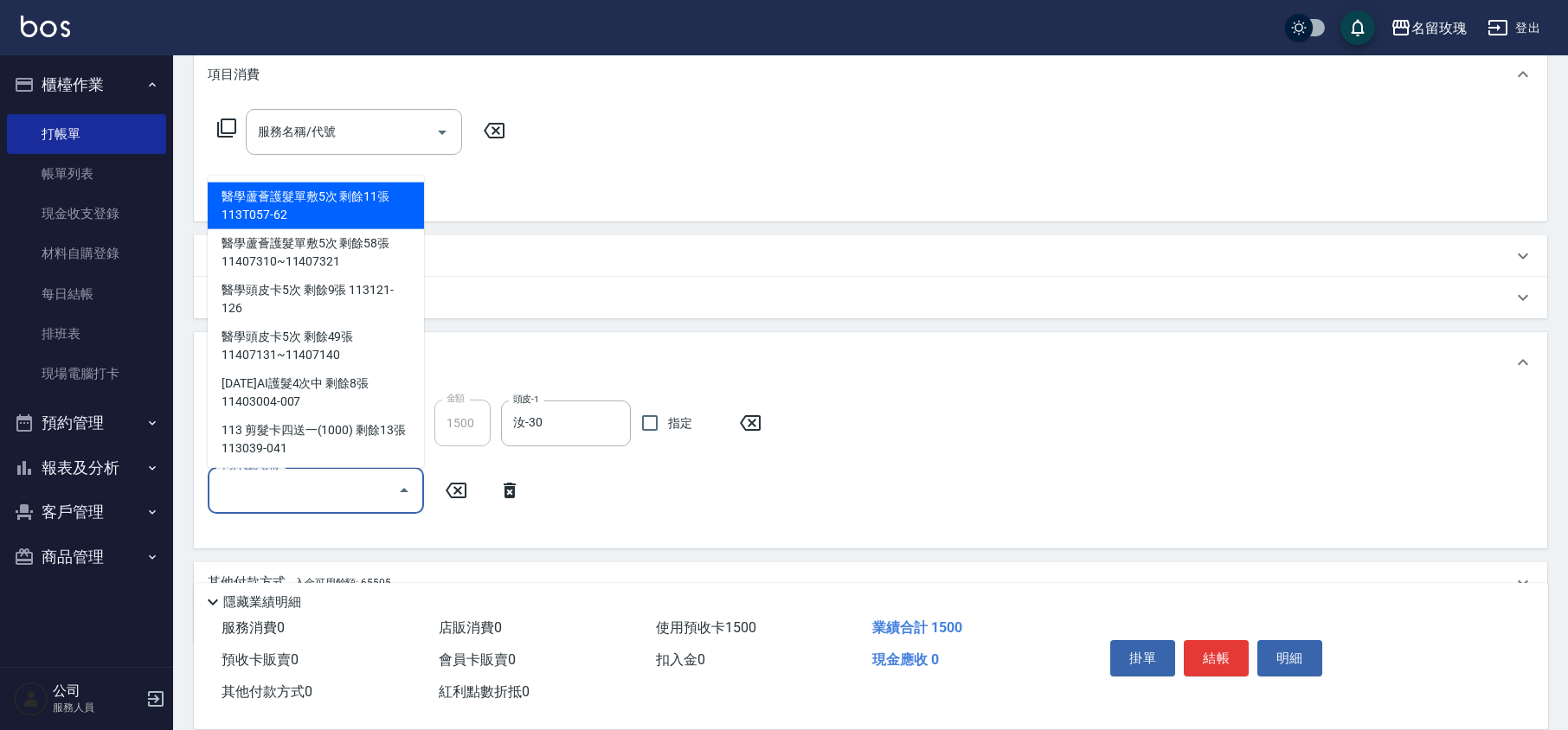
click at [368, 208] on div "醫學蘆薈護髮單敷5次 剩餘11張 113T057-62" at bounding box center [315, 206] width 216 height 47
type input "醫學蘆薈護髮單敷5次 113T057-62"
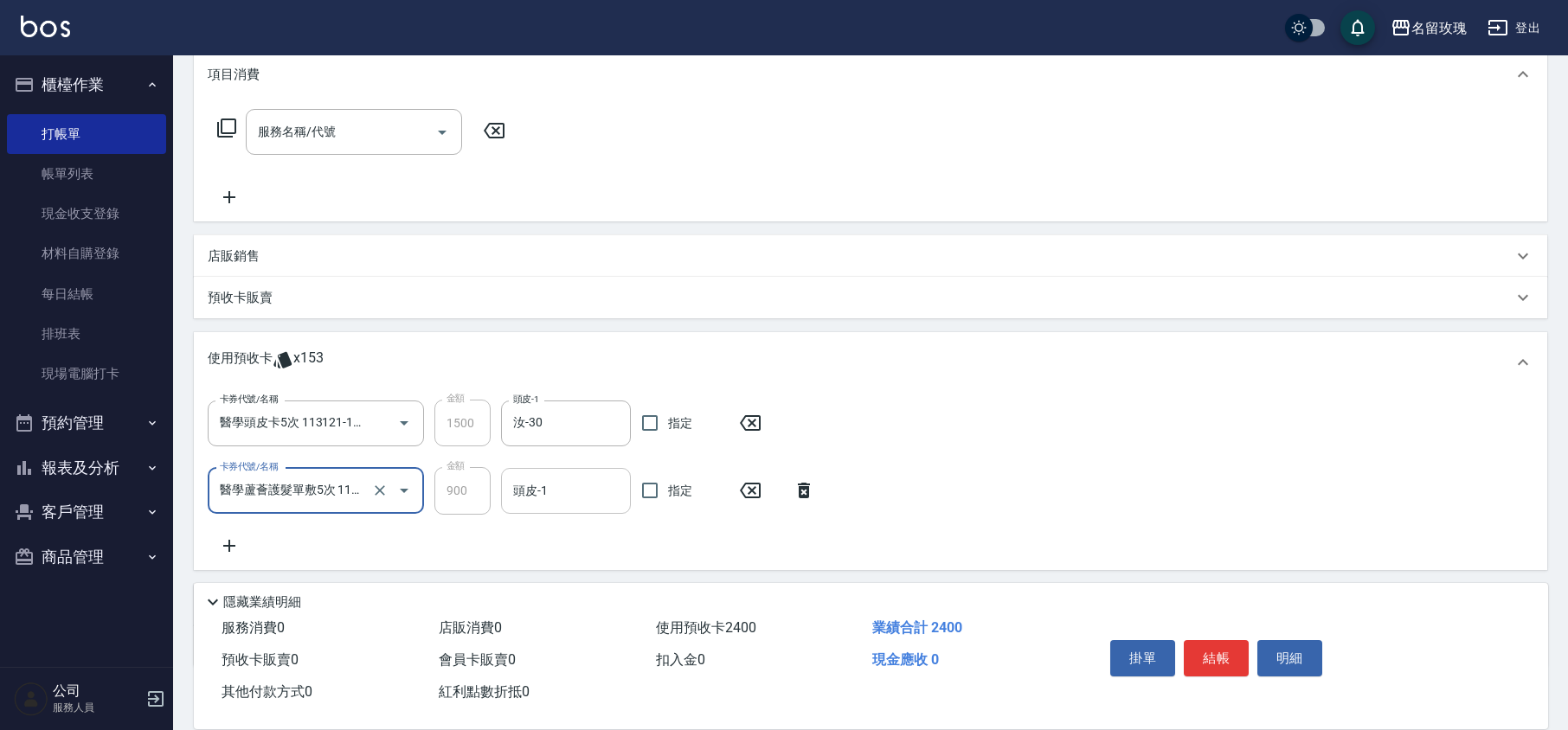
click at [563, 476] on input "頭皮-1" at bounding box center [566, 491] width 114 height 30
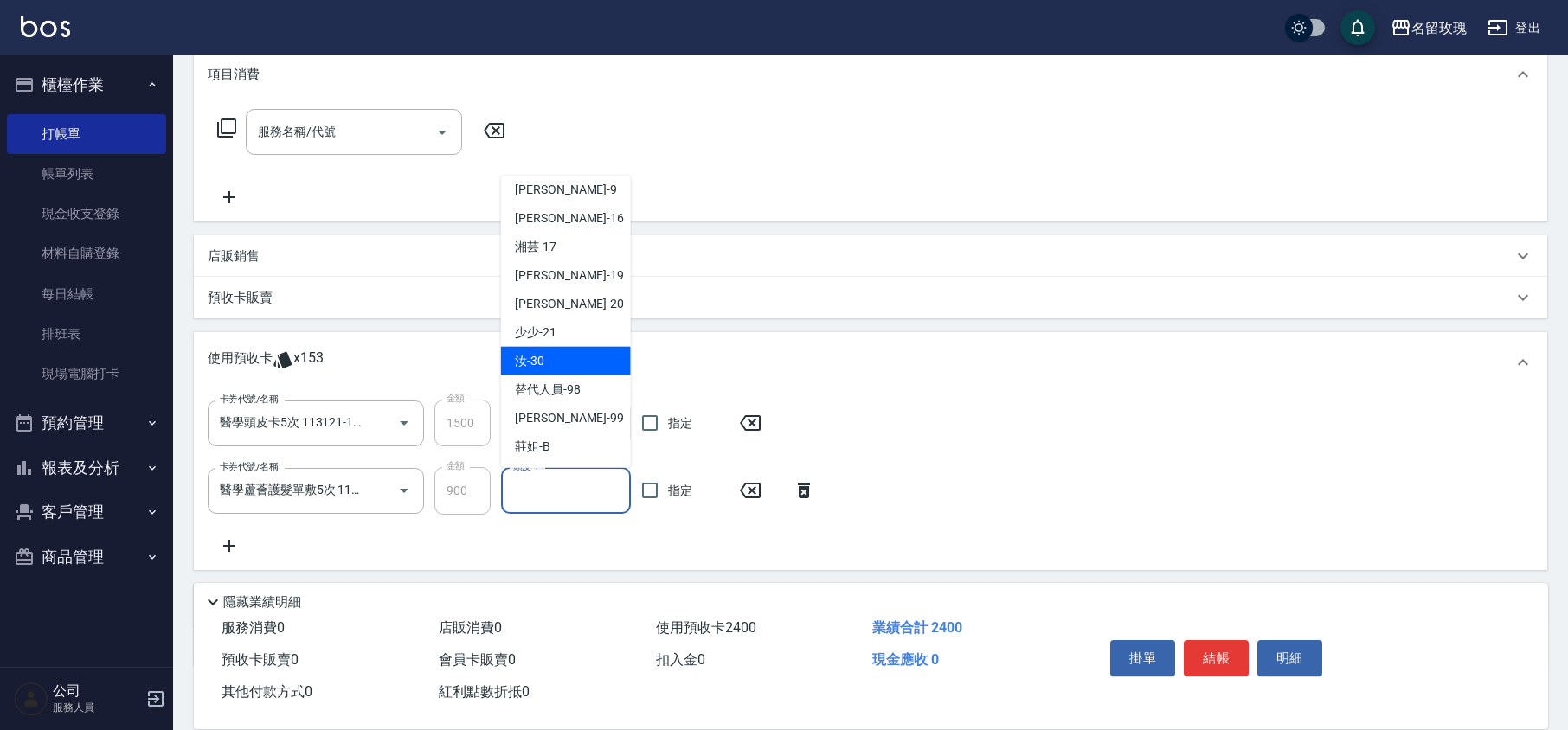
click at [530, 358] on span "汝 -30" at bounding box center [529, 361] width 29 height 18
type input "汝-30"
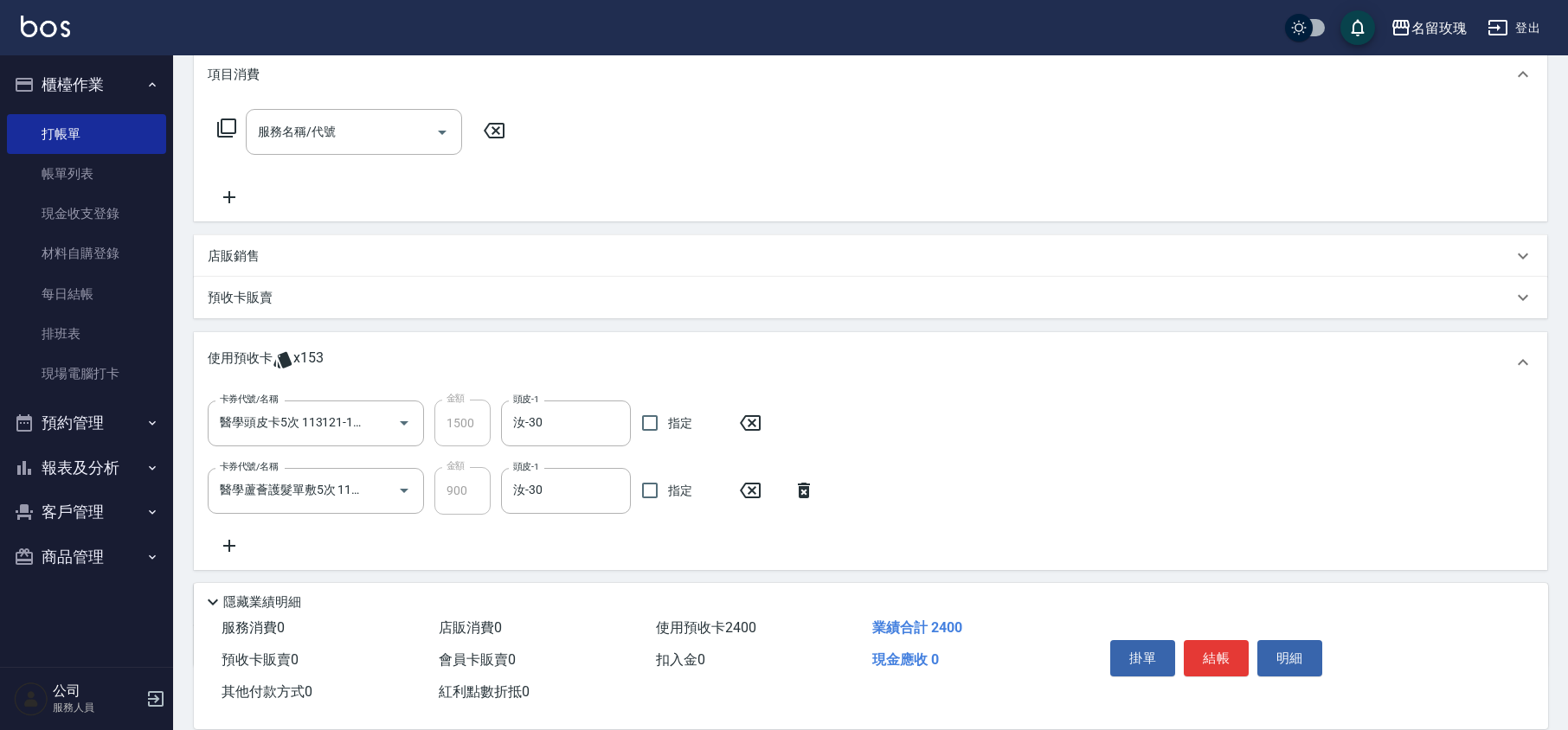
click at [232, 537] on icon at bounding box center [229, 546] width 43 height 21
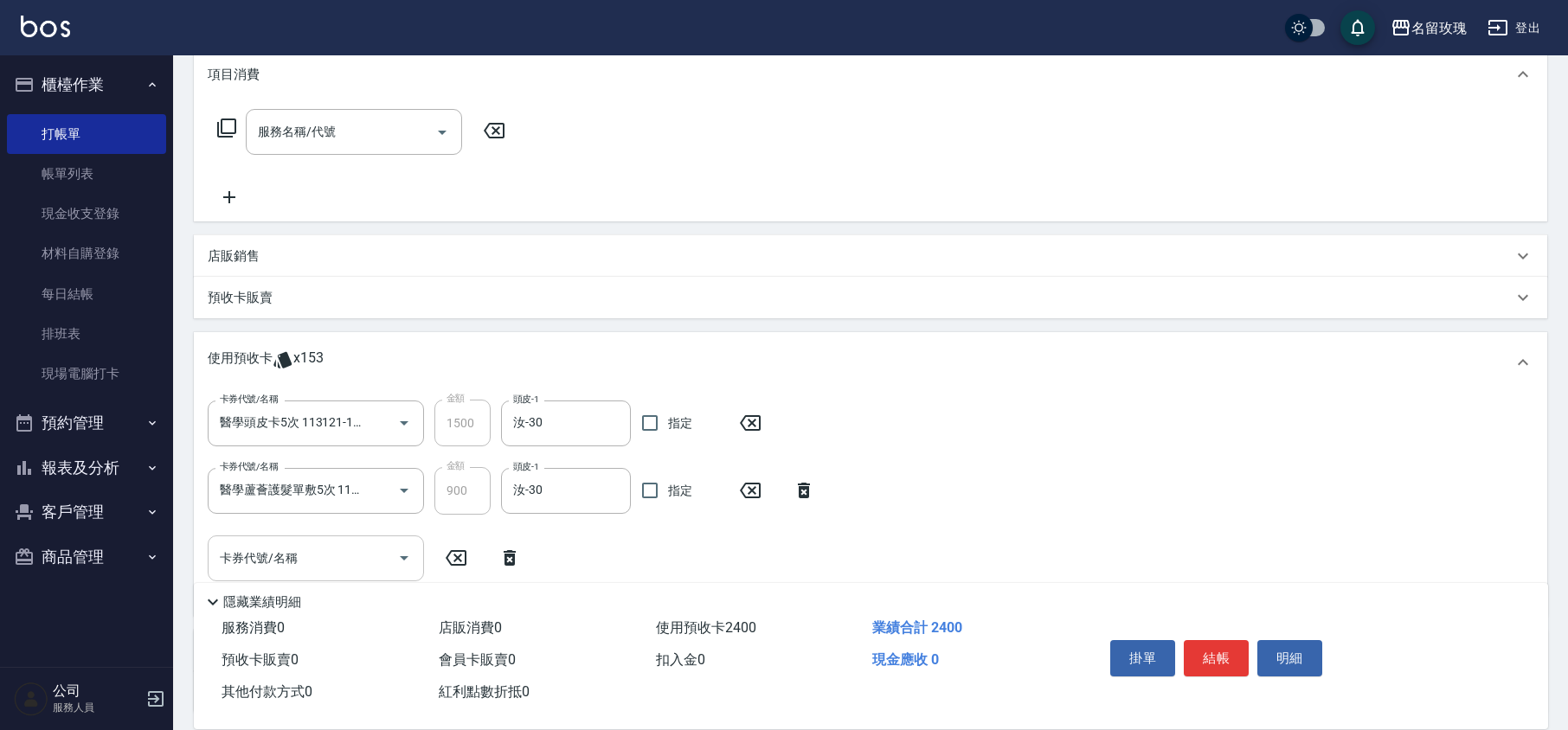
click at [394, 557] on icon "Open" at bounding box center [404, 558] width 21 height 21
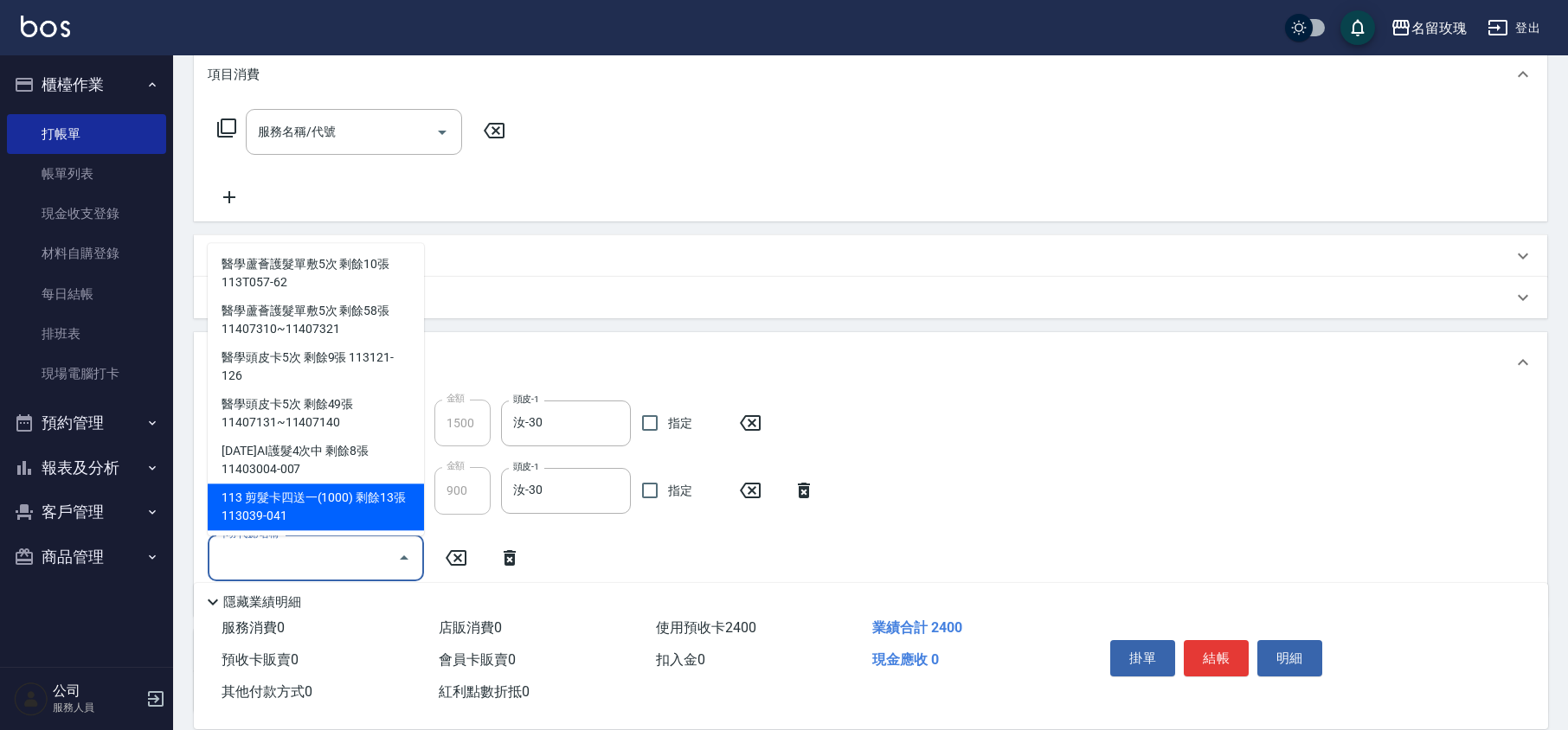
click at [344, 495] on div "113 剪髮卡四送一(1000) 剩餘13張 113039-041" at bounding box center [315, 508] width 216 height 47
type input "113 剪髮卡四送一[PHONE_NUMBER]"
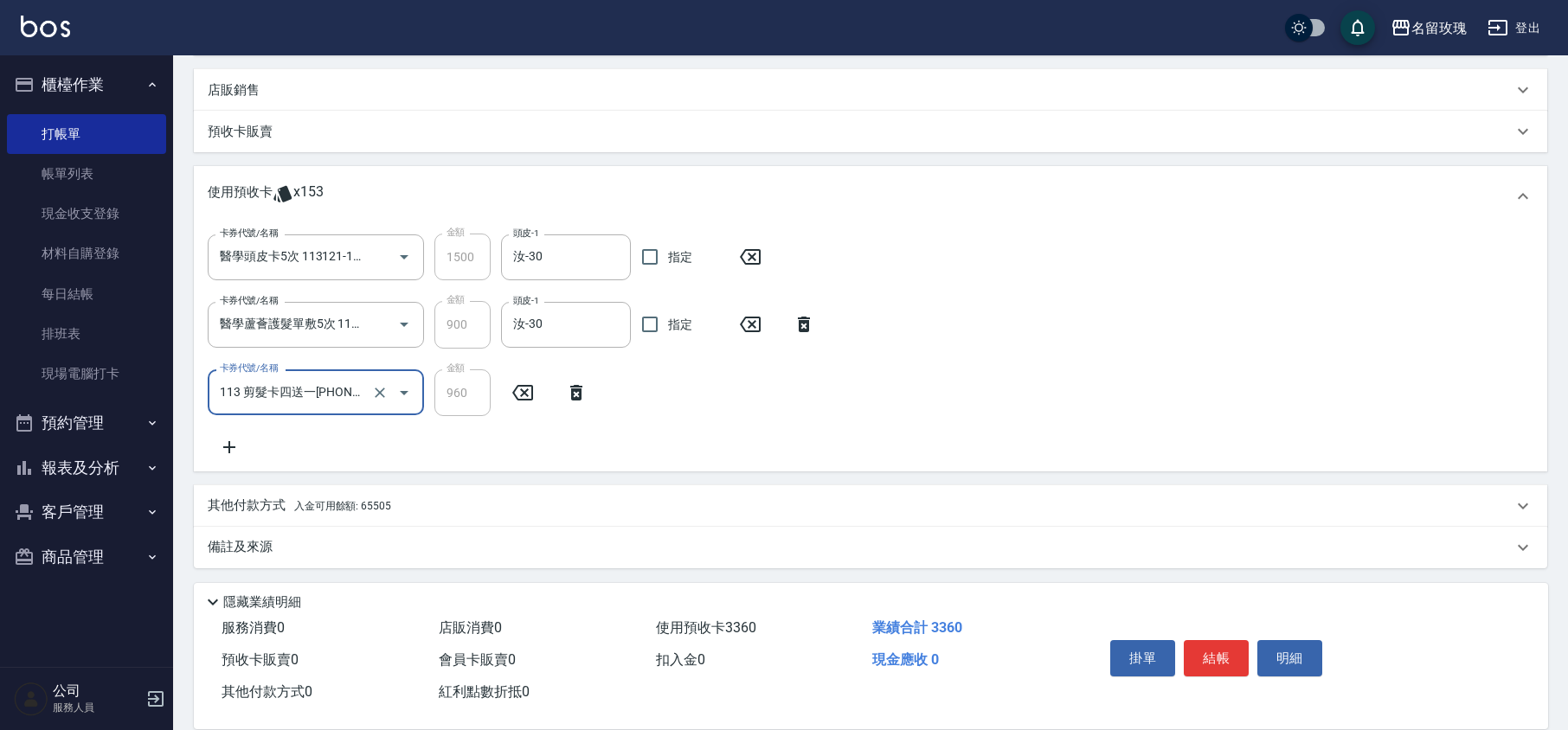
click at [250, 537] on div "備註及來源" at bounding box center [870, 548] width 1354 height 41
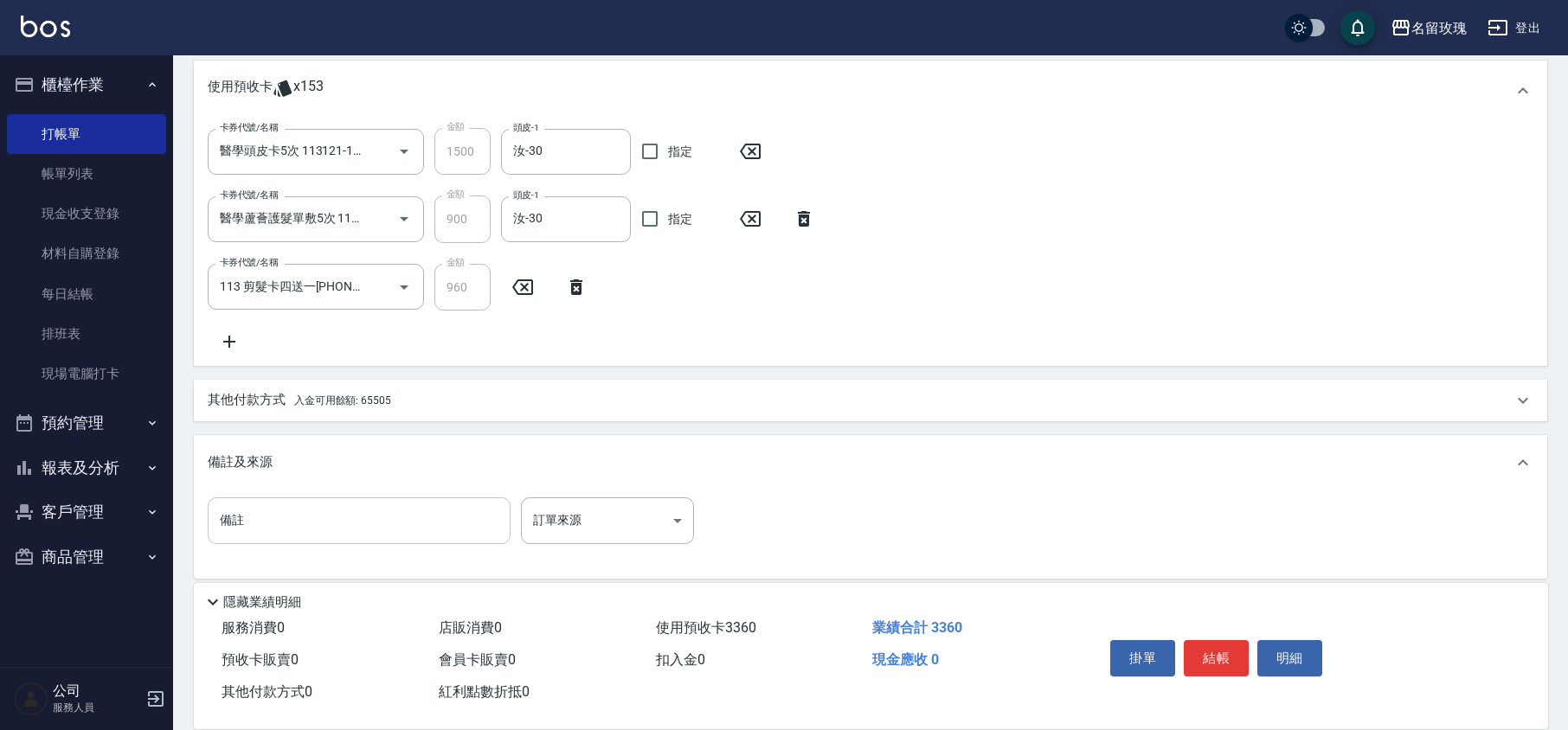
scroll to position [510, 0]
drag, startPoint x: 277, startPoint y: 522, endPoint x: 306, endPoint y: 520, distance: 29.1
click at [277, 522] on input "備註" at bounding box center [359, 519] width 303 height 47
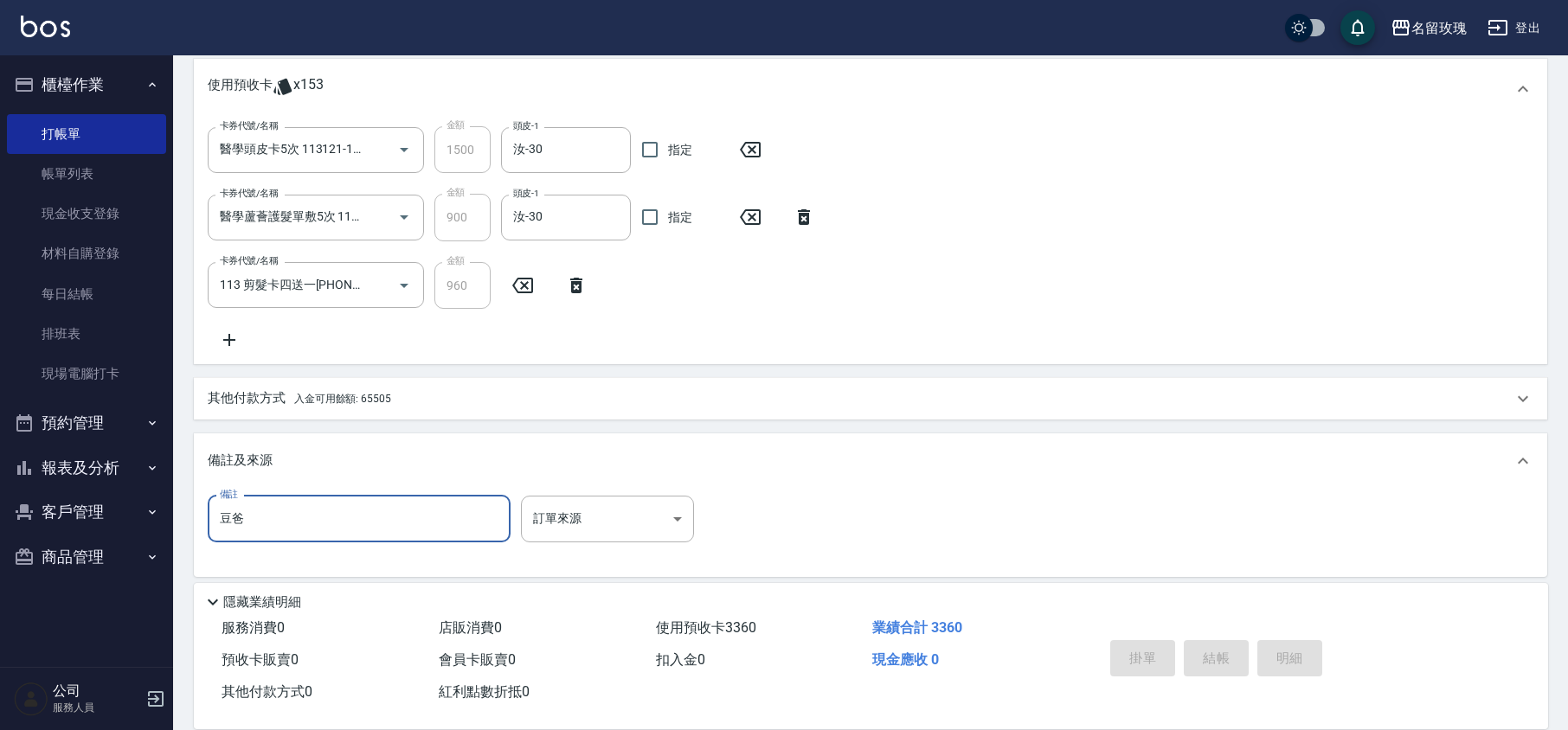
type input "豆爸"
type input "[DATE] 14:19"
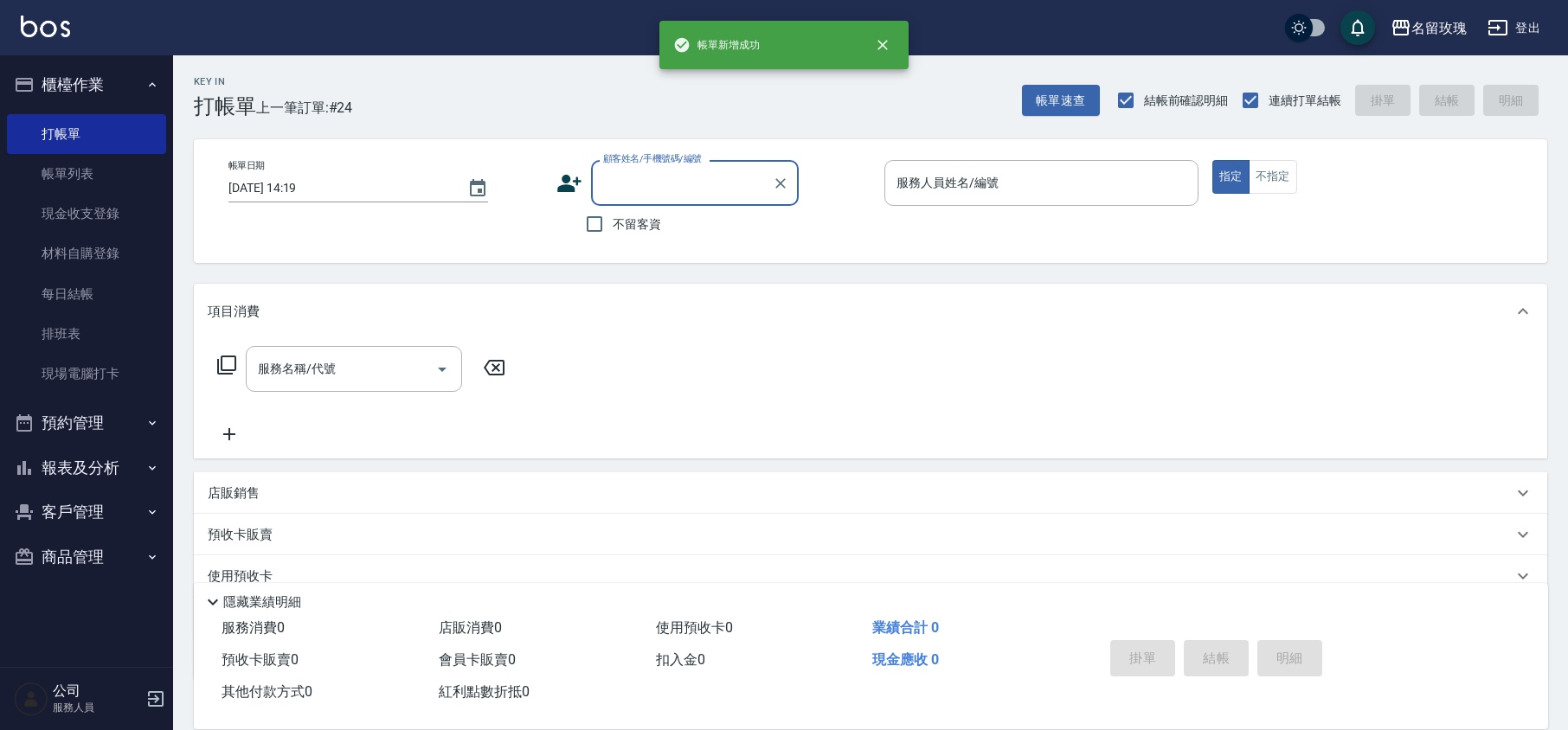
scroll to position [0, 0]
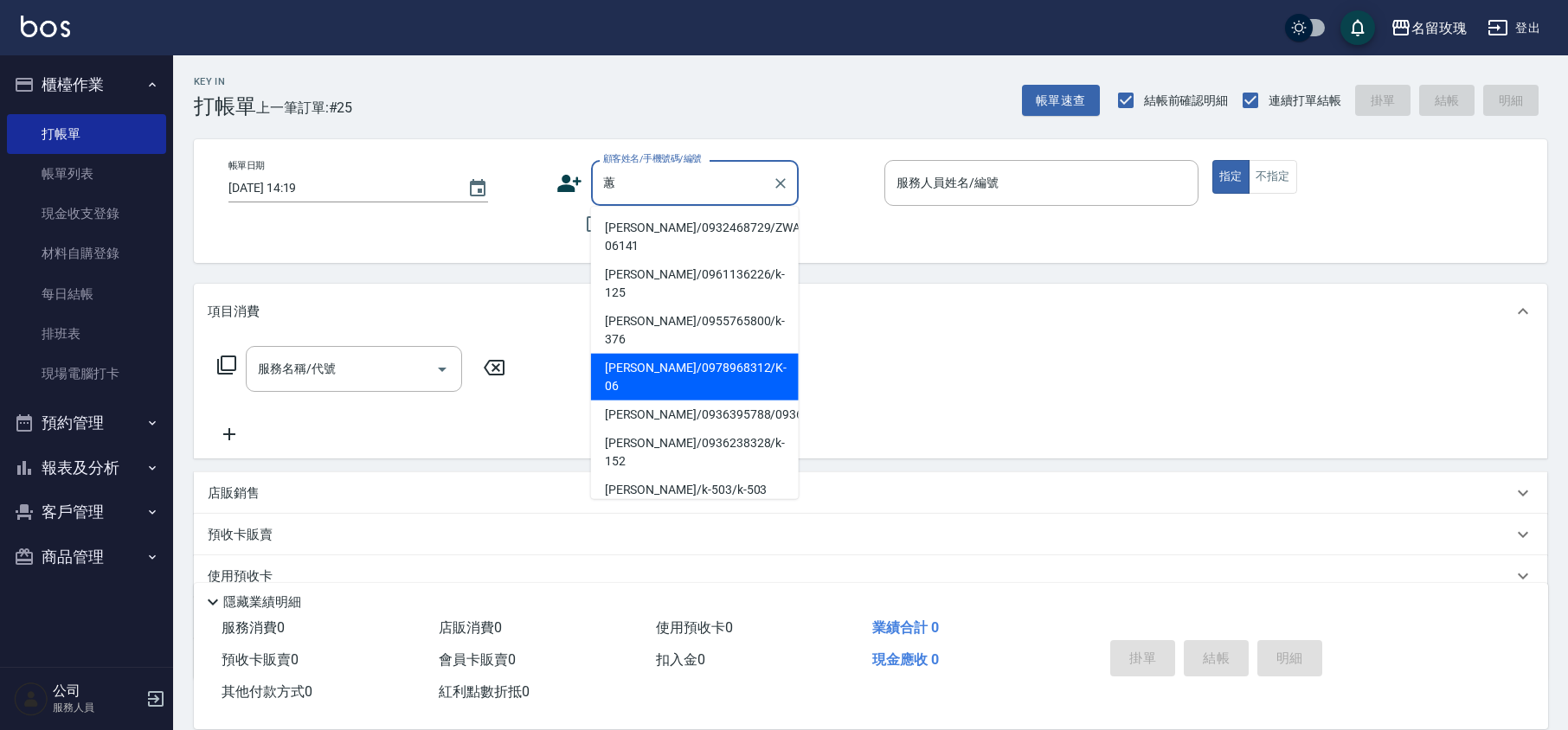
click at [672, 354] on li "[PERSON_NAME]/0978968312/K-06" at bounding box center [695, 378] width 208 height 47
type input "[PERSON_NAME]/0978968312/K-06"
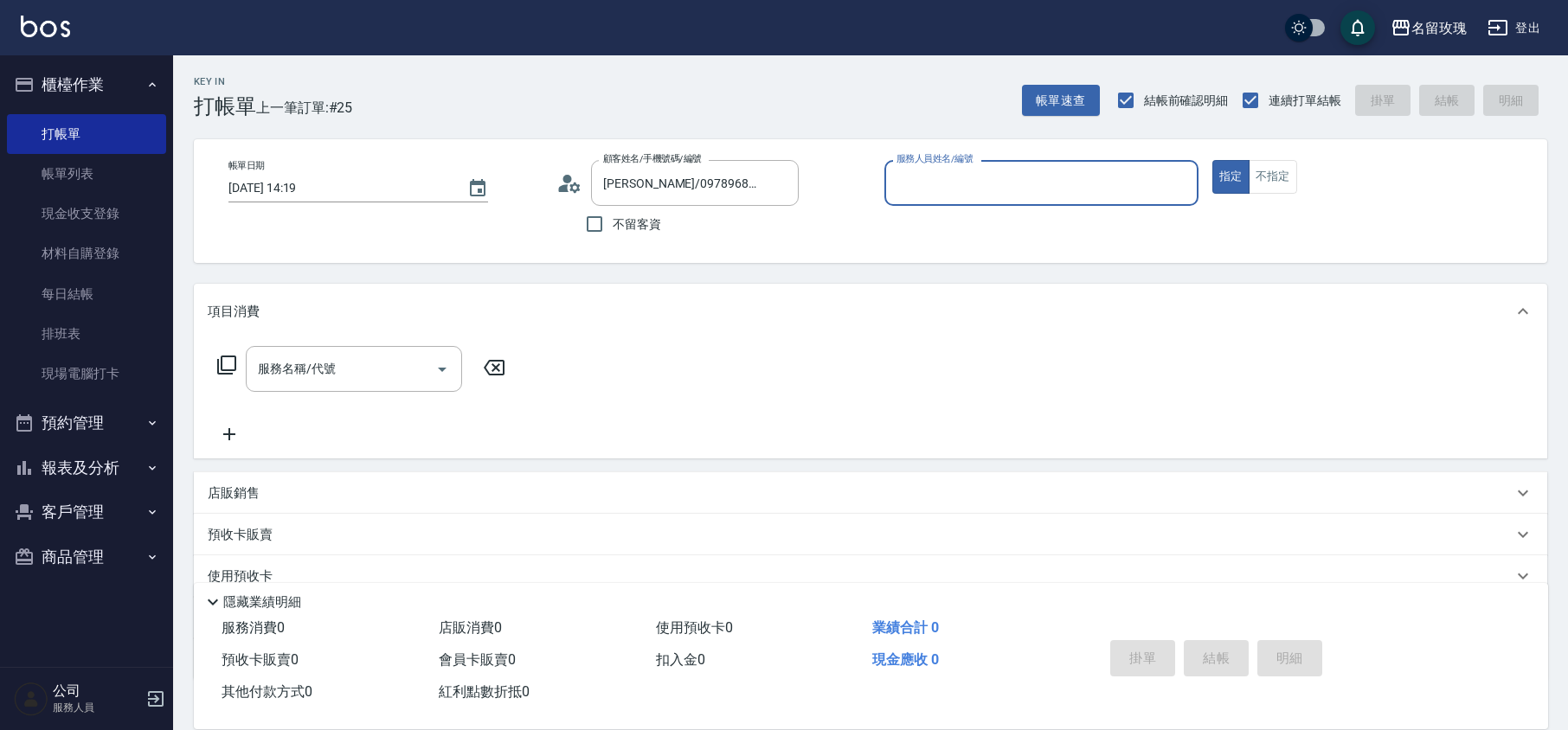
type input "[PERSON_NAME]-5"
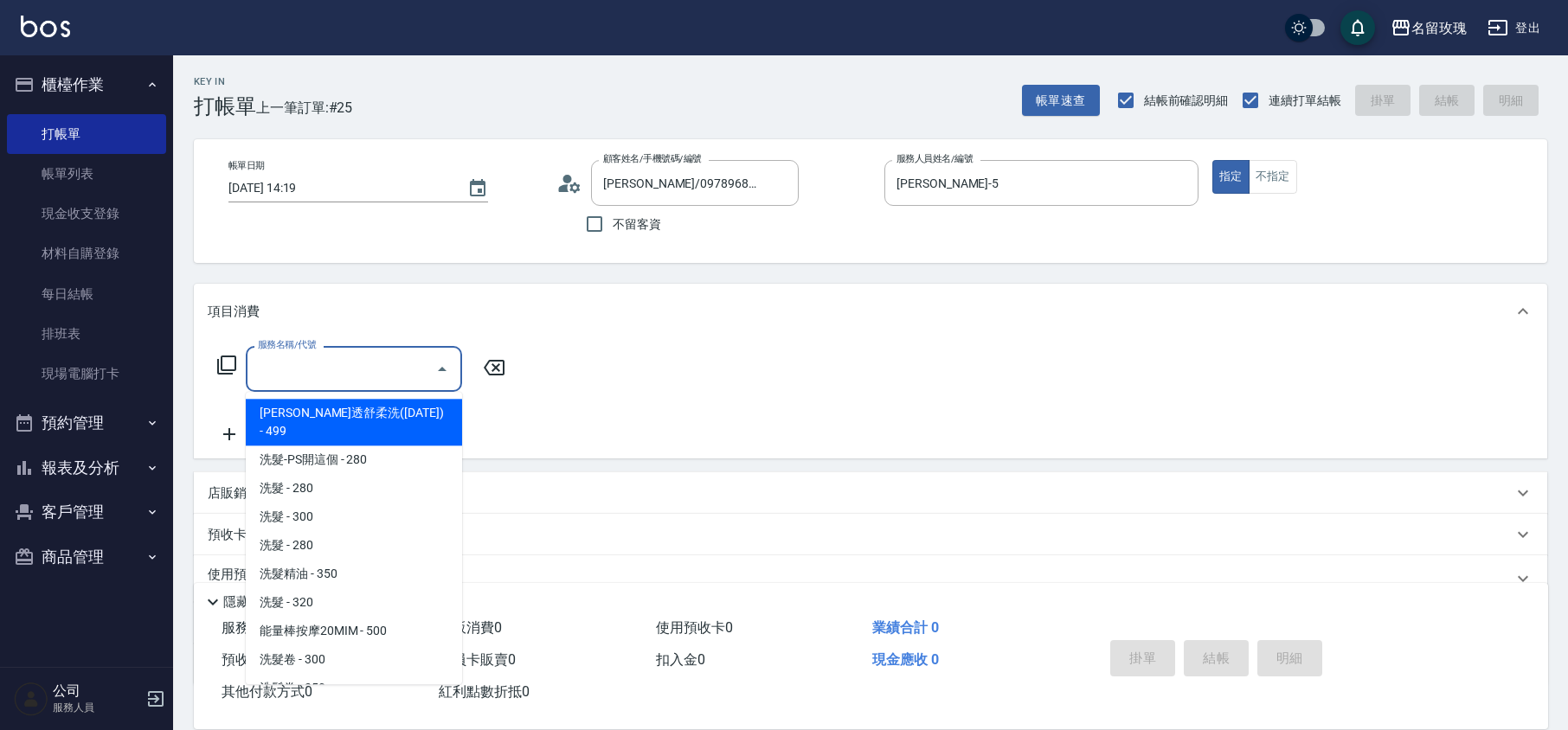
click at [285, 380] on input "服務名稱/代號" at bounding box center [340, 369] width 175 height 30
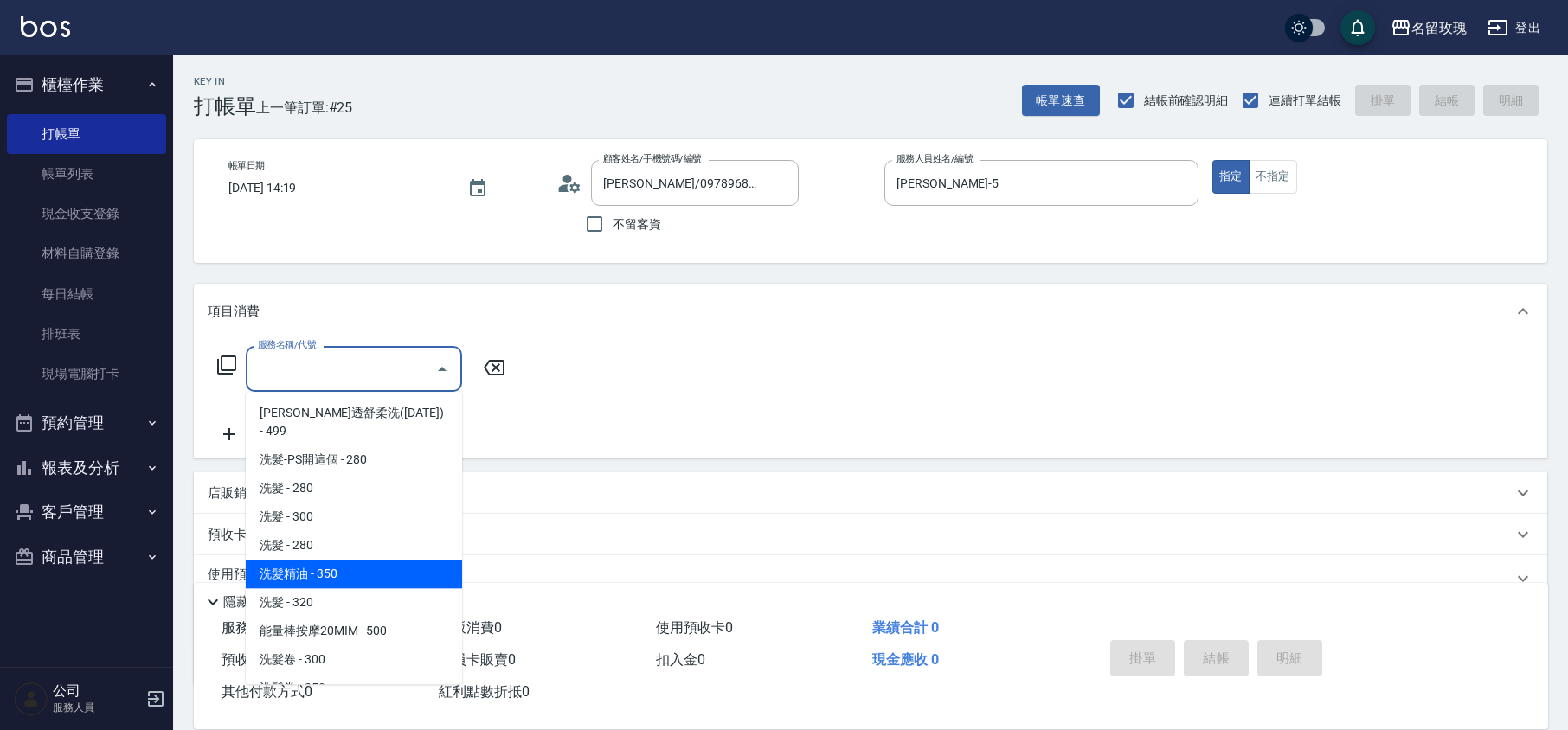
click at [340, 560] on span "洗髮精油 - 350" at bounding box center [353, 574] width 216 height 29
type input "洗髮精油(206)"
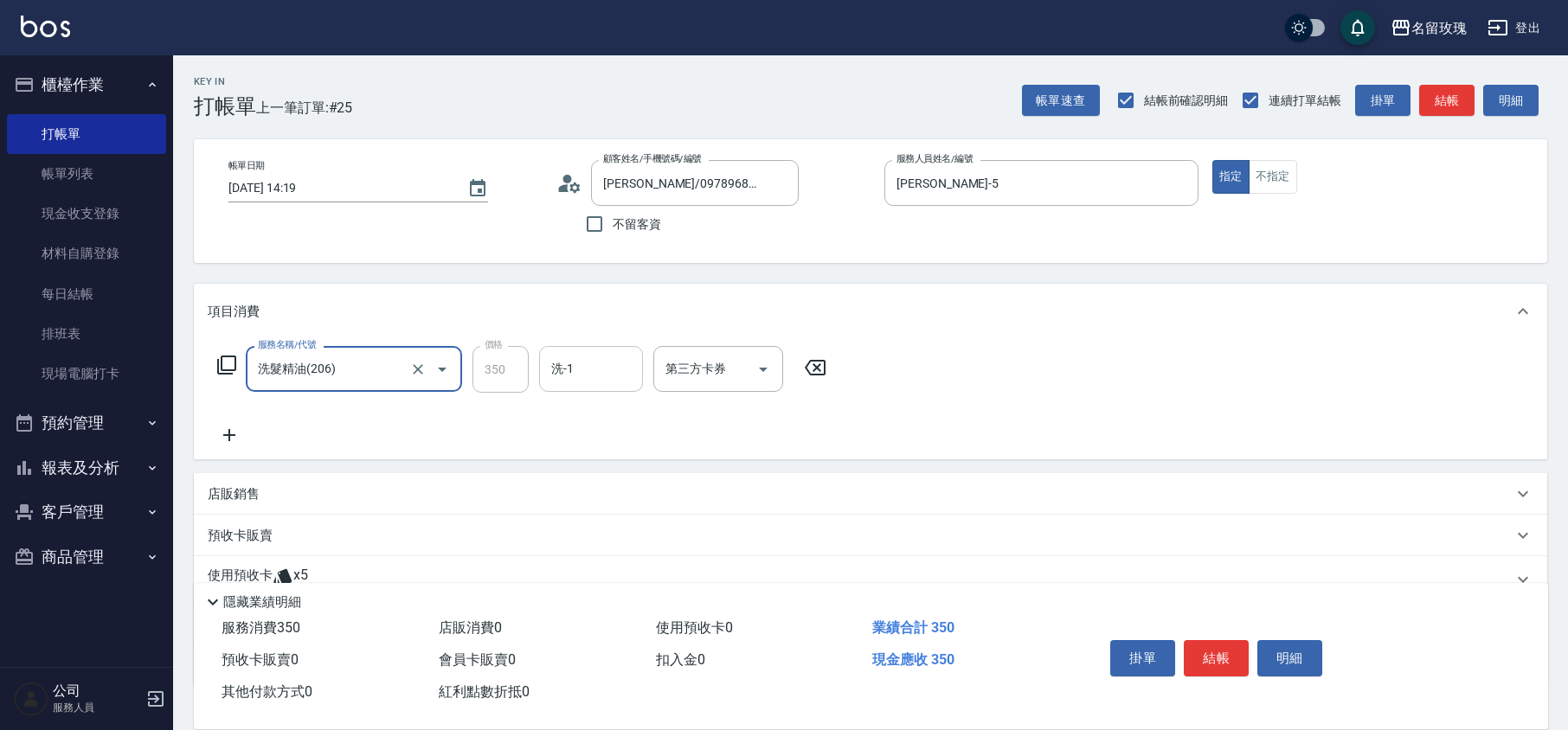
click at [576, 362] on input "洗-1" at bounding box center [591, 369] width 88 height 30
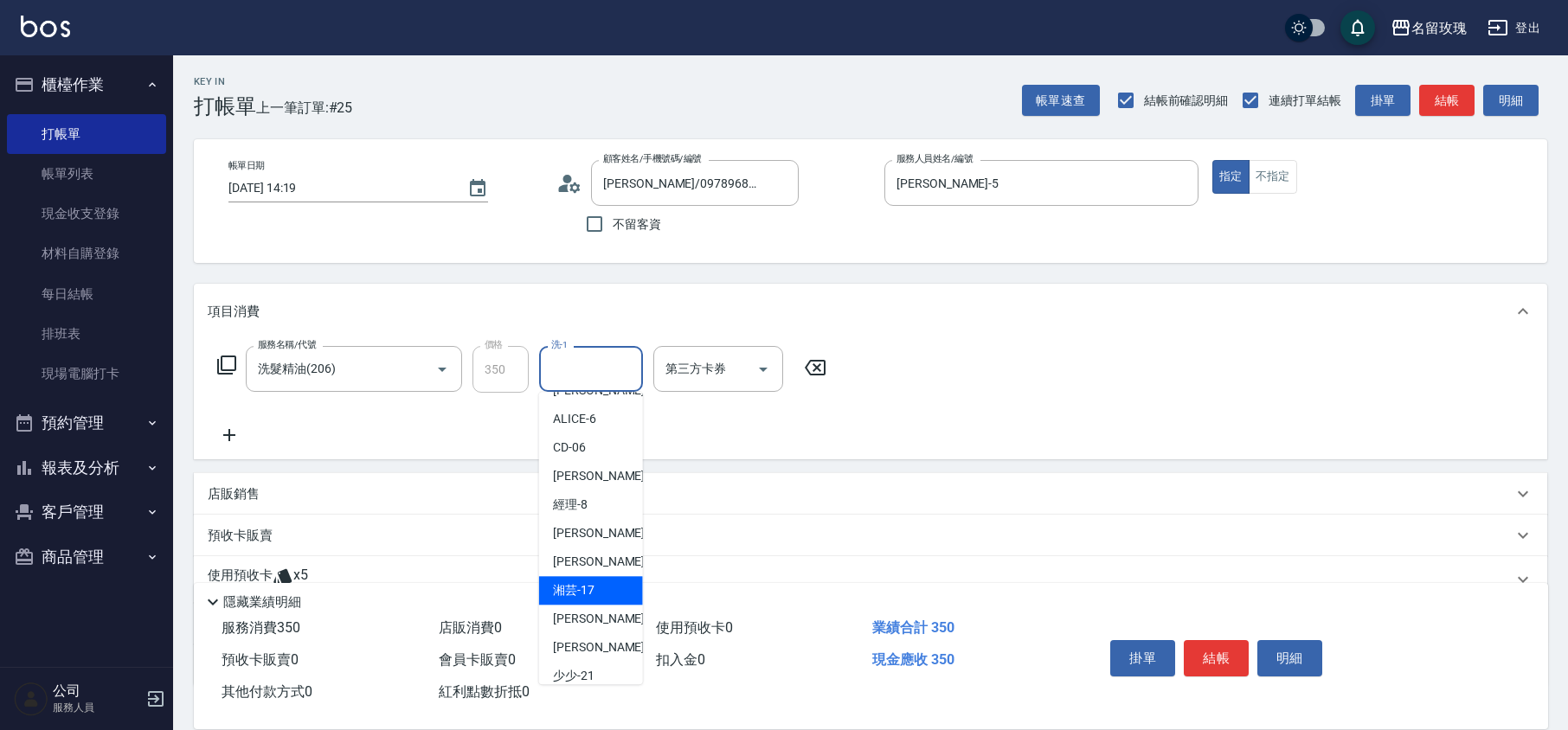
scroll to position [340, 0]
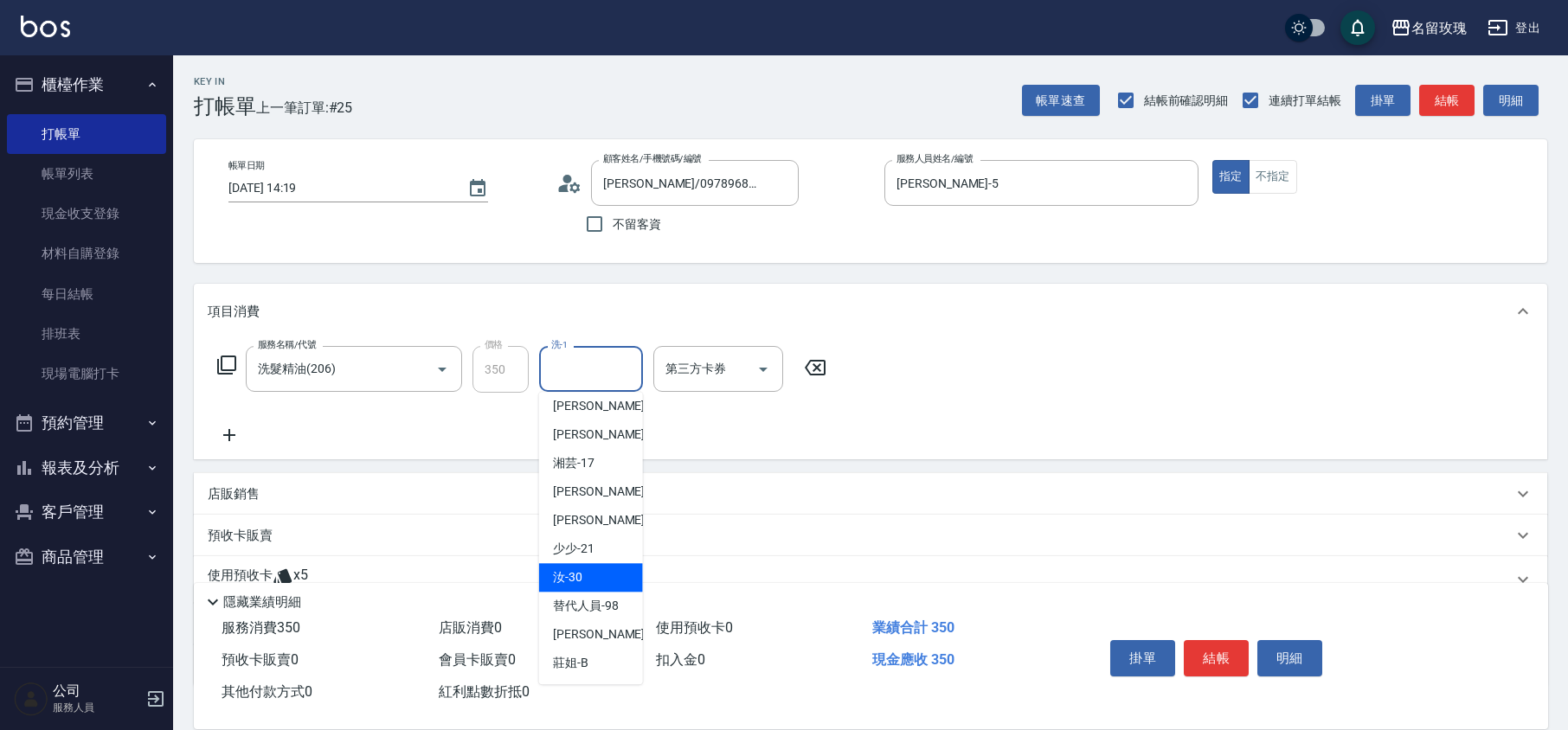
click at [575, 580] on span "汝 -30" at bounding box center [568, 577] width 29 height 18
type input "汝-30"
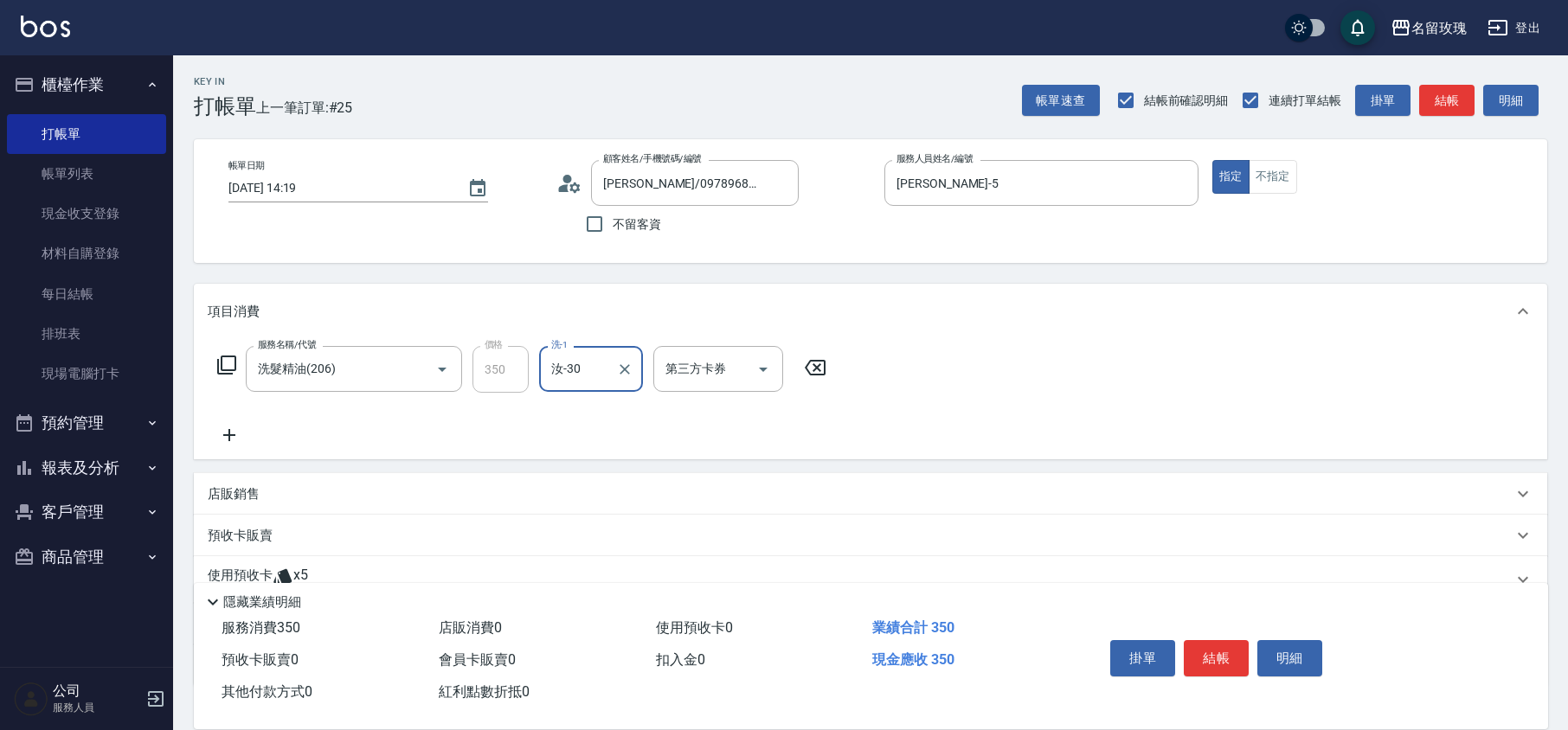
click at [233, 367] on icon at bounding box center [226, 365] width 21 height 21
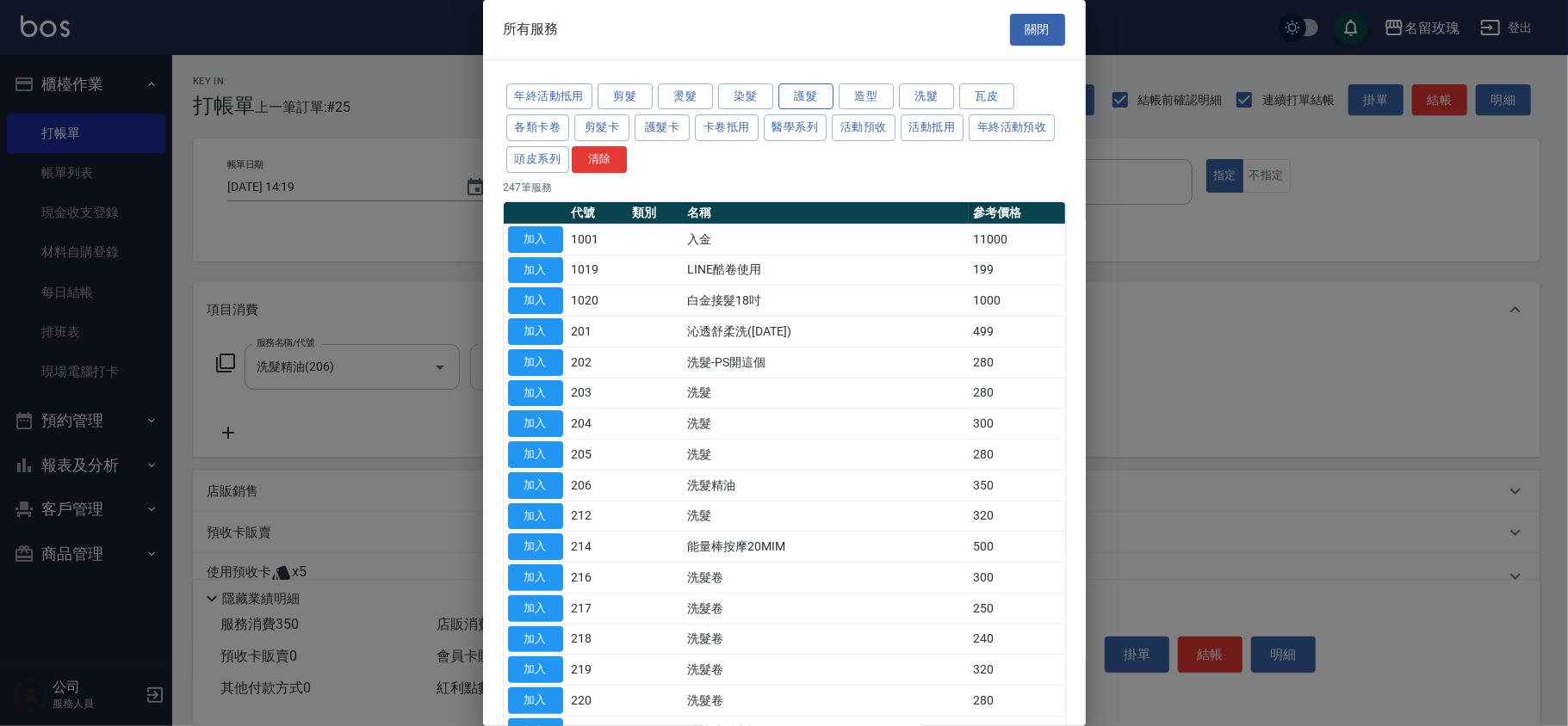
click at [797, 93] on button "護髮" at bounding box center [805, 97] width 55 height 27
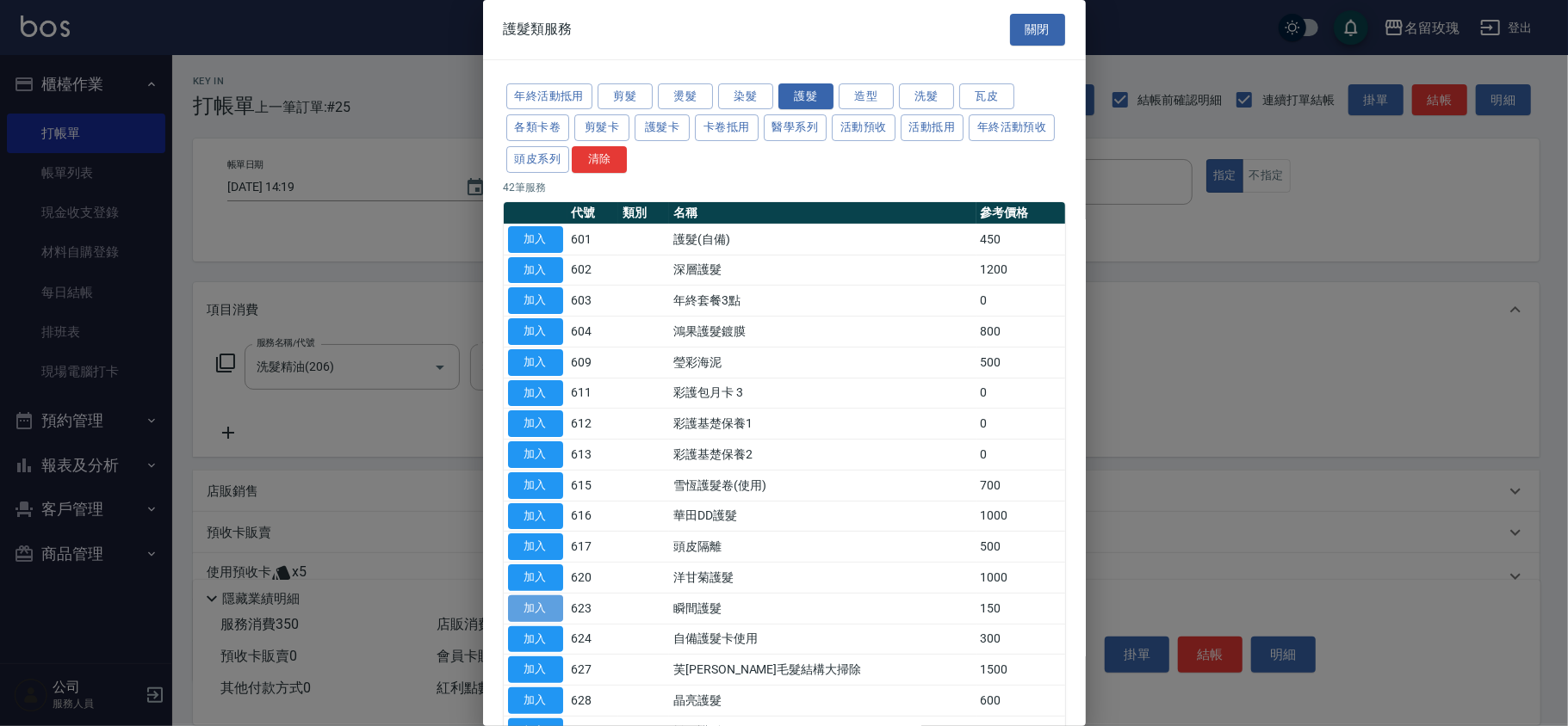
click at [531, 618] on button "加入" at bounding box center [535, 609] width 55 height 27
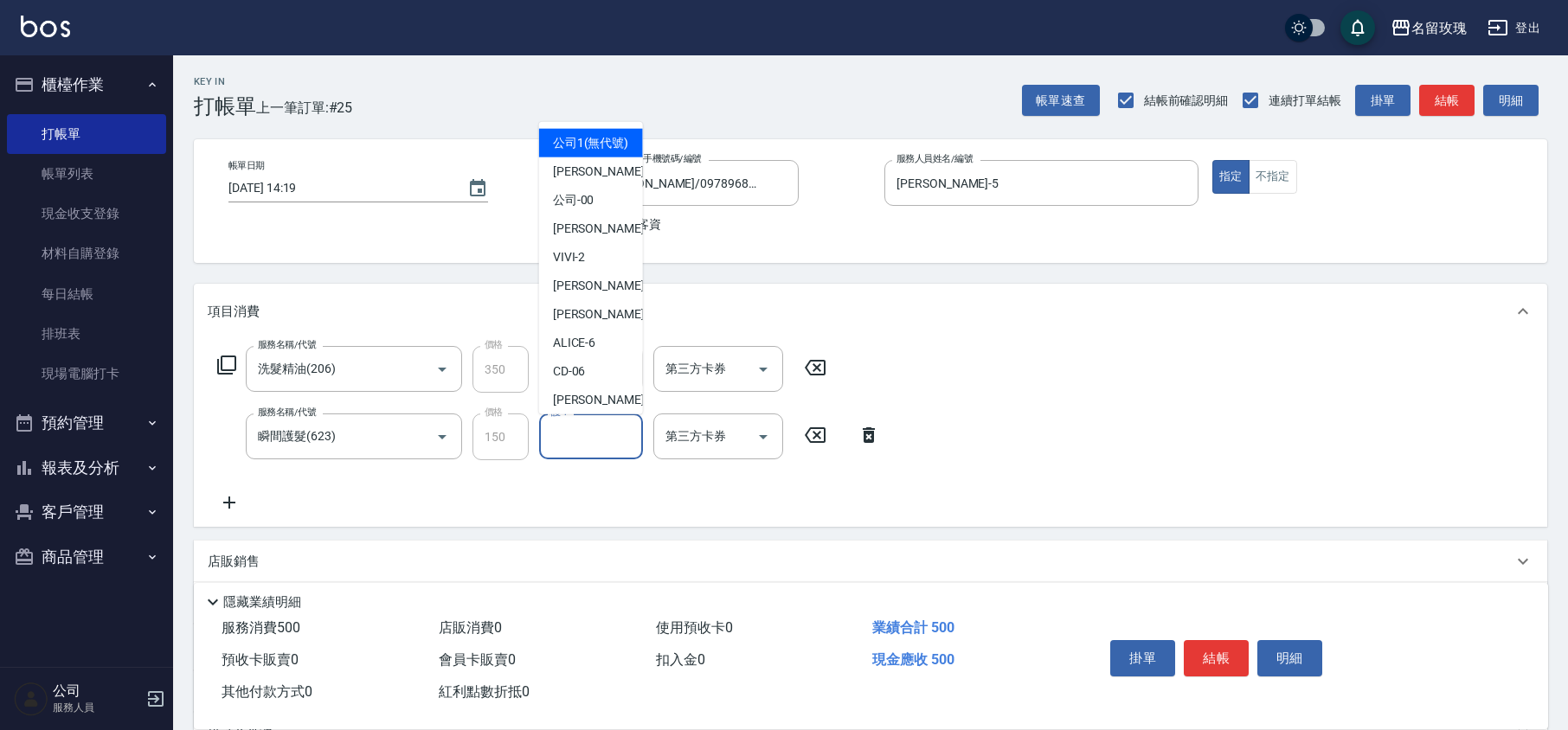
click at [562, 441] on input "護-1" at bounding box center [591, 437] width 88 height 30
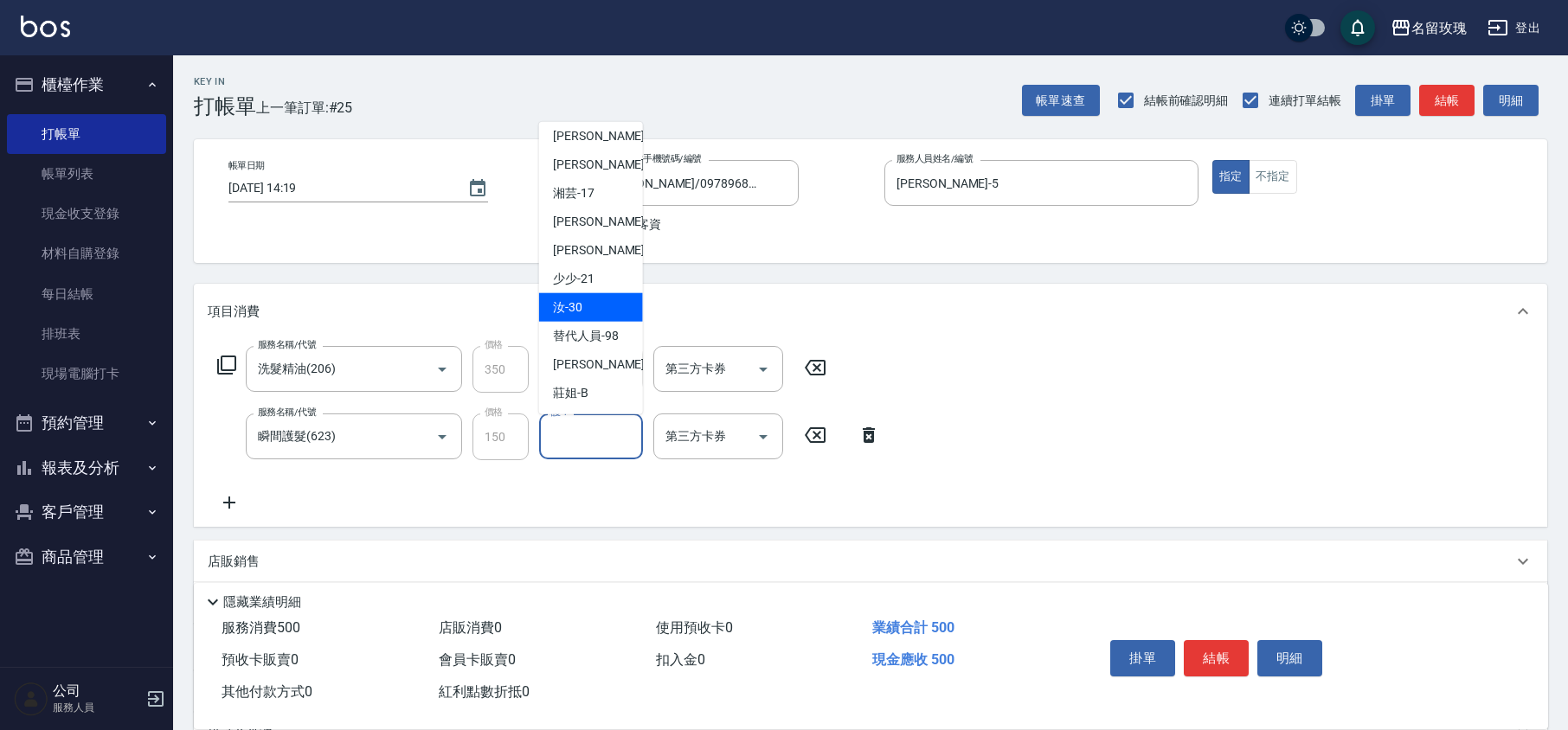
click at [571, 307] on span "汝 -30" at bounding box center [568, 307] width 29 height 18
type input "汝-30"
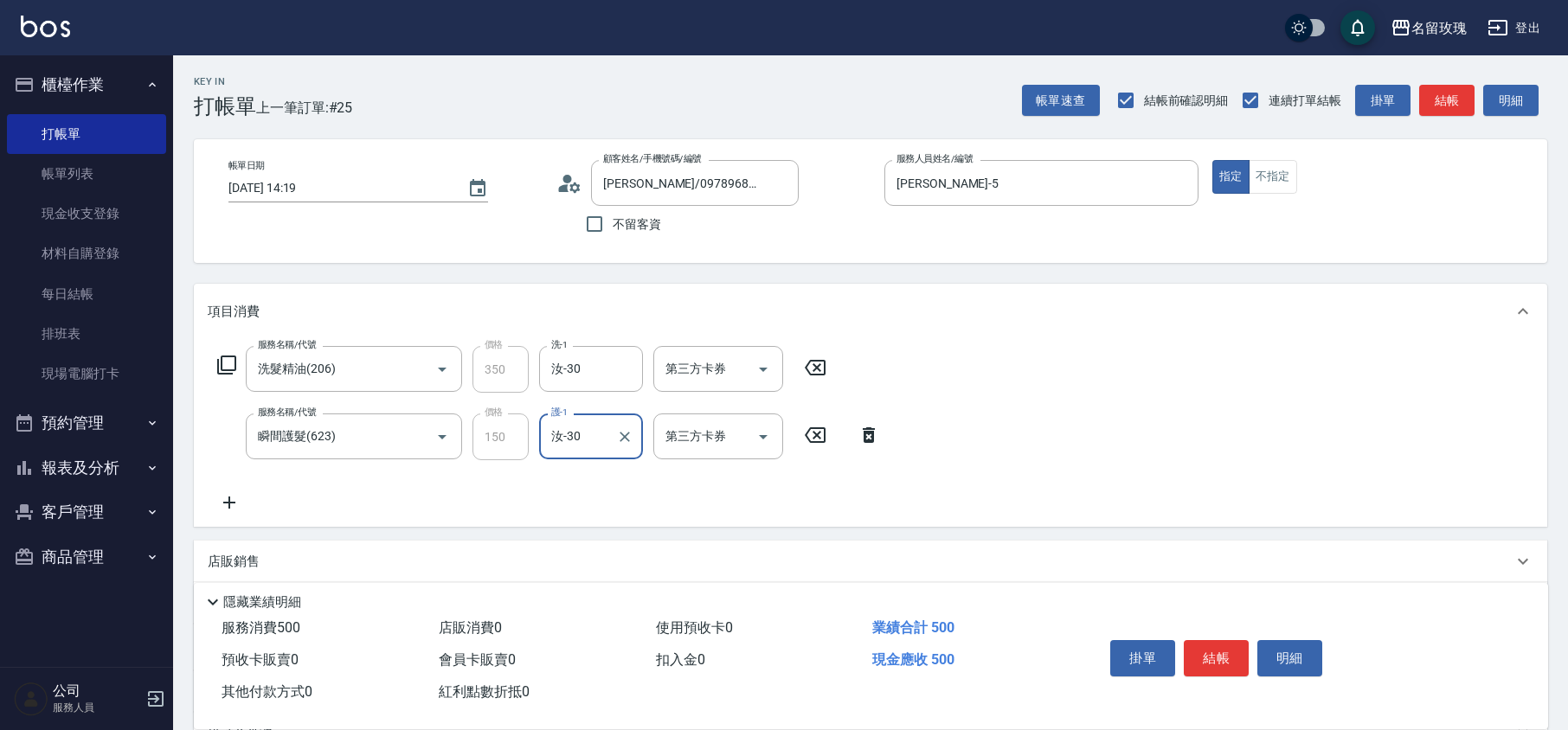
click at [229, 365] on icon at bounding box center [226, 365] width 21 height 21
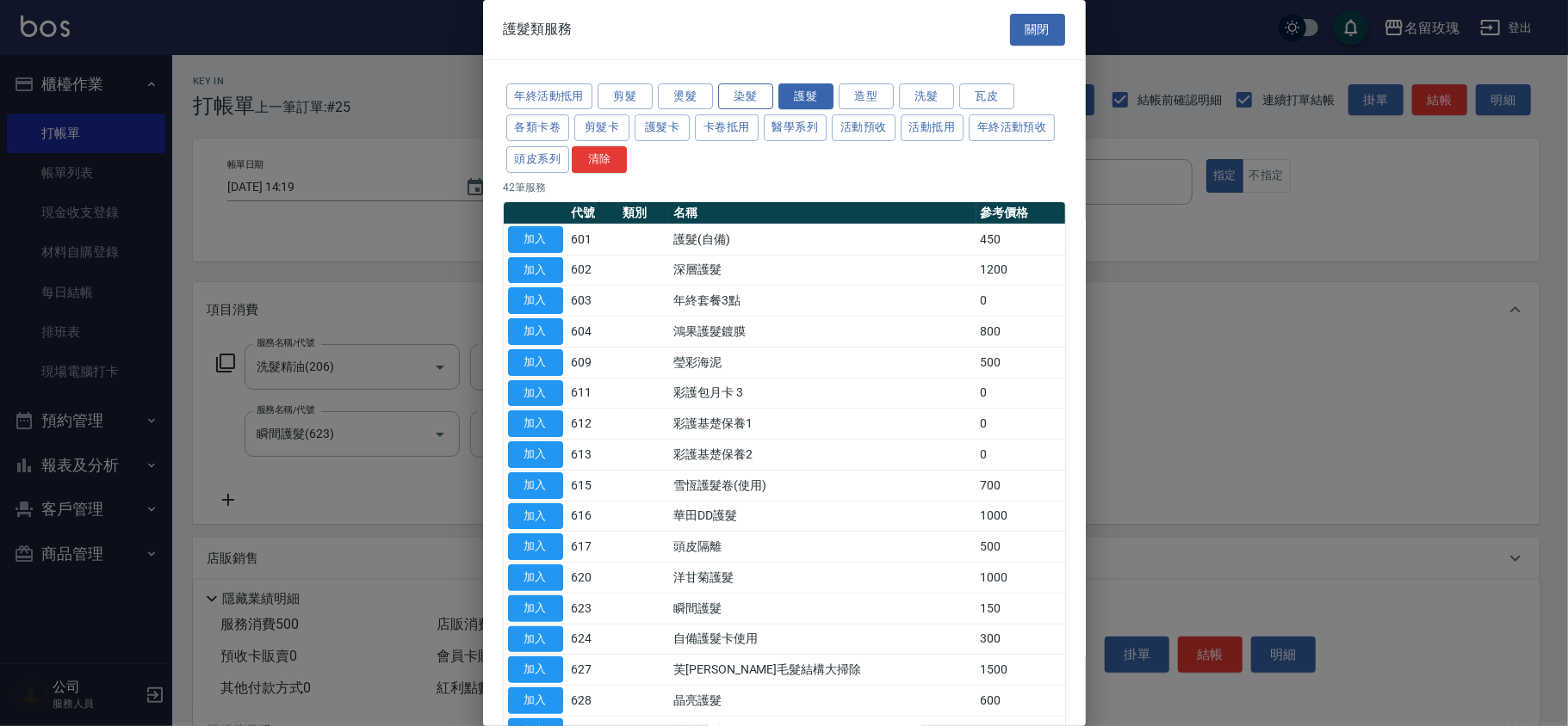
click at [749, 91] on button "染髮" at bounding box center [745, 97] width 55 height 27
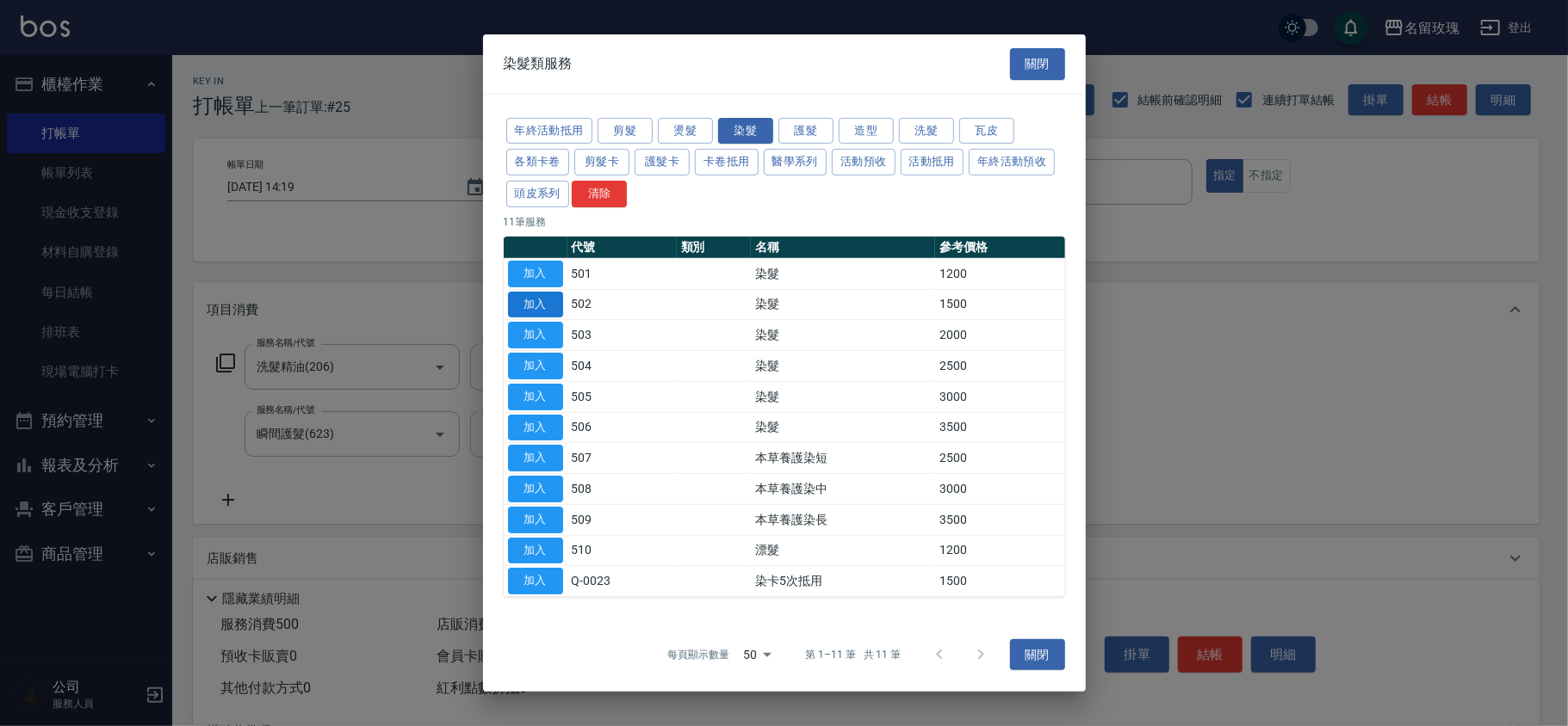
click at [542, 307] on button "加入" at bounding box center [535, 304] width 55 height 27
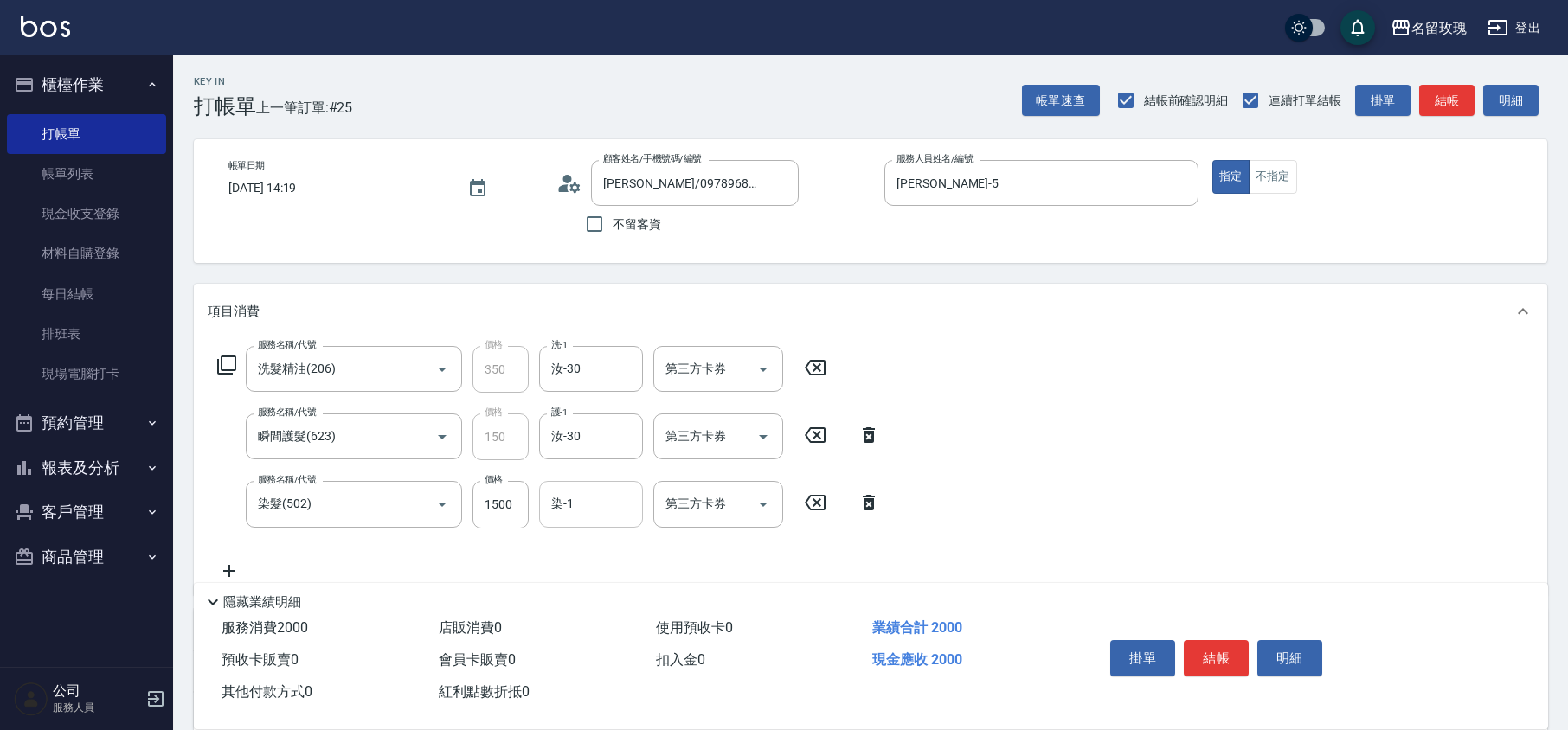
click at [597, 498] on input "染-1" at bounding box center [591, 504] width 88 height 30
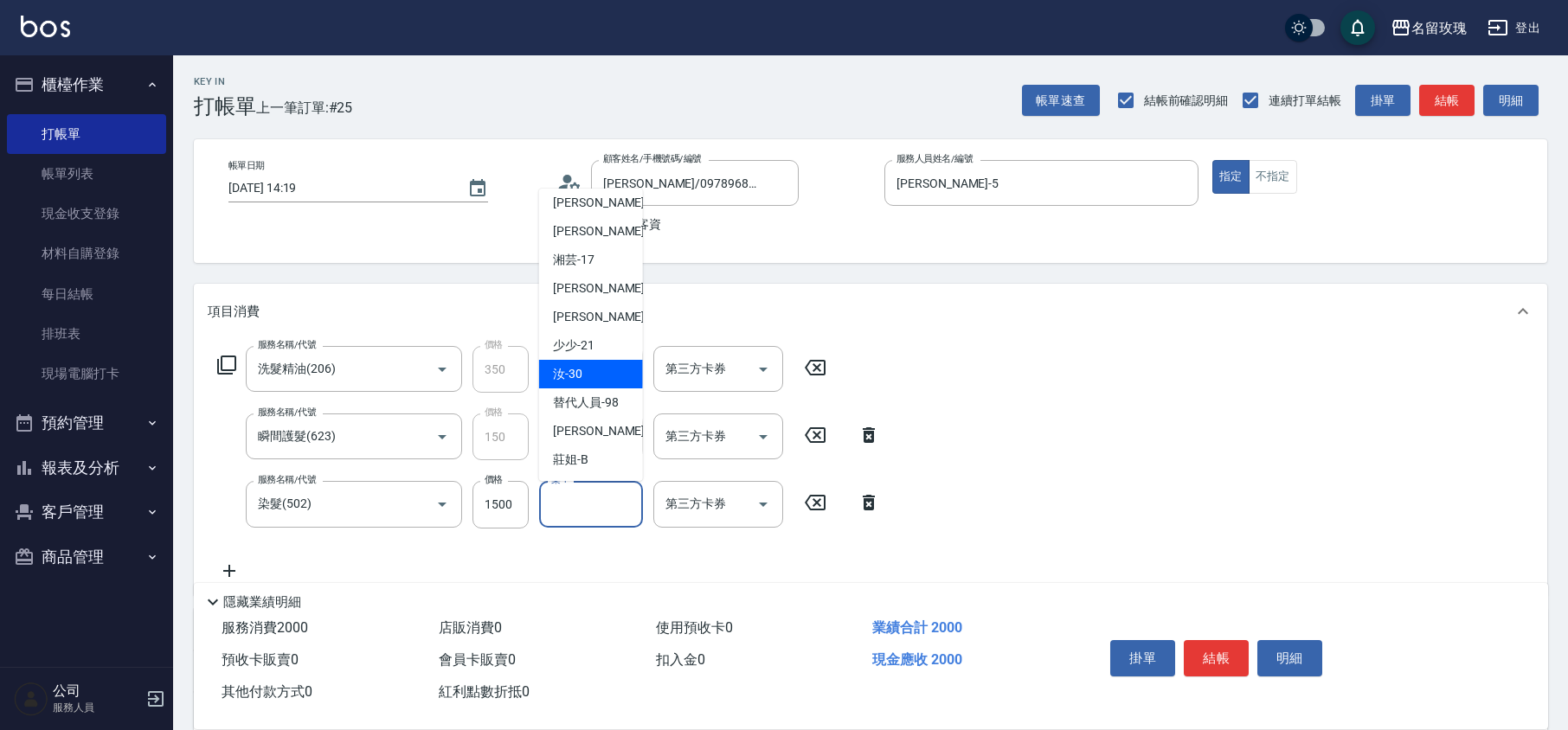
click at [578, 375] on span "汝 -30" at bounding box center [568, 374] width 29 height 18
type input "汝-30"
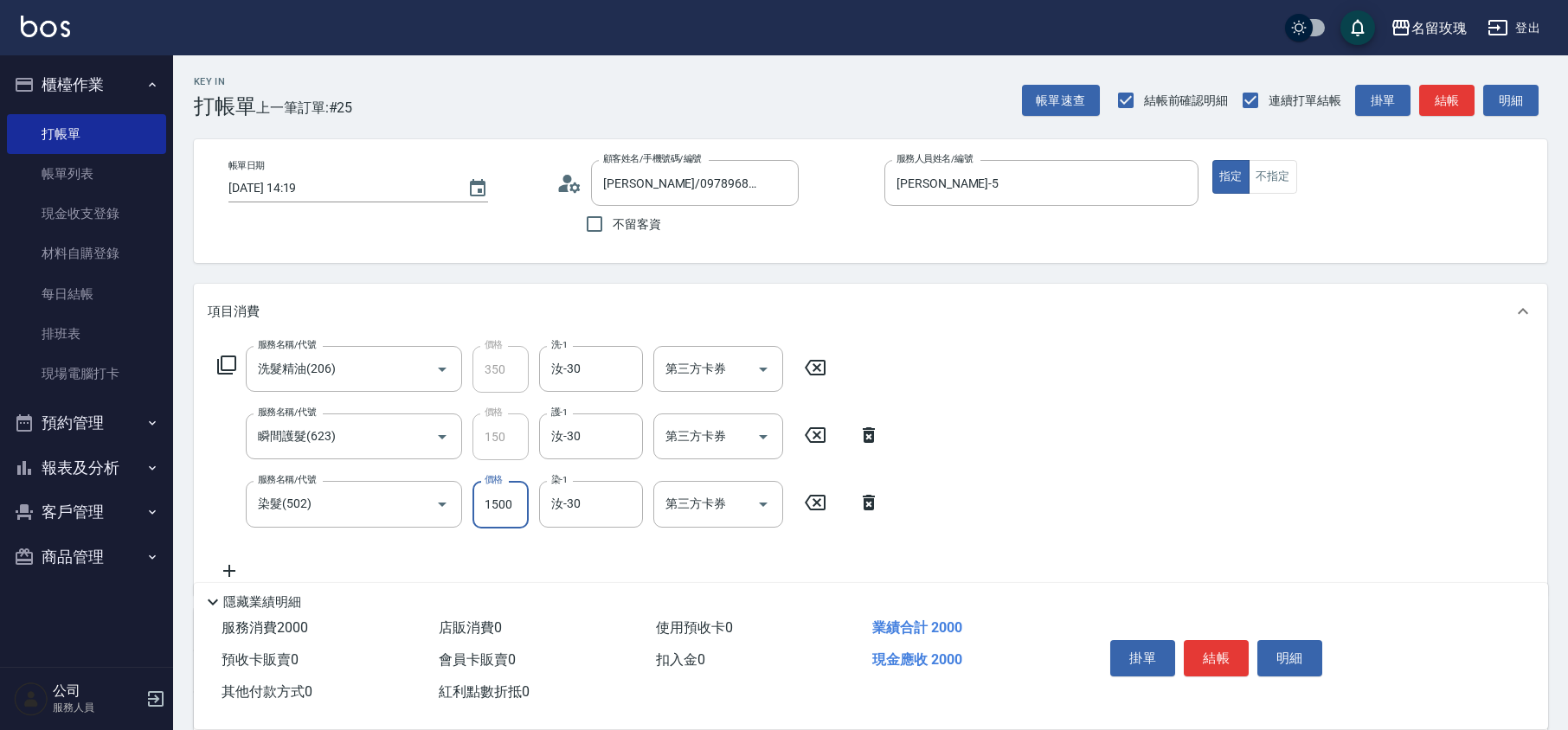
click at [496, 508] on input "1500" at bounding box center [500, 505] width 56 height 47
type input "1800"
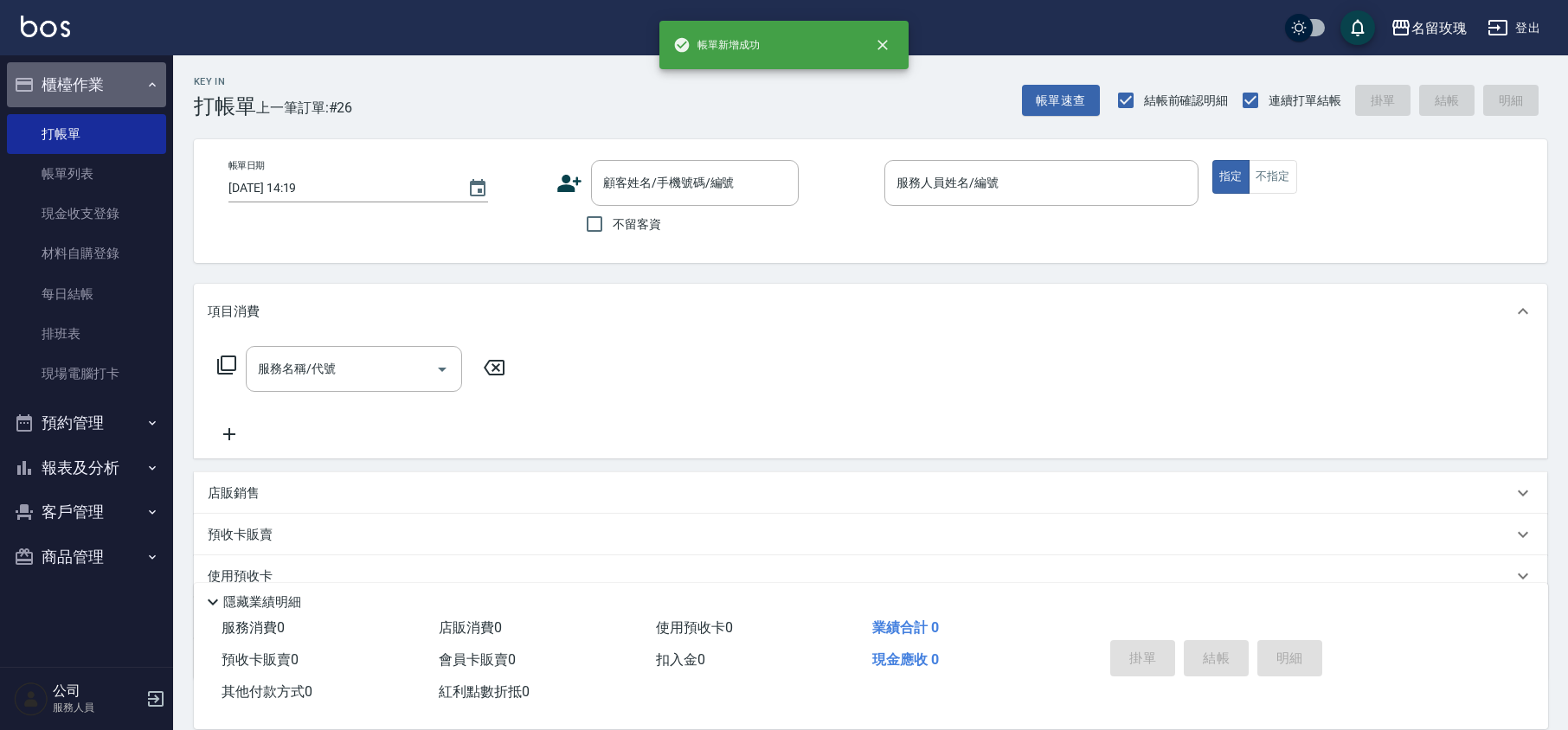
click at [65, 77] on button "櫃檯作業" at bounding box center [86, 85] width 159 height 45
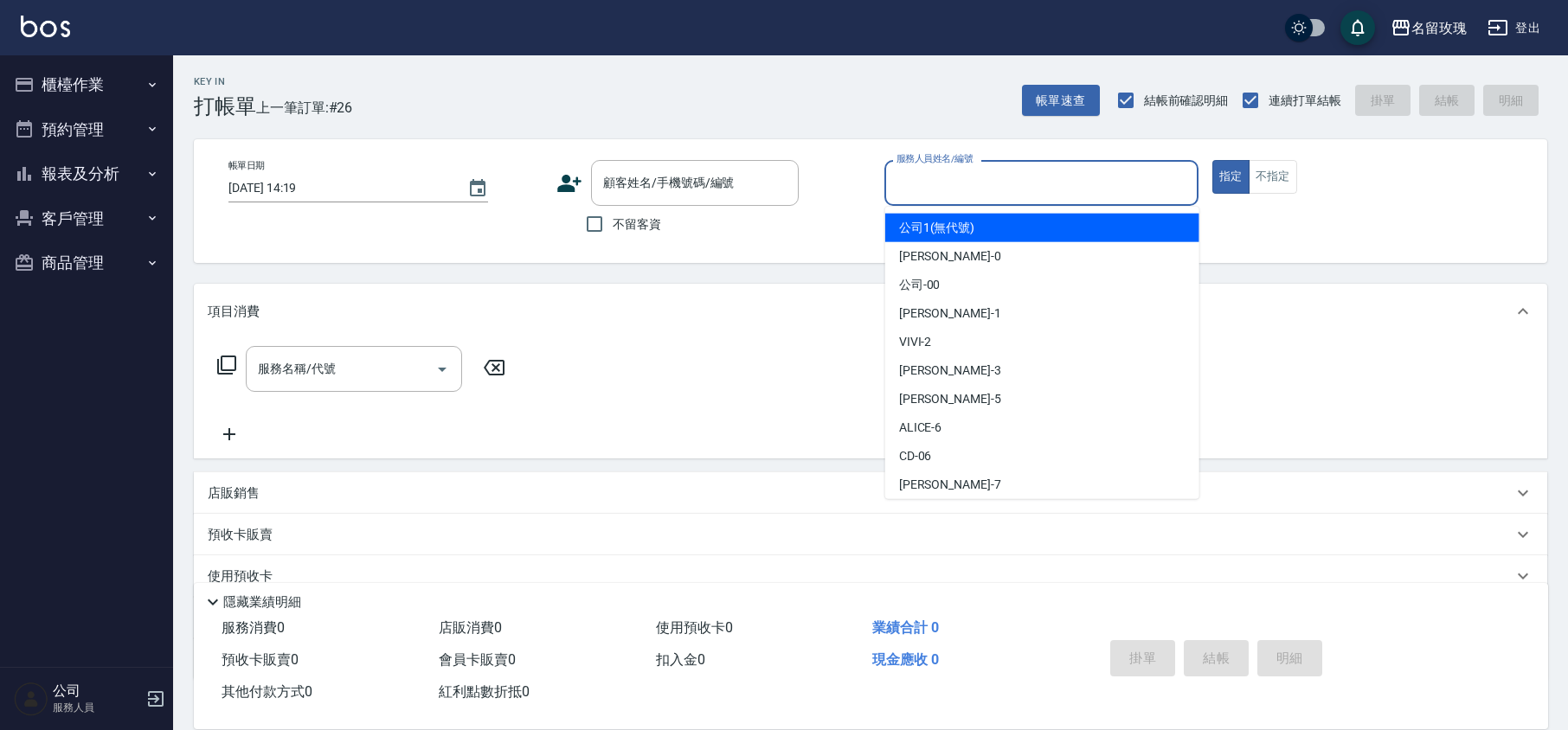
click at [1032, 183] on input "服務人員姓名/編號" at bounding box center [1041, 183] width 298 height 30
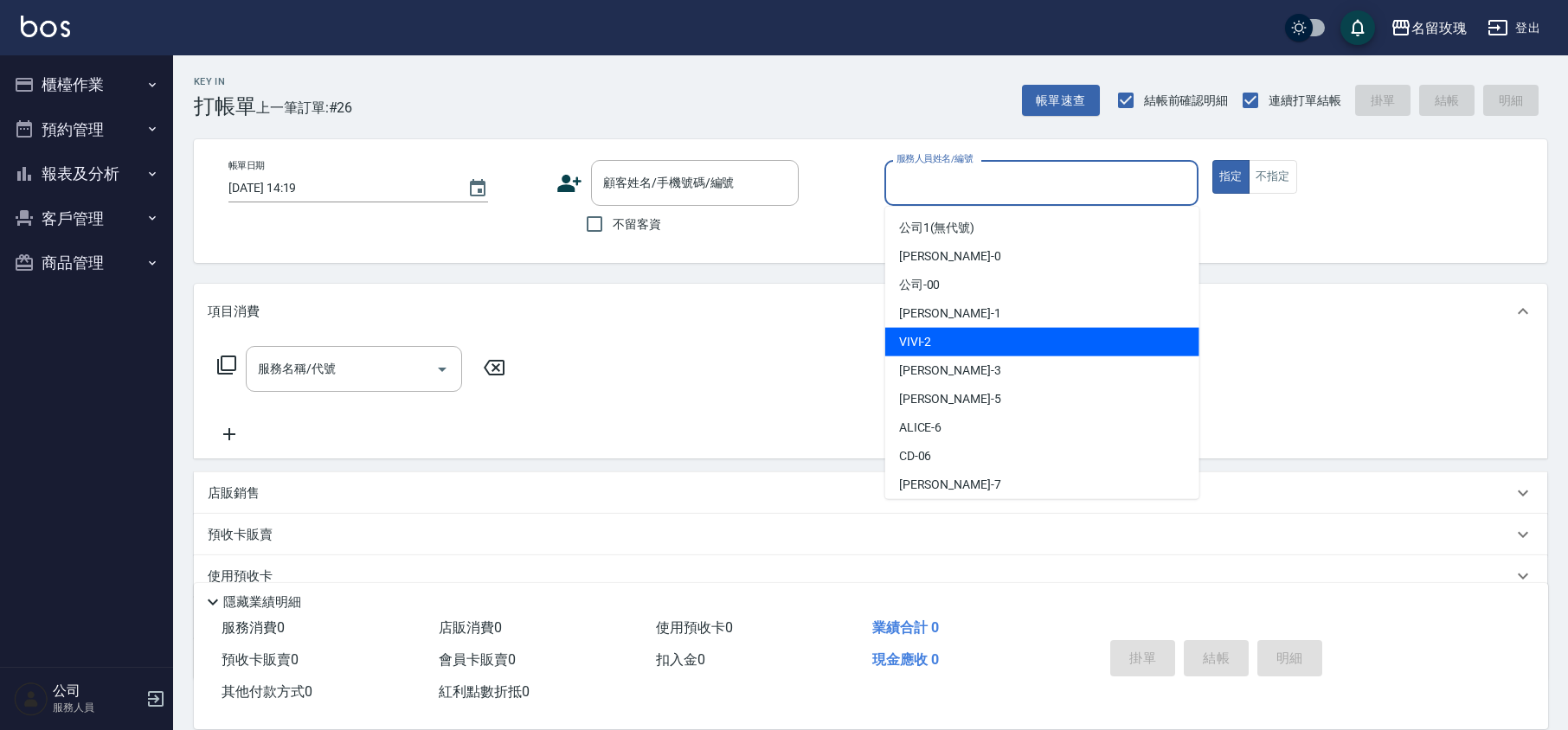
drag, startPoint x: 970, startPoint y: 334, endPoint x: 940, endPoint y: 308, distance: 39.7
click at [971, 336] on div "VIVI -2" at bounding box center [1043, 342] width 314 height 29
type input "VIVI-2"
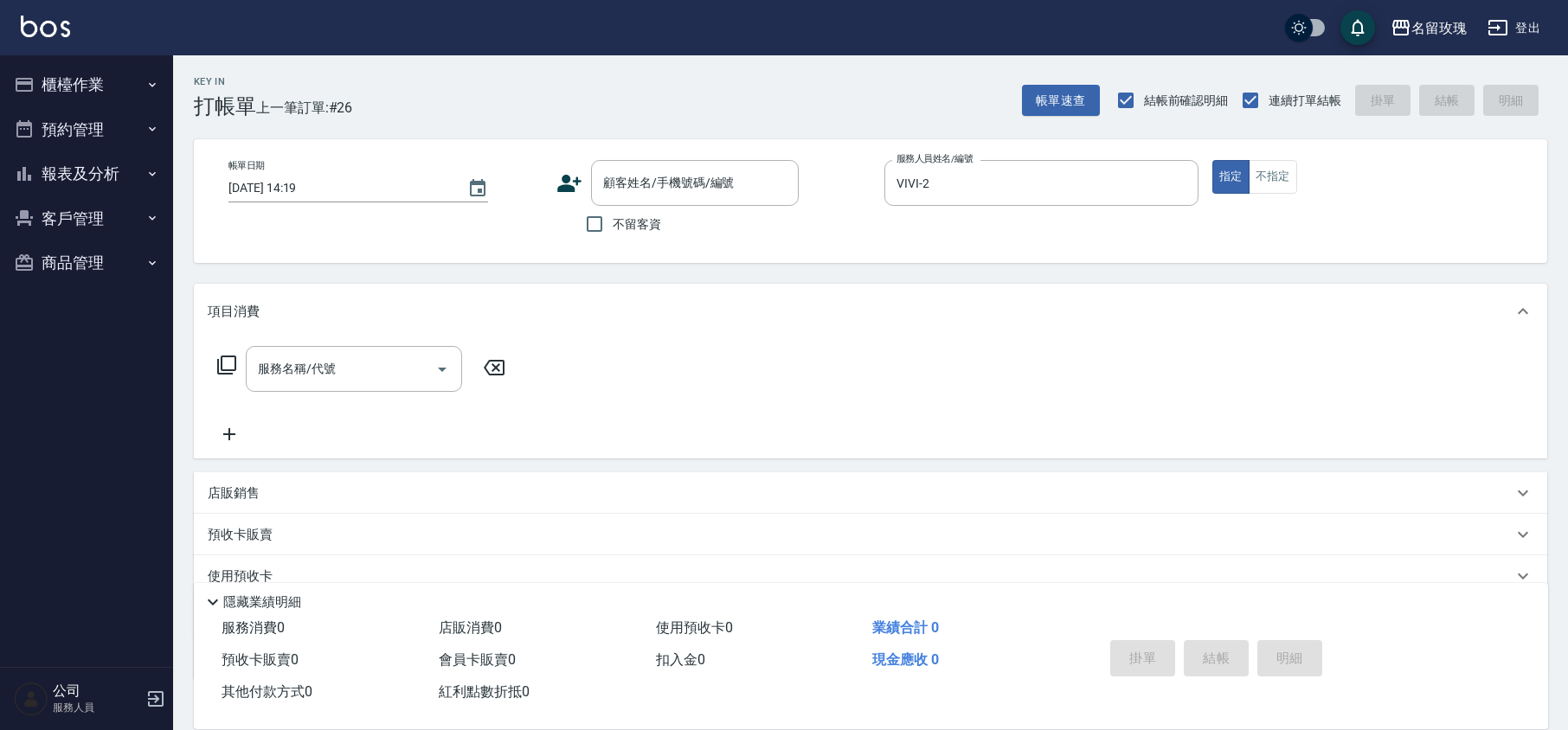
click at [410, 344] on div "服務名稱/代號 服務名稱/代號" at bounding box center [870, 399] width 1354 height 120
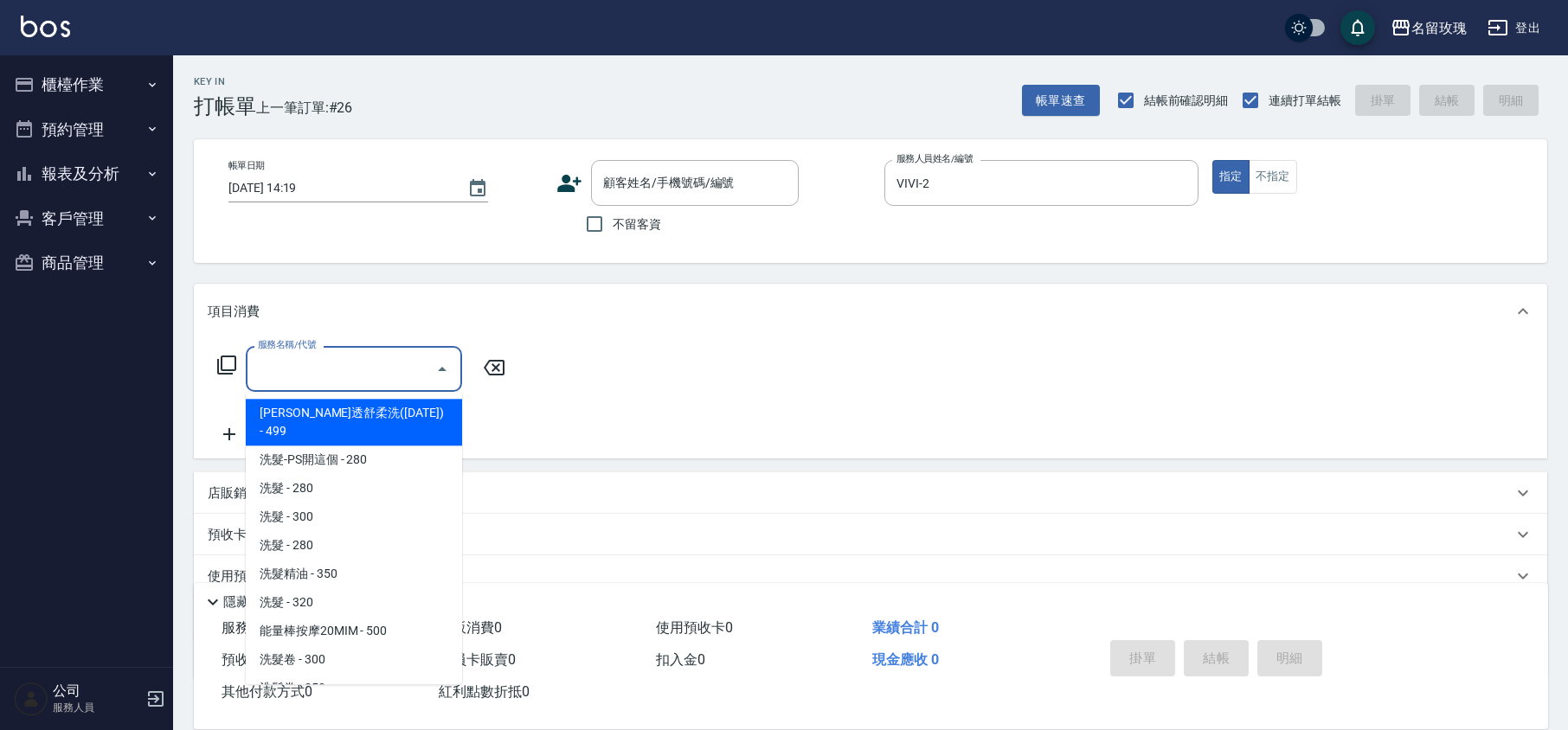
click at [389, 371] on input "服務名稱/代號" at bounding box center [340, 369] width 175 height 30
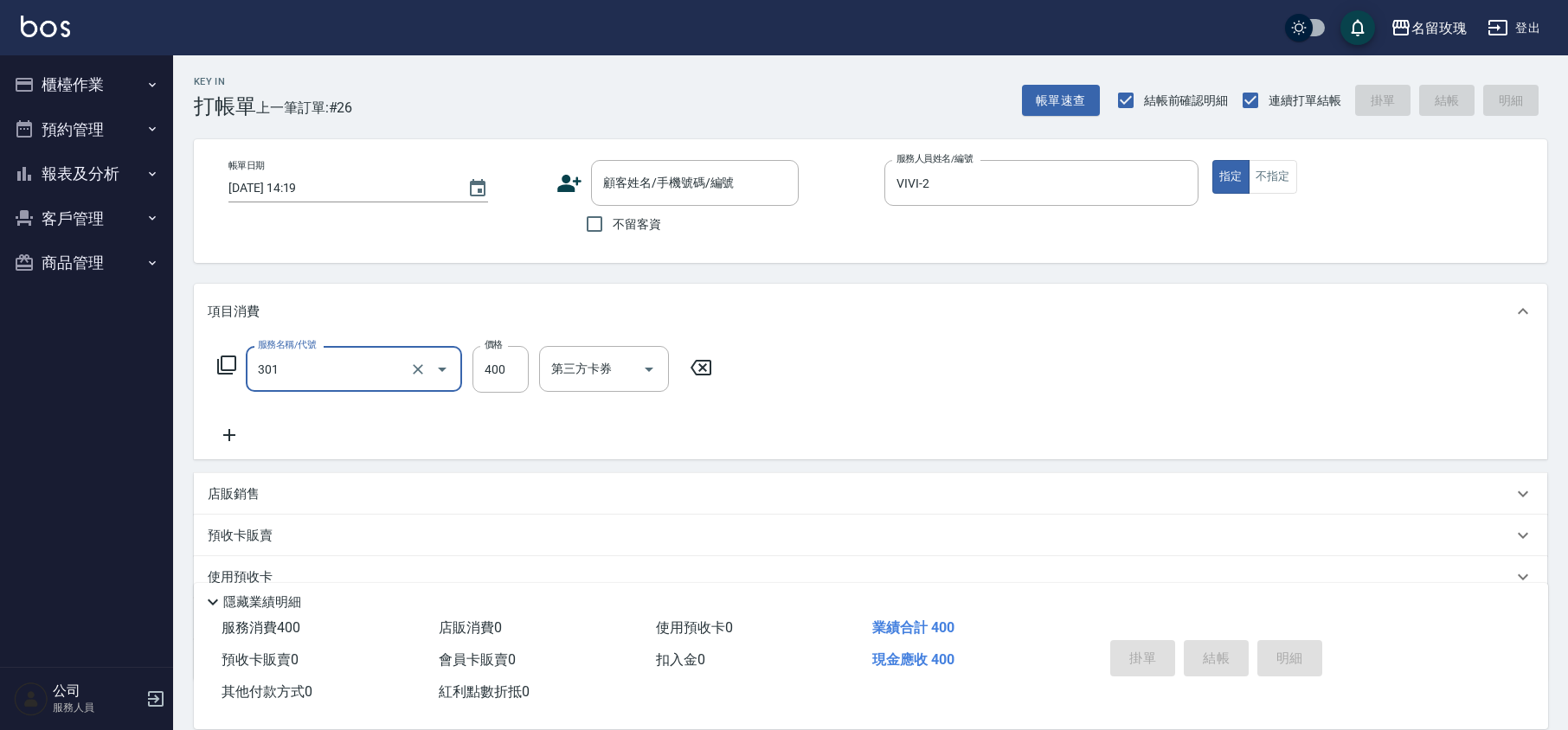
type input "剪髮(301)"
type input "350"
click at [578, 208] on input "不留客資" at bounding box center [595, 223] width 36 height 36
checkbox input "true"
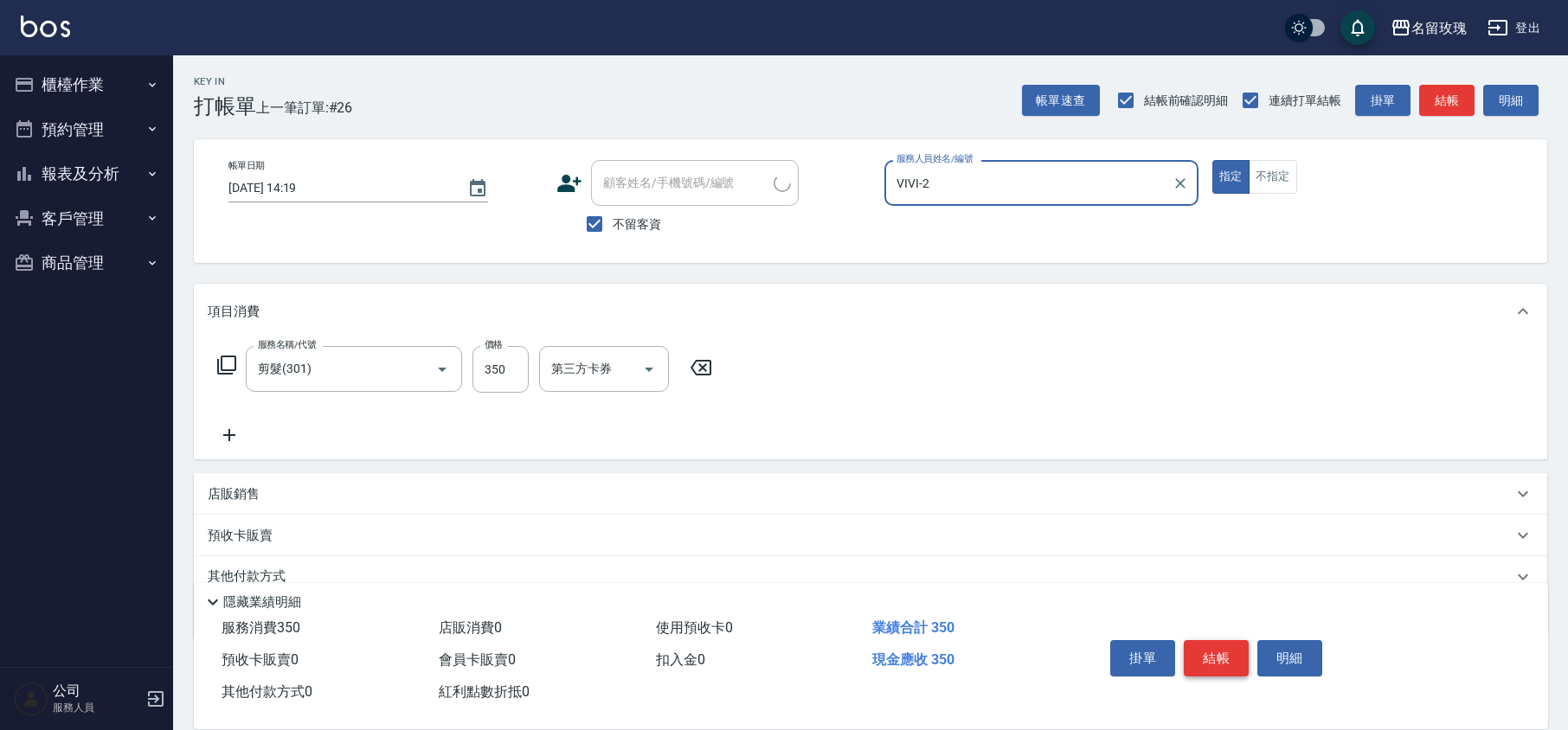
click at [1219, 662] on button "結帳" at bounding box center [1216, 658] width 65 height 36
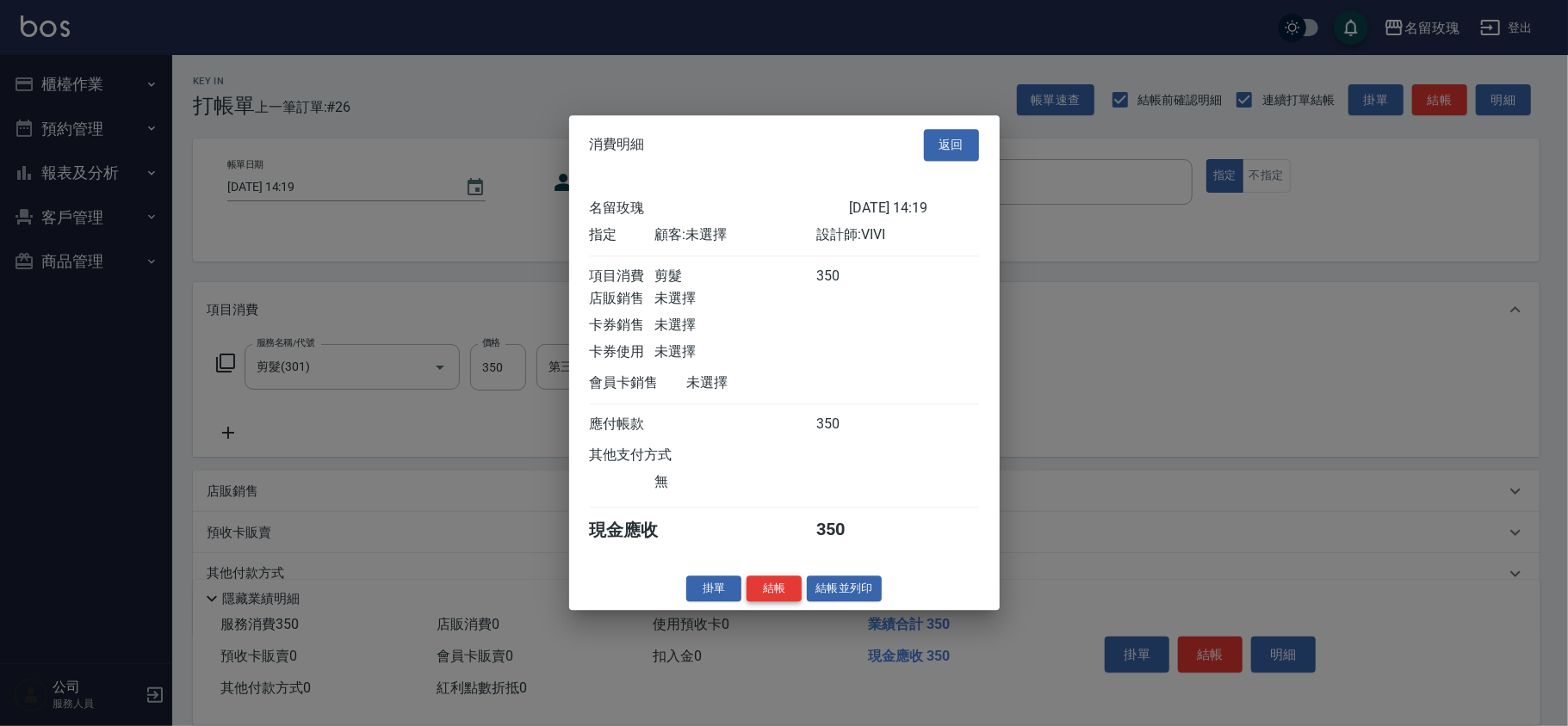
click at [769, 589] on button "結帳" at bounding box center [774, 588] width 55 height 27
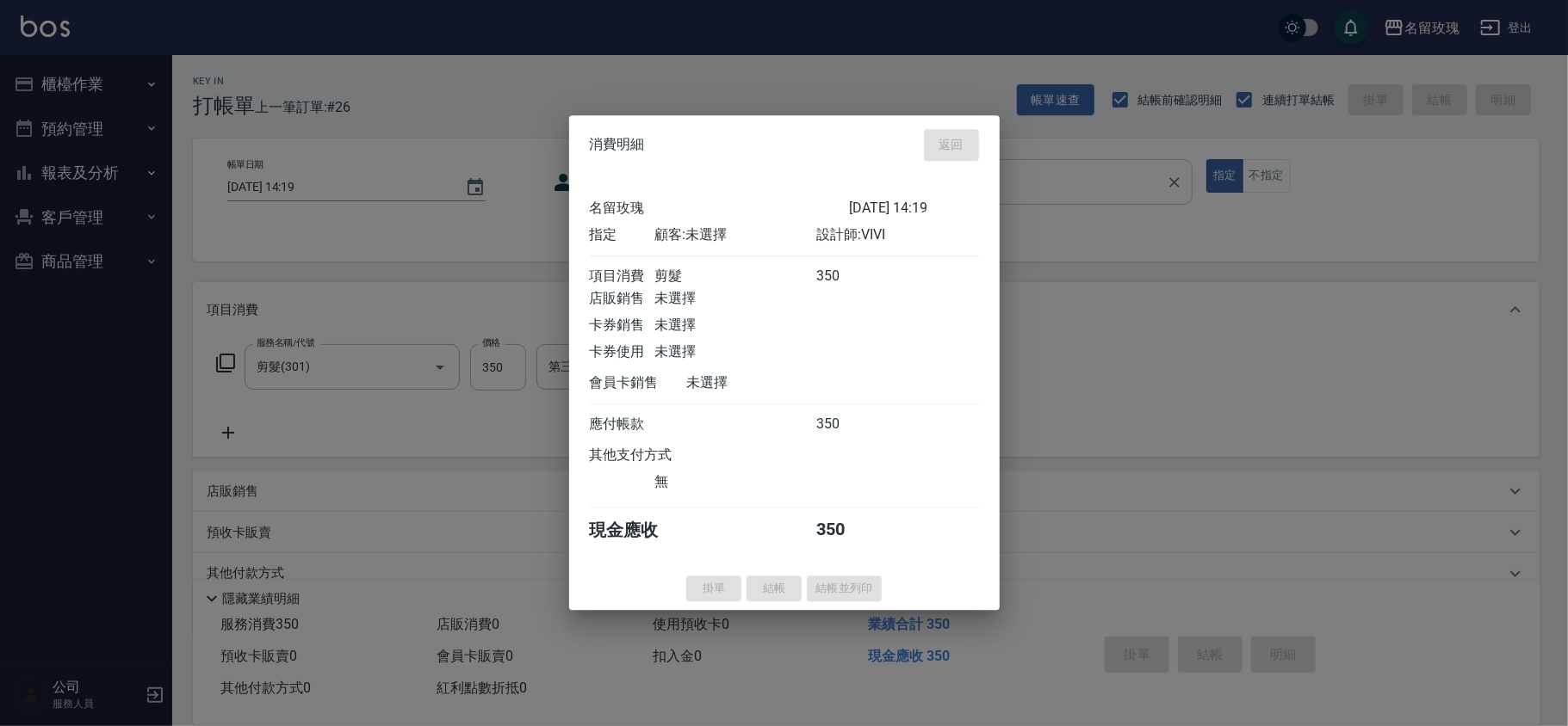
type input "[DATE] 14:27"
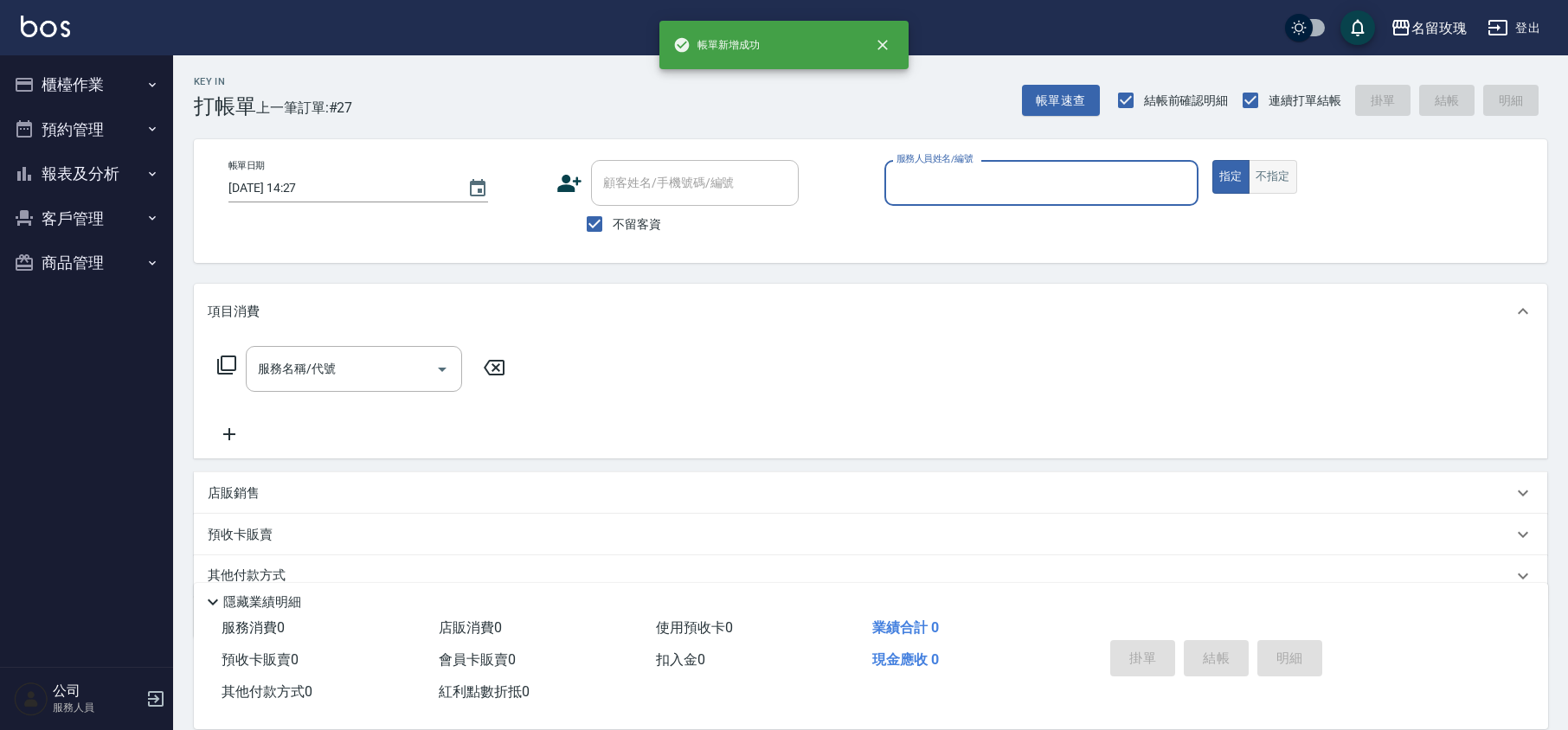
click at [1282, 180] on button "不指定" at bounding box center [1273, 177] width 49 height 34
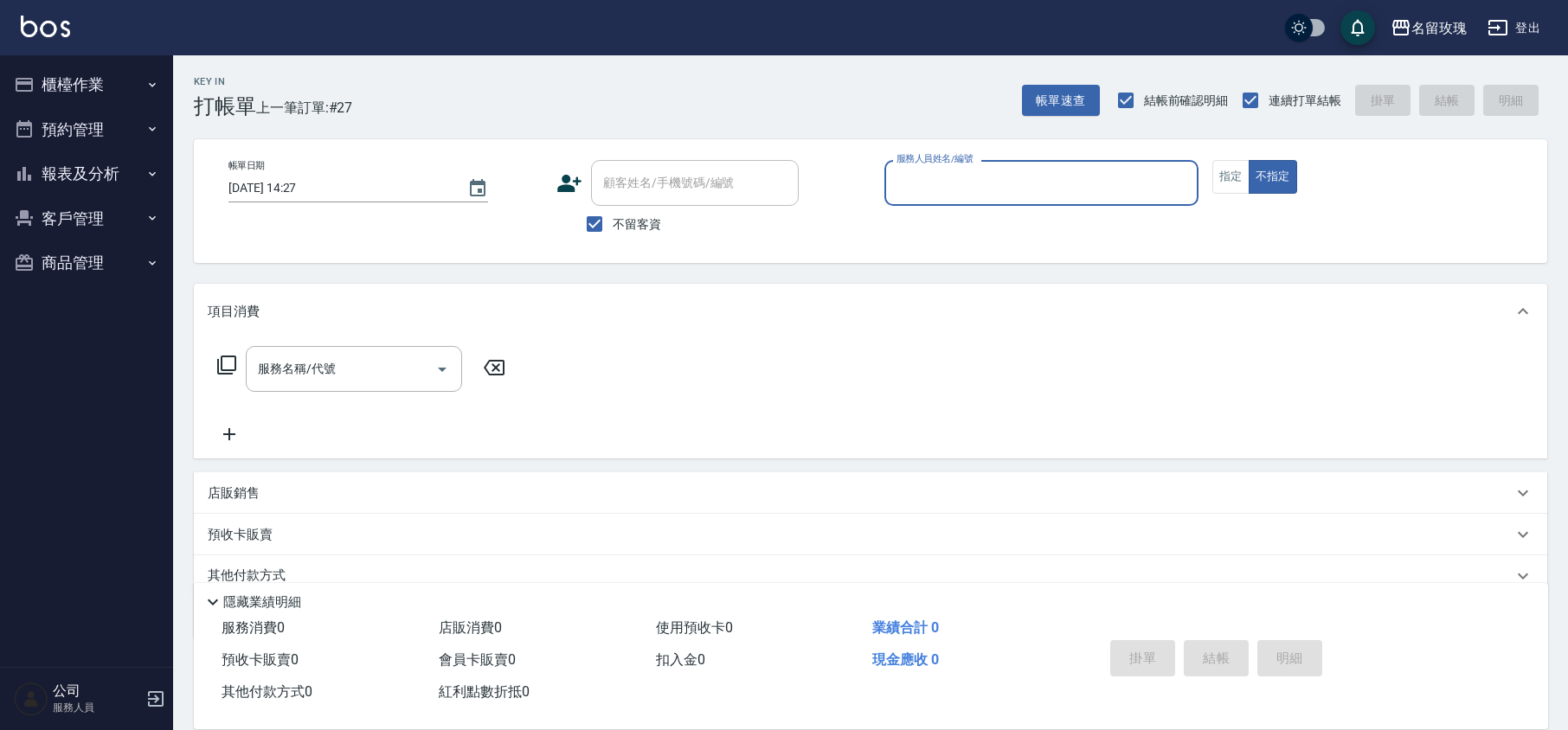
click at [985, 193] on input "服務人員姓名/編號" at bounding box center [1041, 183] width 298 height 30
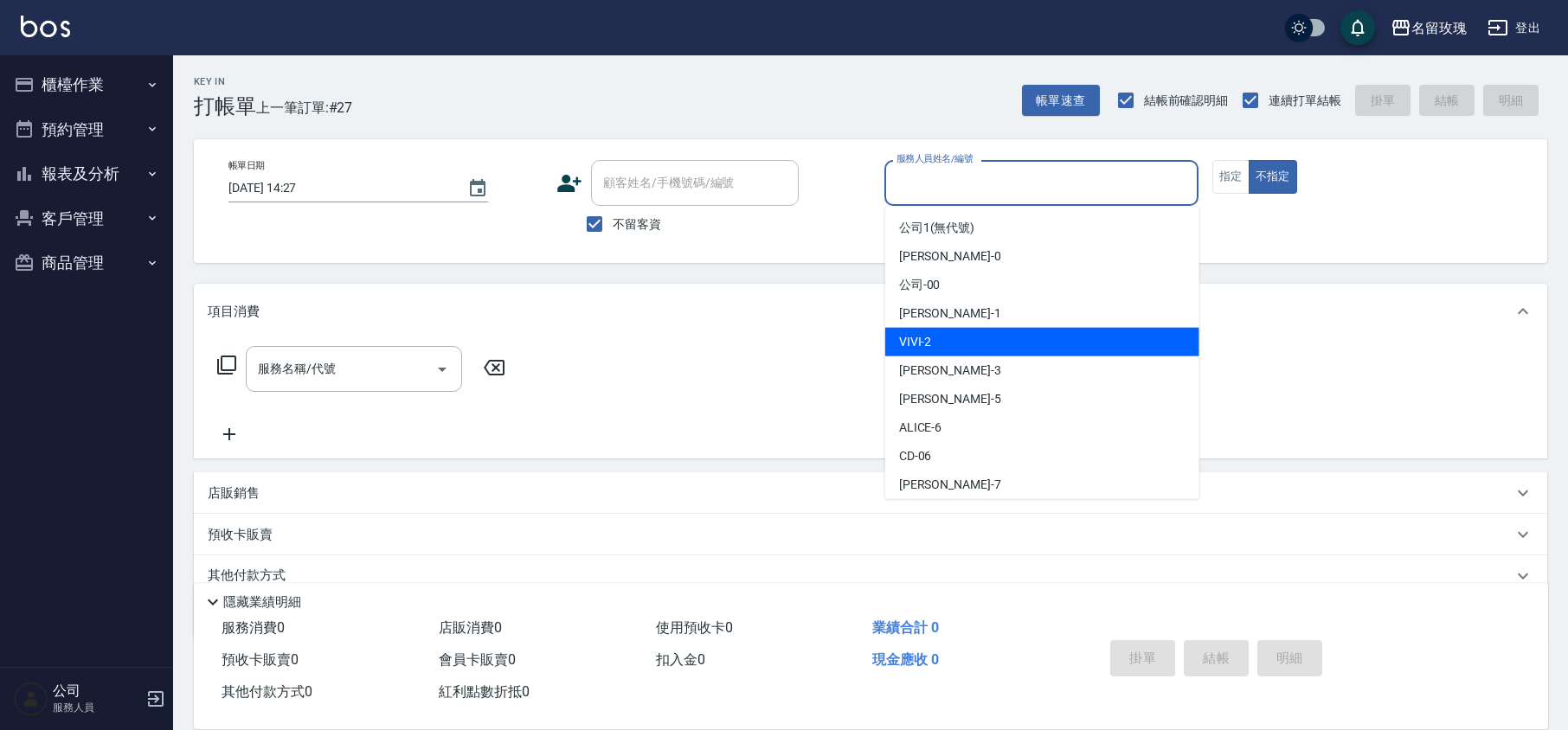
click at [954, 334] on div "VIVI -2" at bounding box center [1043, 342] width 314 height 29
type input "VIVI-2"
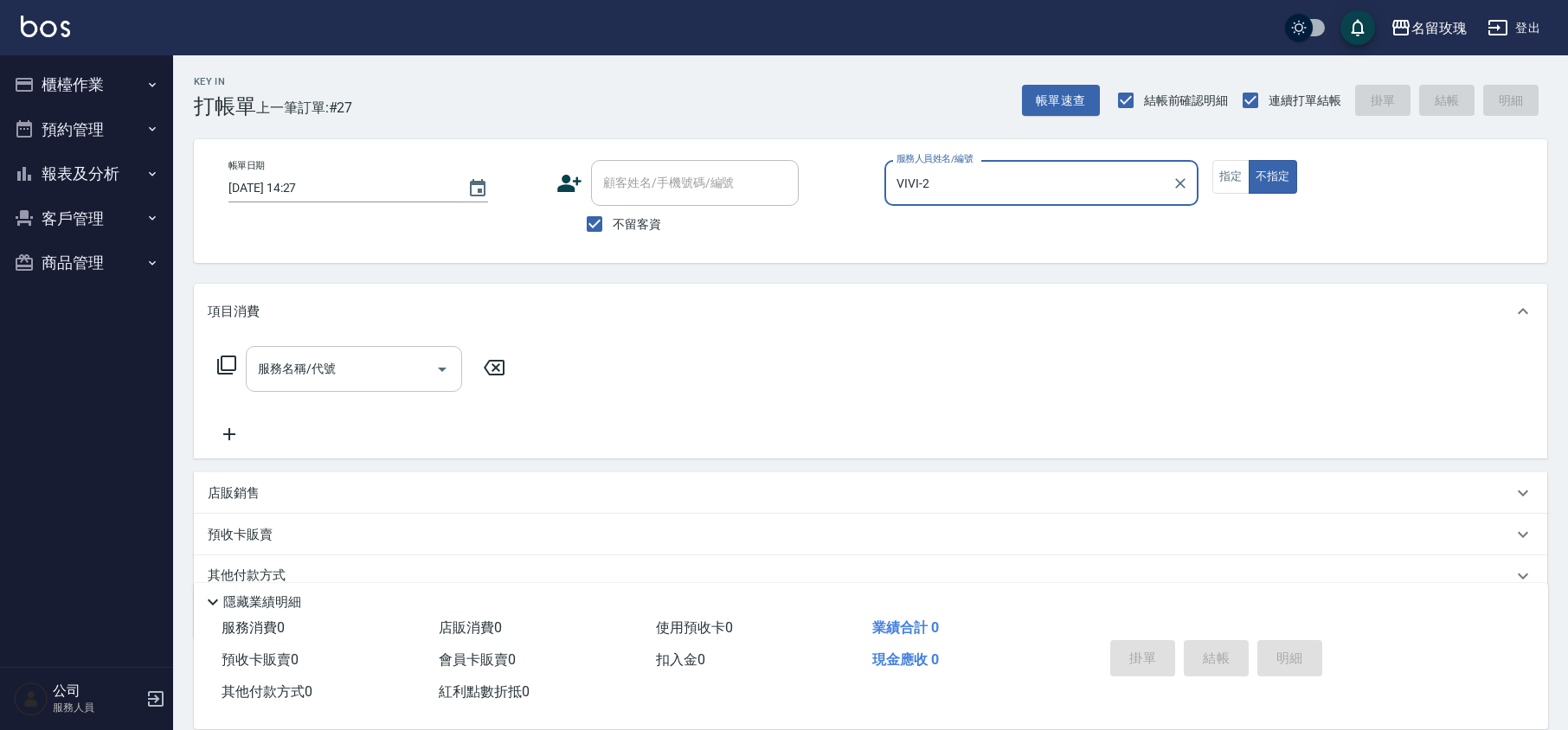
click at [381, 376] on input "服務名稱/代號" at bounding box center [340, 369] width 175 height 30
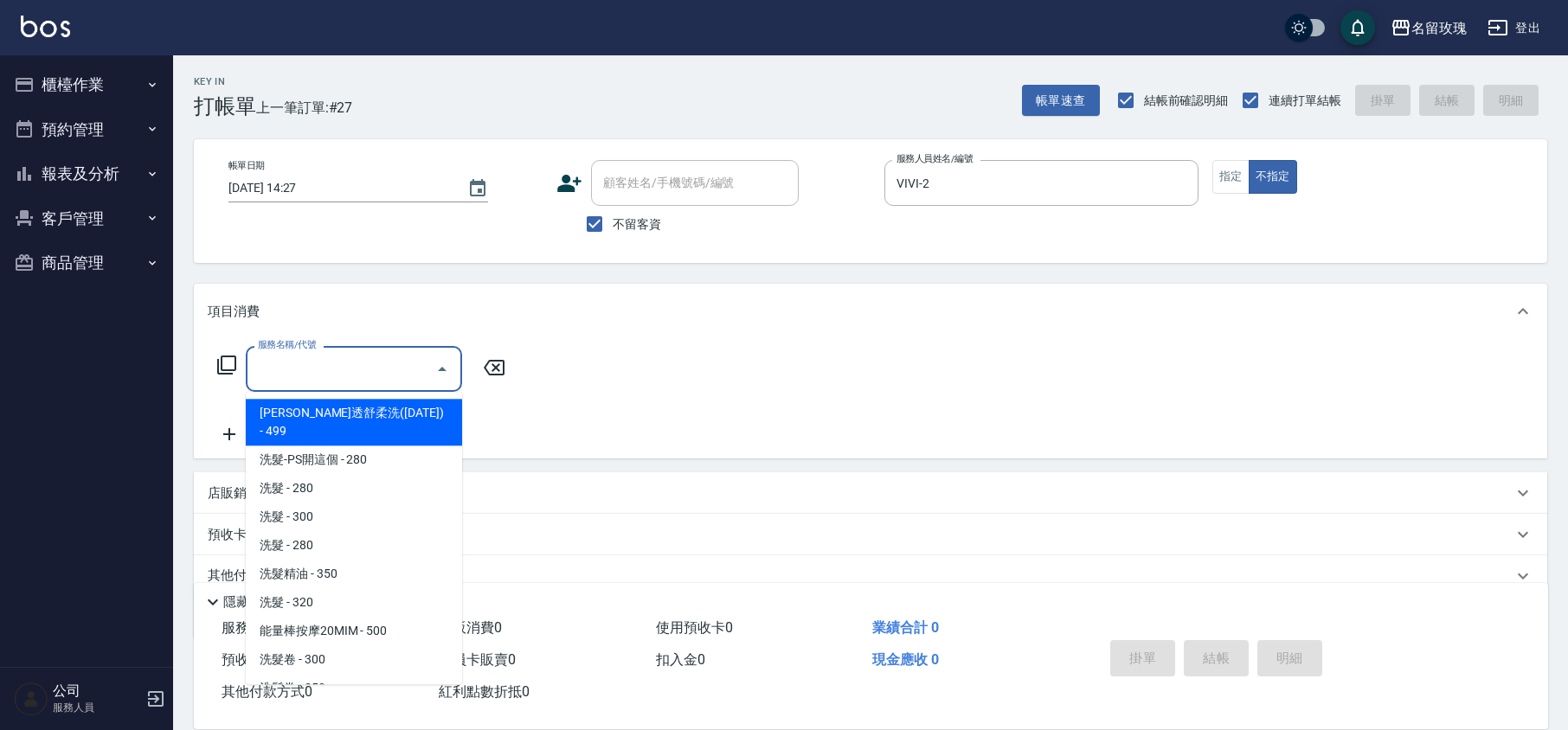
type input "2"
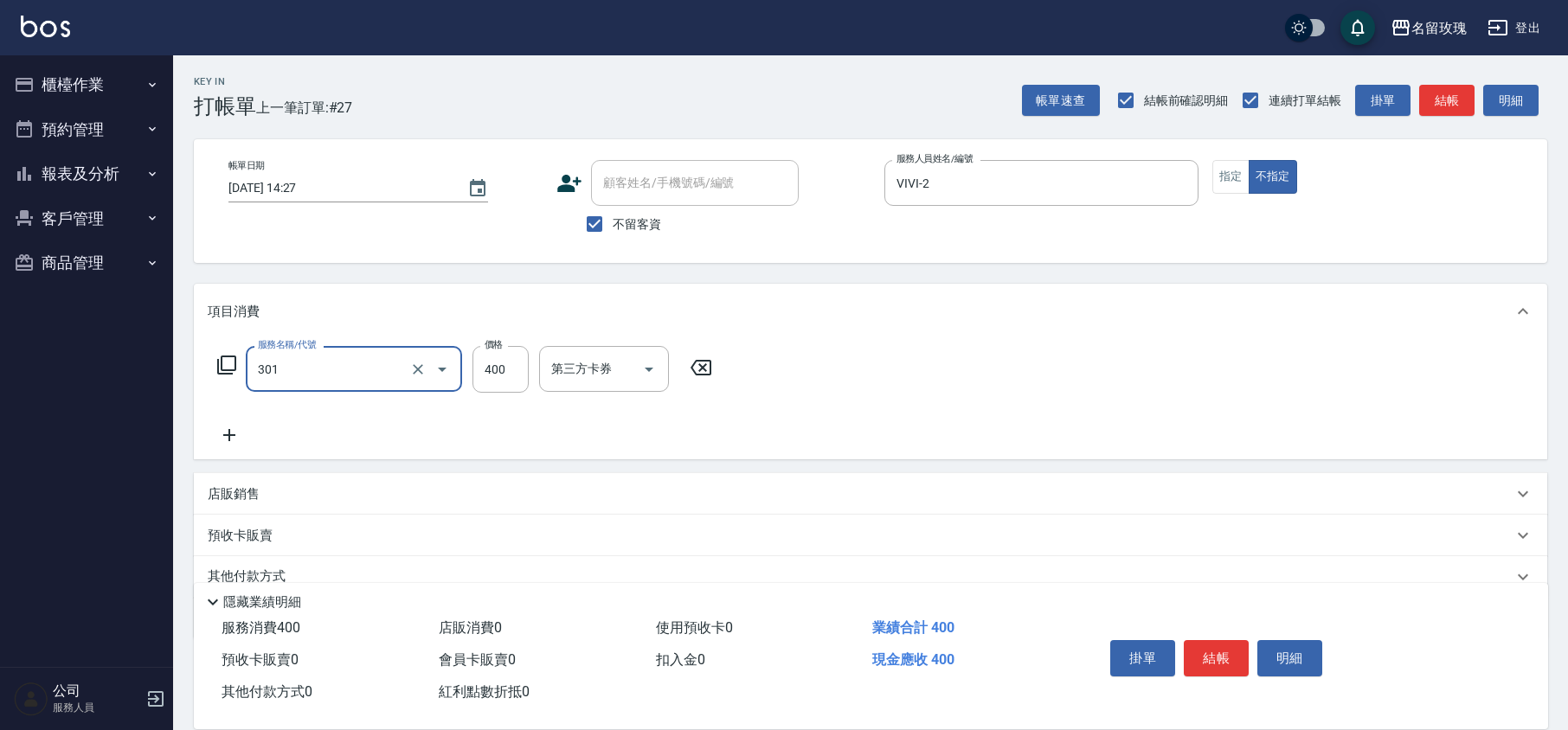
type input "剪髮(301)"
click at [1227, 654] on button "結帳" at bounding box center [1216, 658] width 65 height 36
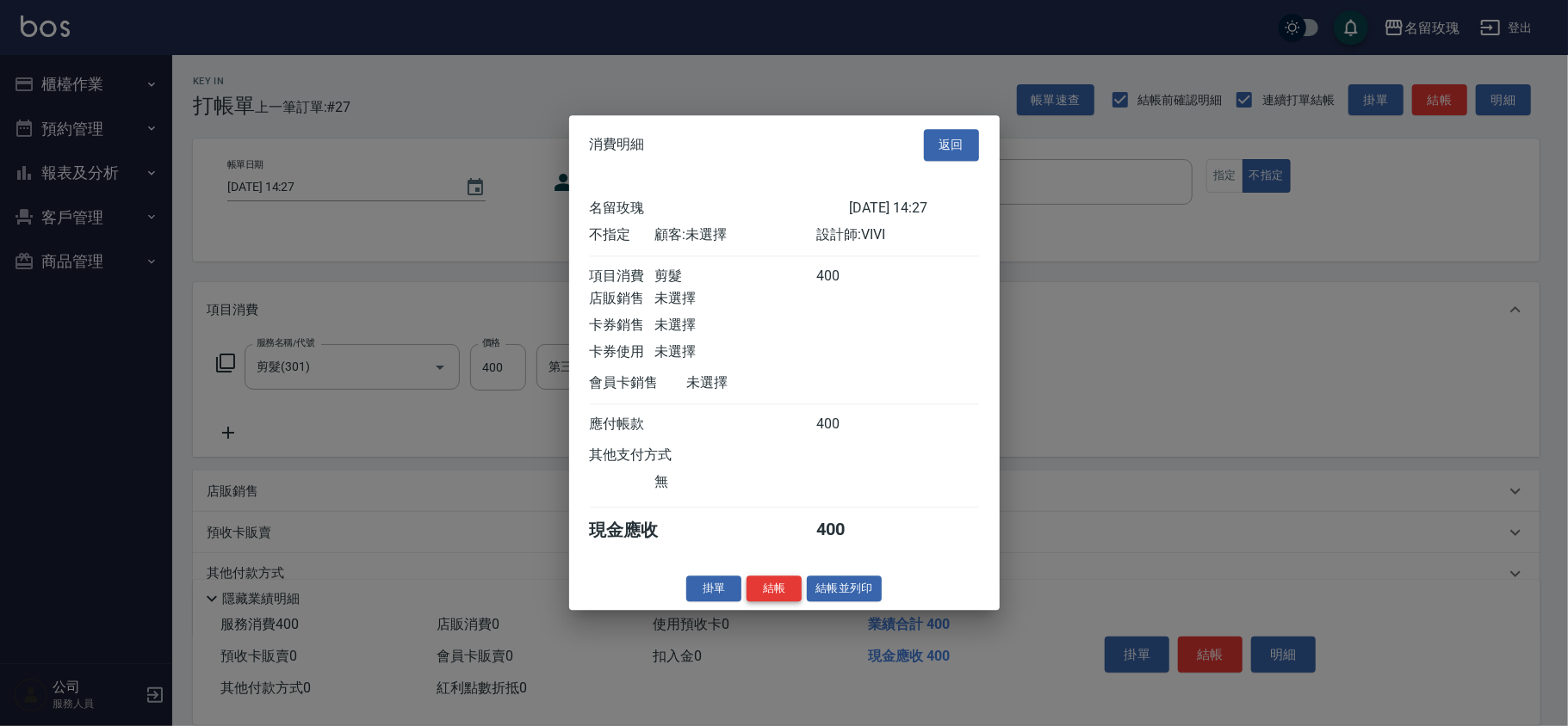
click at [762, 589] on button "結帳" at bounding box center [774, 588] width 55 height 27
